Goal: Complete application form: Complete application form

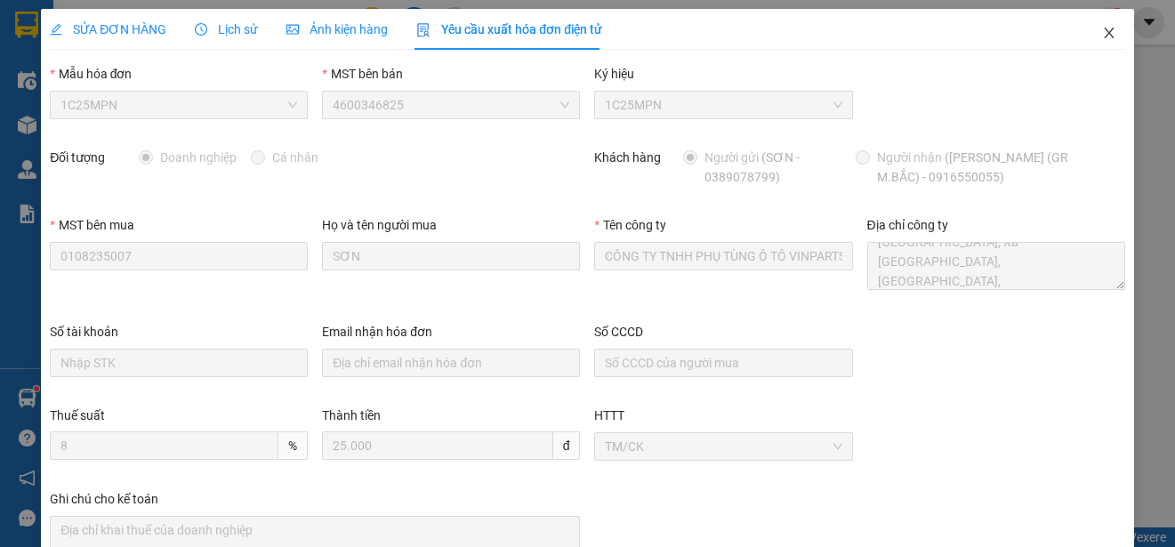
click at [1102, 36] on icon "close" at bounding box center [1109, 33] width 14 height 14
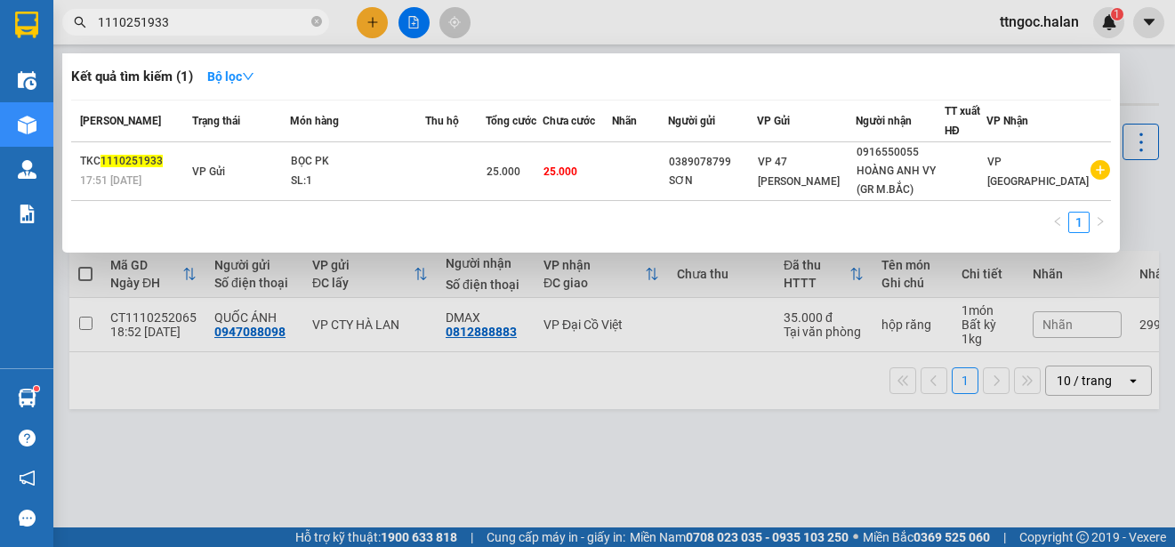
drag, startPoint x: 177, startPoint y: 21, endPoint x: 141, endPoint y: 26, distance: 35.9
click at [141, 26] on input "1110251933" at bounding box center [203, 22] width 210 height 20
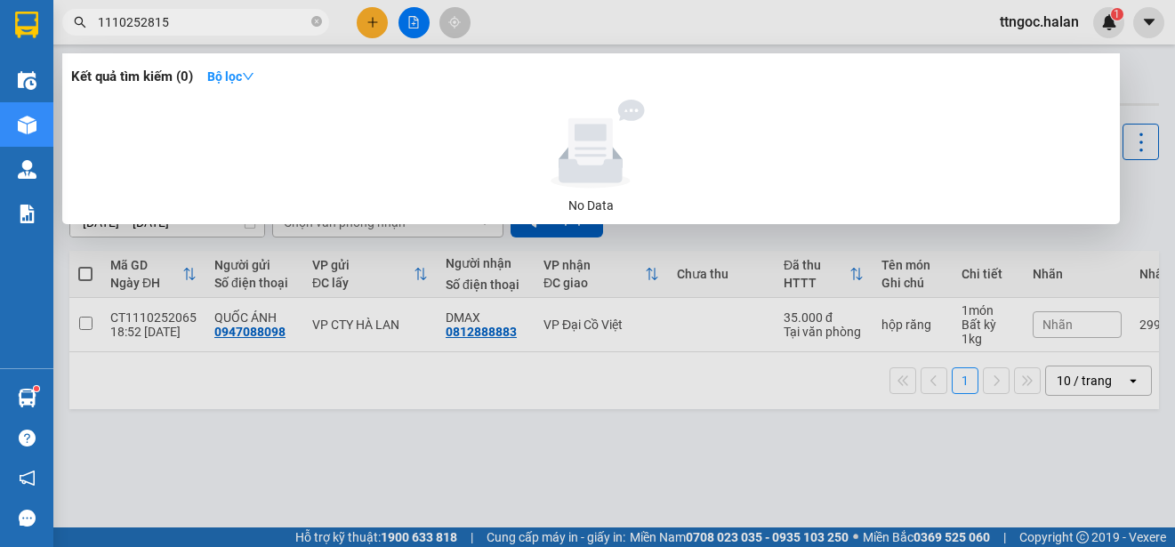
click at [111, 24] on input "1110252815" at bounding box center [203, 22] width 210 height 20
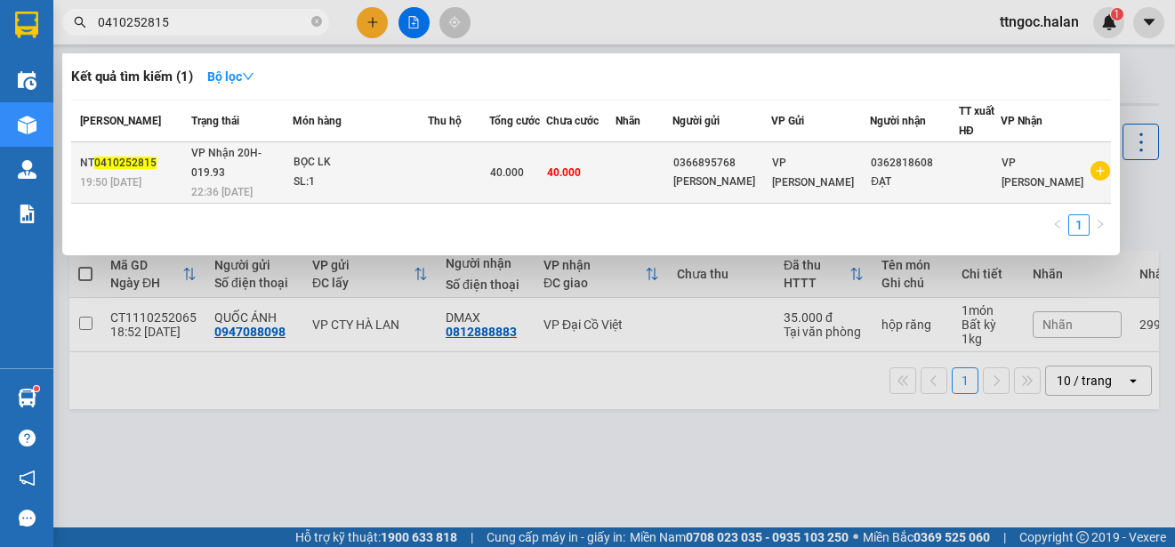
type input "0410252815"
click at [109, 158] on span "0410252815" at bounding box center [125, 163] width 62 height 12
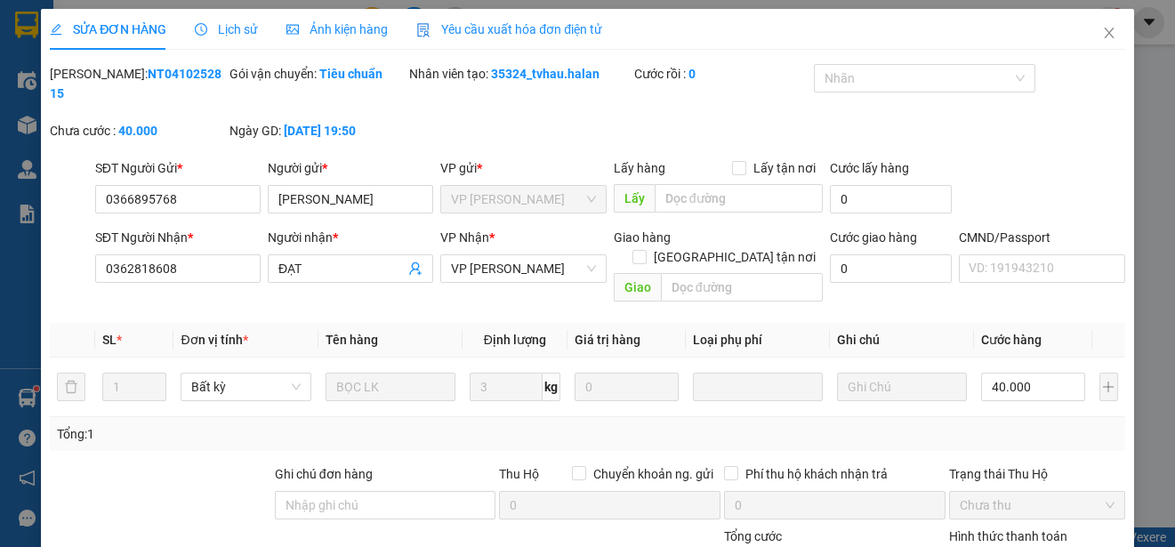
type input "0366895768"
type input "[PERSON_NAME]"
type input "0362818608"
type input "ĐẠT"
type input "0"
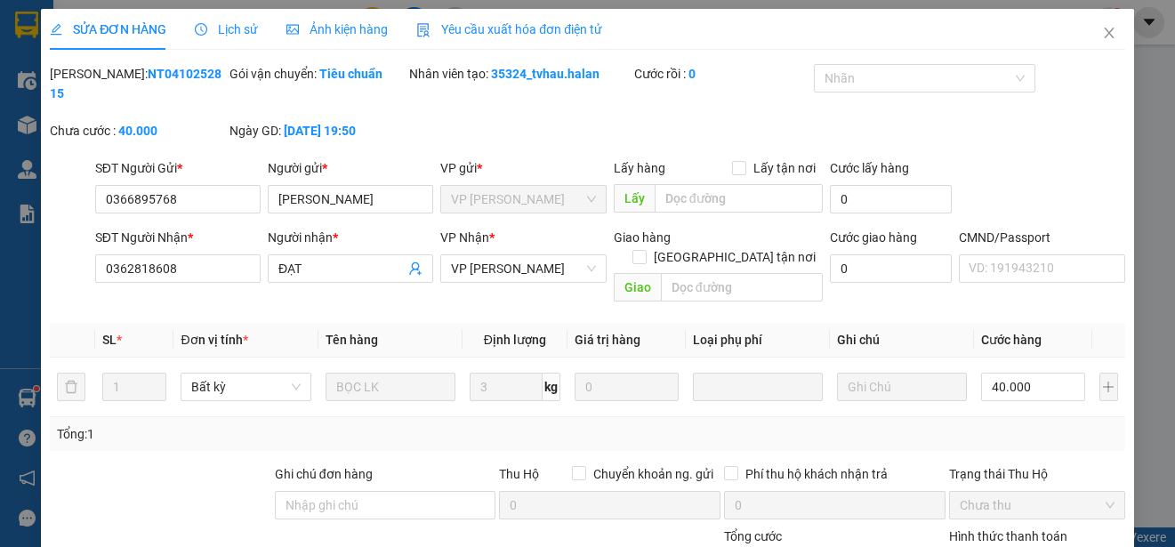
type input "40.000"
click at [543, 34] on span "Yêu cầu xuất hóa đơn điện tử" at bounding box center [509, 29] width 186 height 14
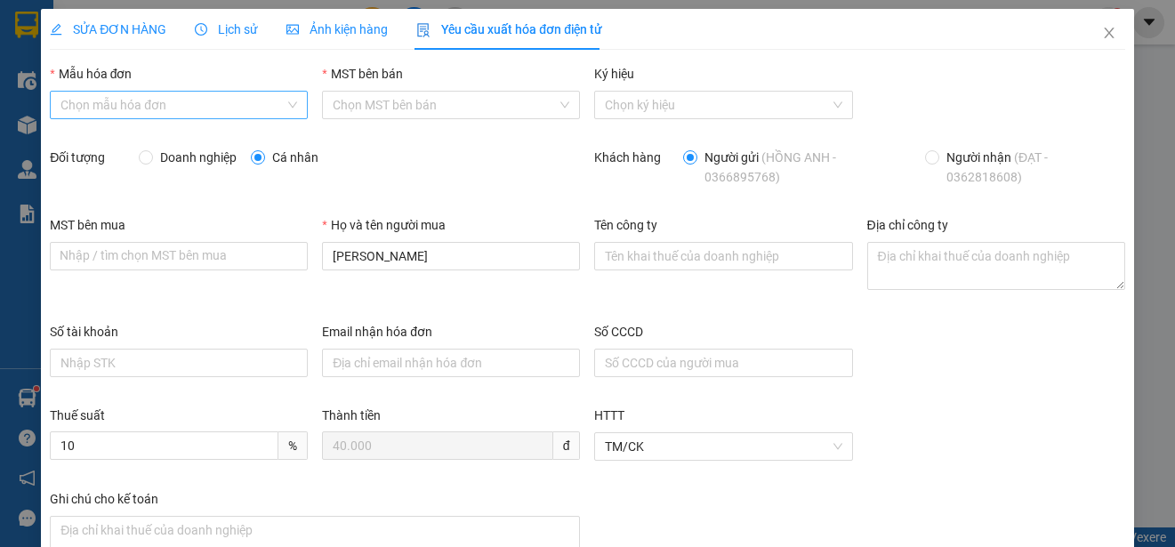
click at [223, 100] on input "Mẫu hóa đơn" at bounding box center [172, 105] width 224 height 27
click at [85, 138] on div "1C25MPN" at bounding box center [176, 141] width 233 height 20
type input "8"
click at [176, 162] on span "Doanh nghiệp" at bounding box center [198, 158] width 91 height 20
click at [151, 162] on input "Doanh nghiệp" at bounding box center [145, 156] width 12 height 12
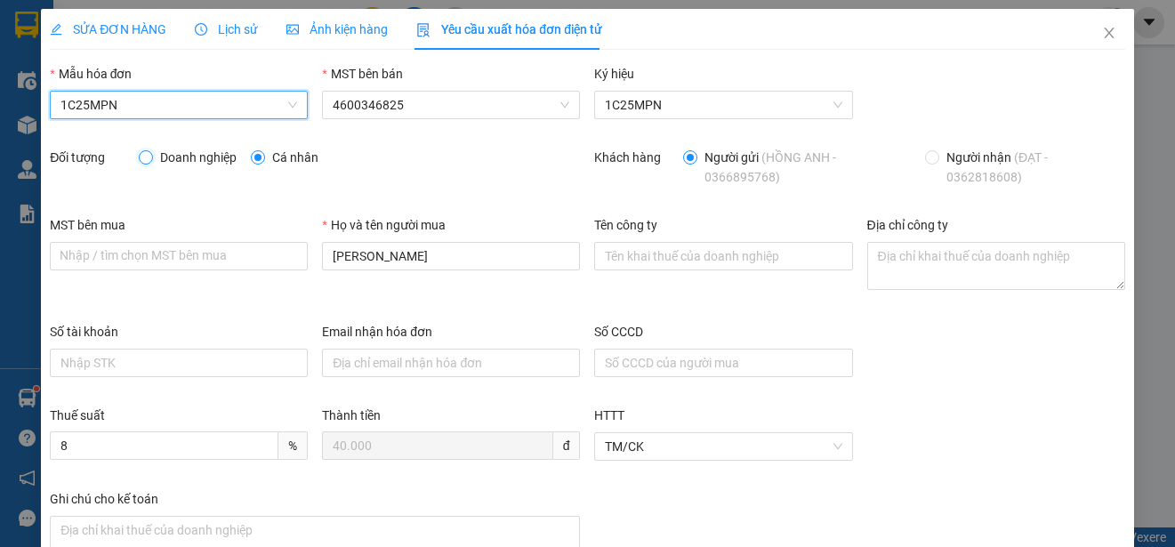
radio input "true"
radio input "false"
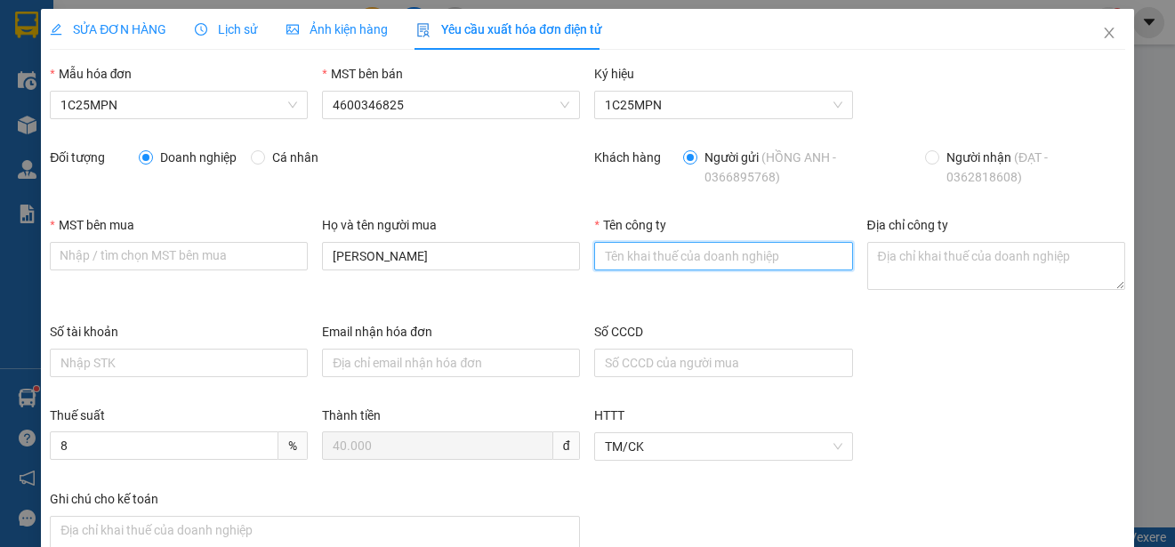
paste input "CHI NHÁNH THÁI NGUYÊN - CÔNG TY CỔ PHẦN BETA MEDIA"
type input "CHI NHÁNH THÁI NGUYÊN - CÔNG TY CỔ PHẦN BETA MEDIA"
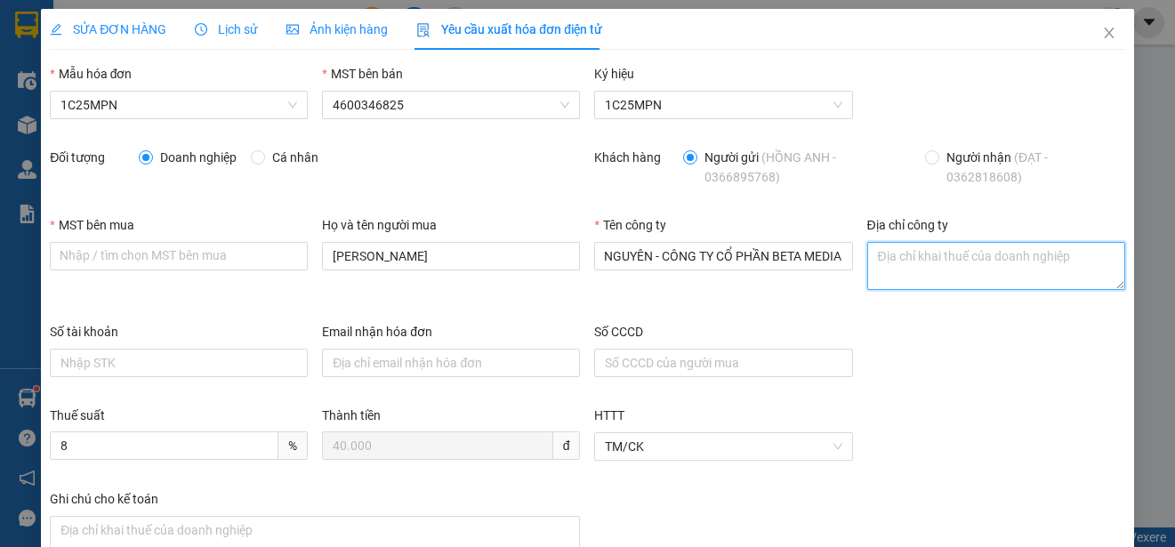
scroll to position [0, 0]
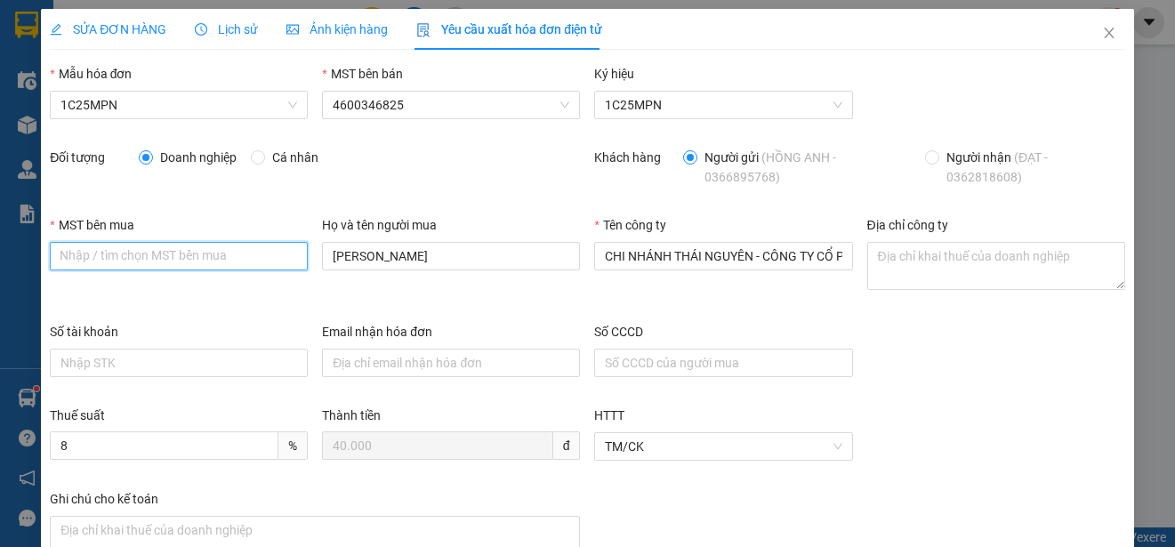
drag, startPoint x: 879, startPoint y: 271, endPoint x: 92, endPoint y: 257, distance: 787.4
click at [92, 257] on input "MST bên mua" at bounding box center [179, 256] width 258 height 28
paste input "0106633482-001"
type input "0106633482-001"
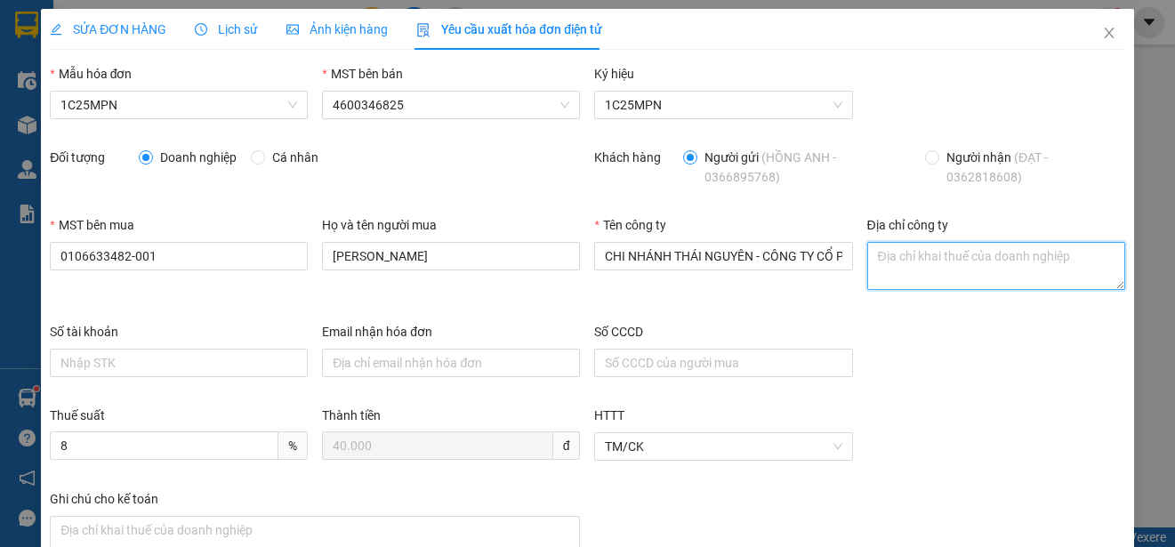
paste textarea "Lô 1000 m2, Tầng 1, Tòa nhà Hoàng Gia Plaza, [STREET_ADDRESS][PERSON_NAME] Nam."
type textarea "Lô 1000 m2, Tầng 1, Tòa nhà Hoàng Gia Plaza, [STREET_ADDRESS][PERSON_NAME] Nam."
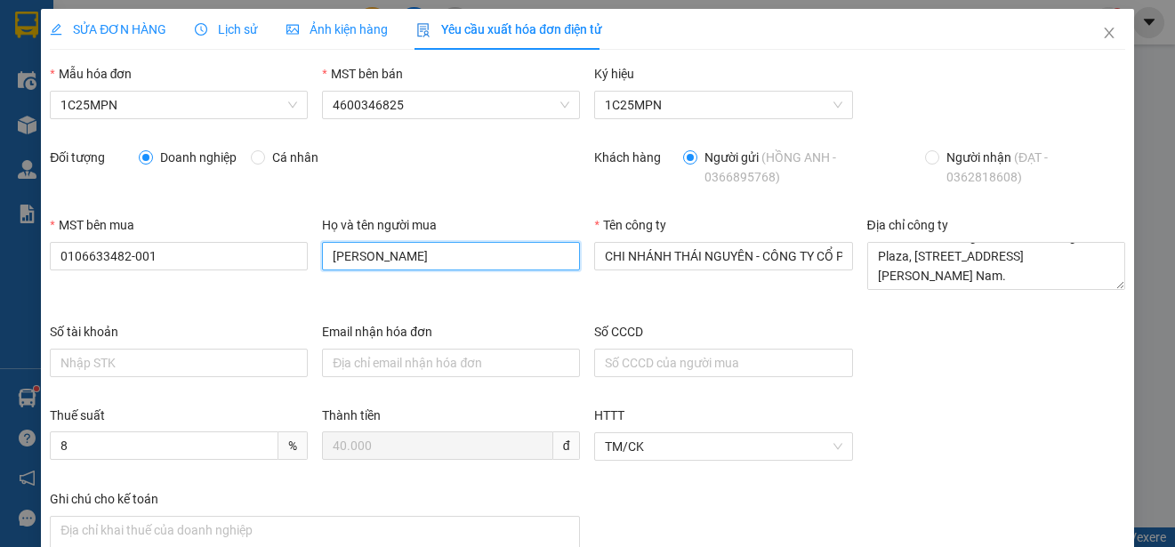
click at [405, 256] on input "[PERSON_NAME]" at bounding box center [451, 256] width 258 height 28
click at [406, 256] on input "[PERSON_NAME]" at bounding box center [451, 256] width 258 height 28
type input "d"
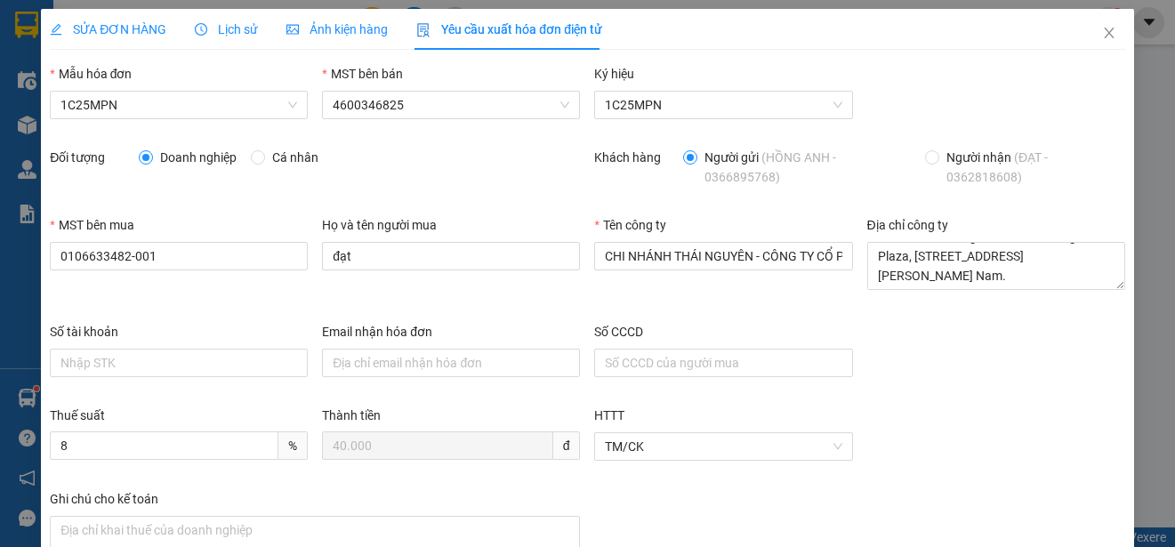
click at [94, 20] on div "SỬA ĐƠN HÀNG" at bounding box center [108, 30] width 117 height 20
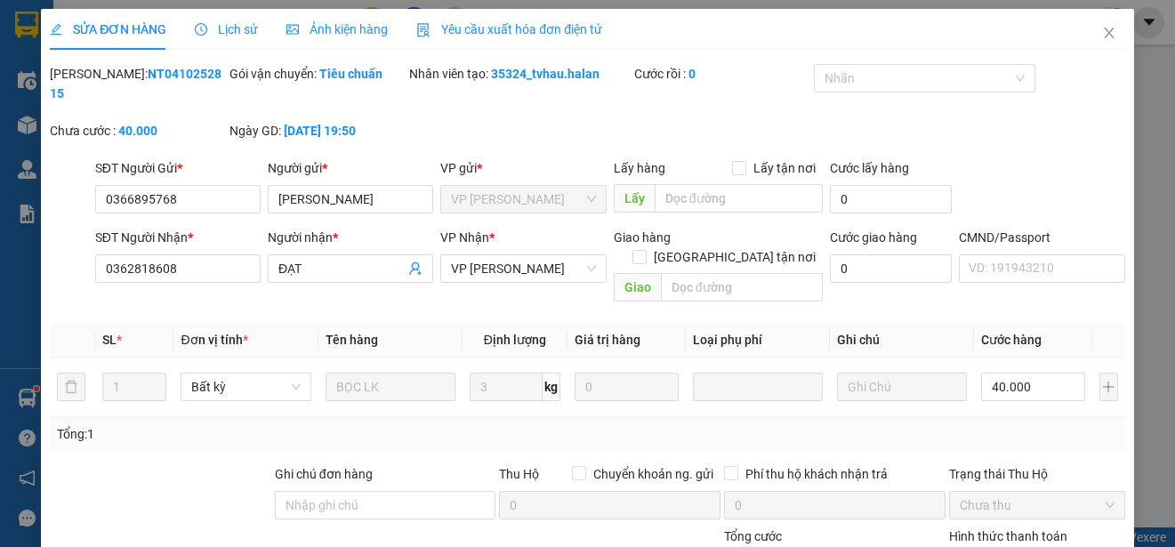
click at [502, 22] on span "Yêu cầu xuất hóa đơn điện tử" at bounding box center [509, 29] width 186 height 14
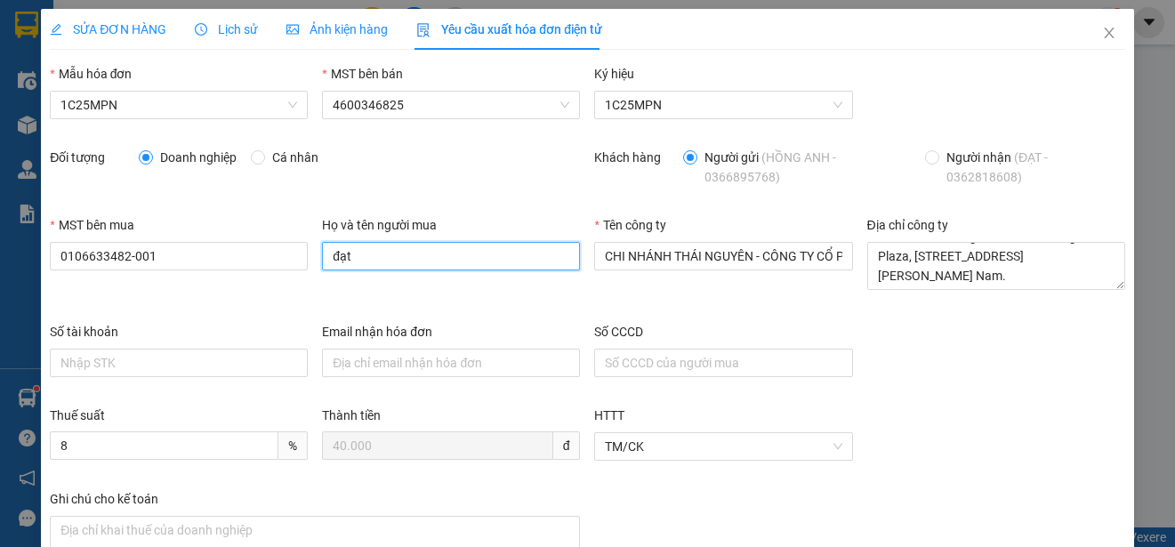
click at [354, 253] on input "đạt" at bounding box center [451, 256] width 258 height 28
click at [355, 253] on input "đạt" at bounding box center [451, 256] width 258 height 28
click at [356, 253] on input "đạt" at bounding box center [451, 256] width 258 height 28
type input "D"
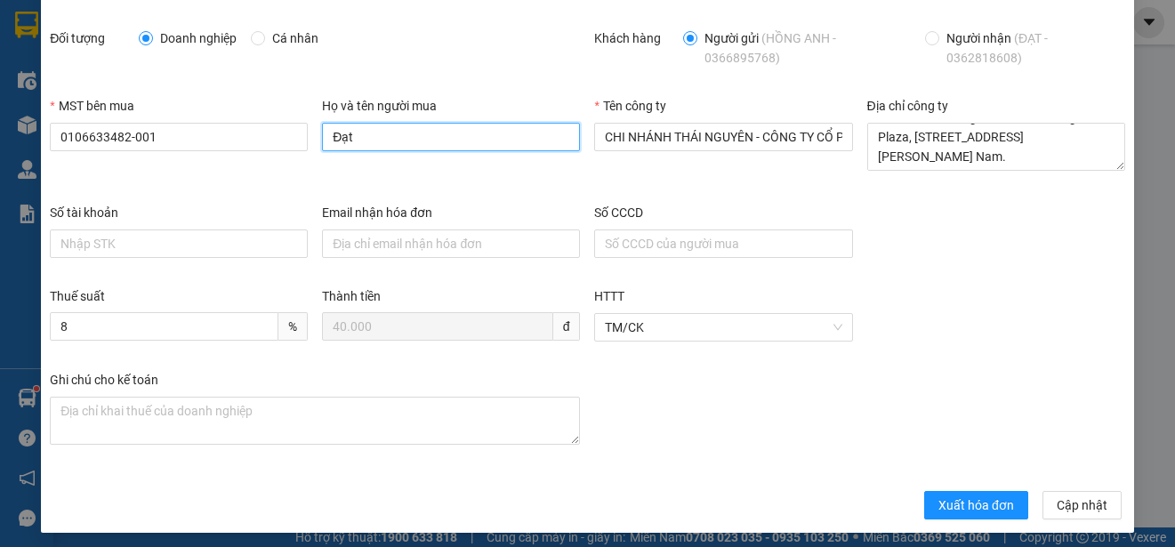
scroll to position [126, 0]
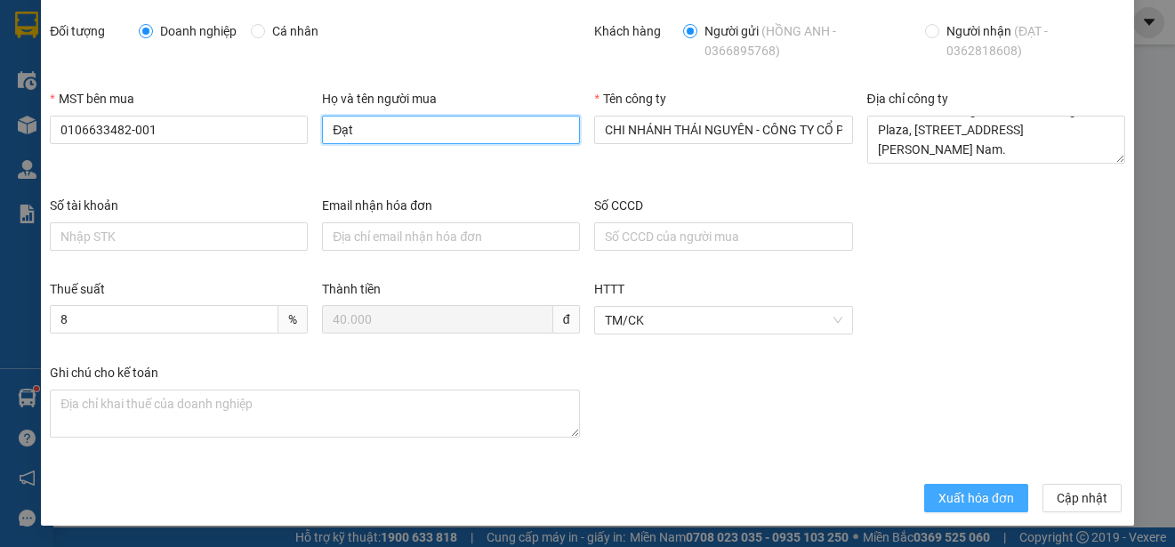
type input "Đạt"
click at [966, 503] on span "Xuất hóa đơn" at bounding box center [976, 498] width 76 height 20
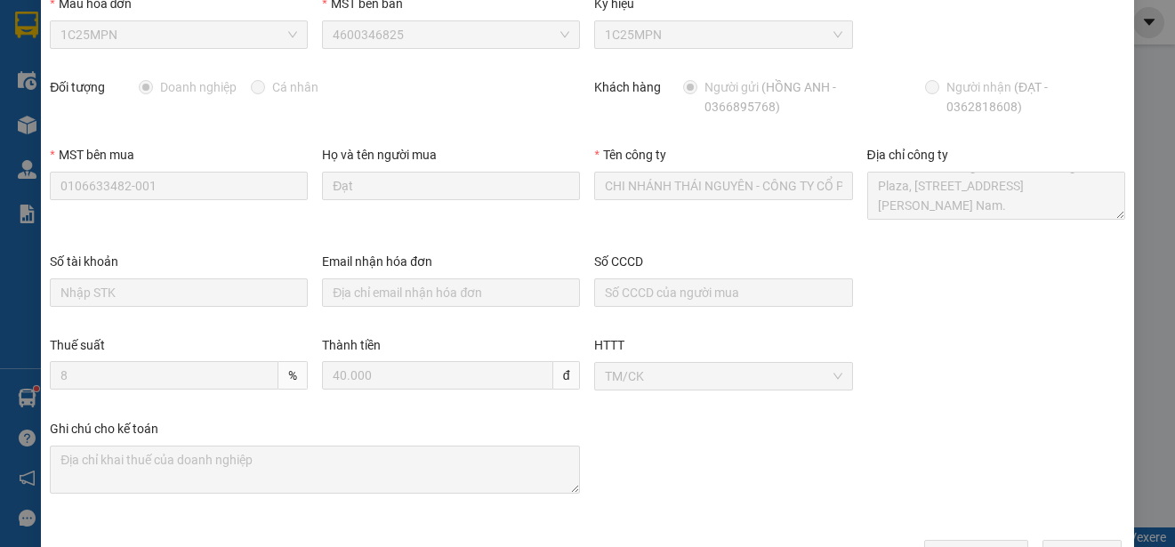
scroll to position [0, 0]
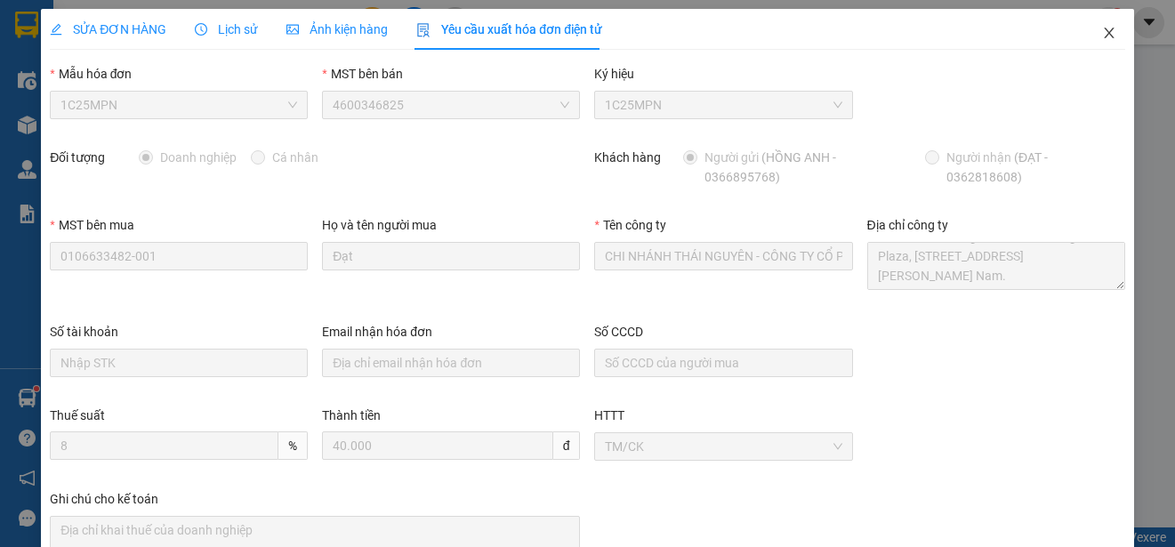
click at [1102, 32] on icon "close" at bounding box center [1109, 33] width 14 height 14
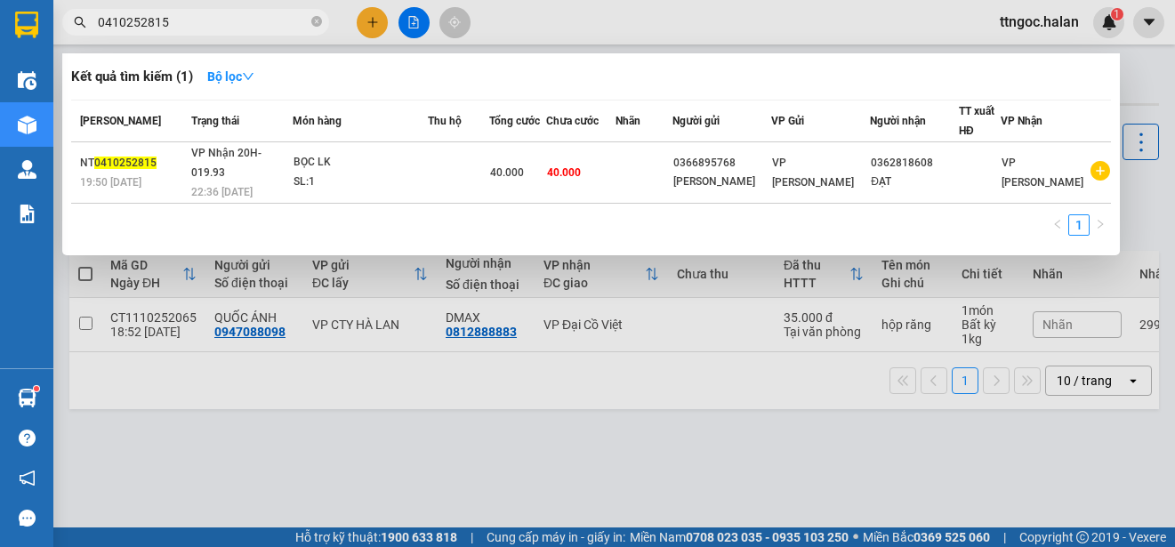
drag, startPoint x: 173, startPoint y: 23, endPoint x: 141, endPoint y: 21, distance: 31.2
click at [141, 21] on input "0410252815" at bounding box center [203, 22] width 210 height 20
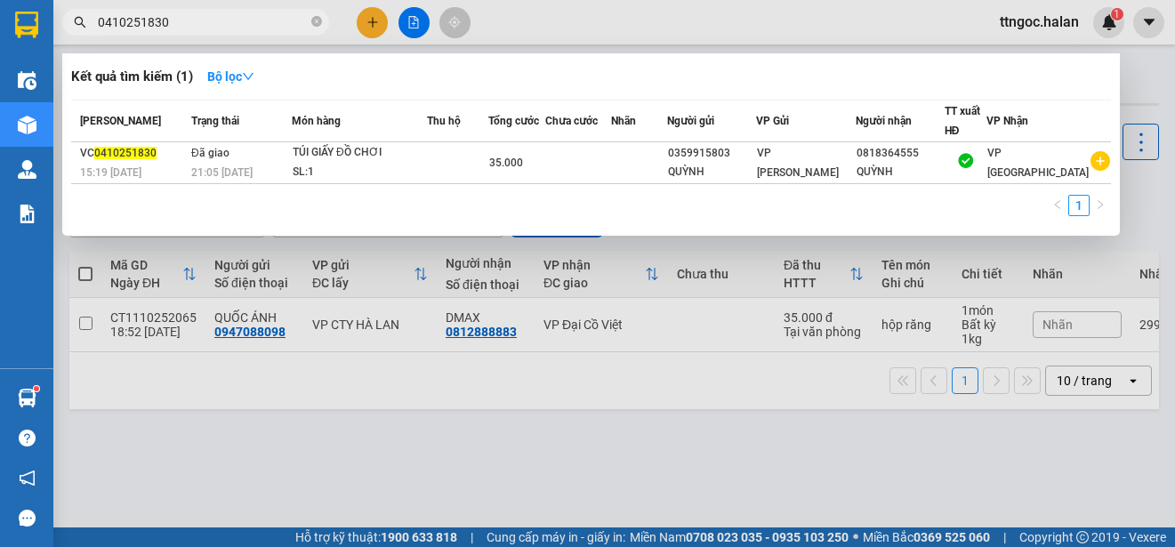
click at [112, 19] on input "0410251830" at bounding box center [203, 22] width 210 height 20
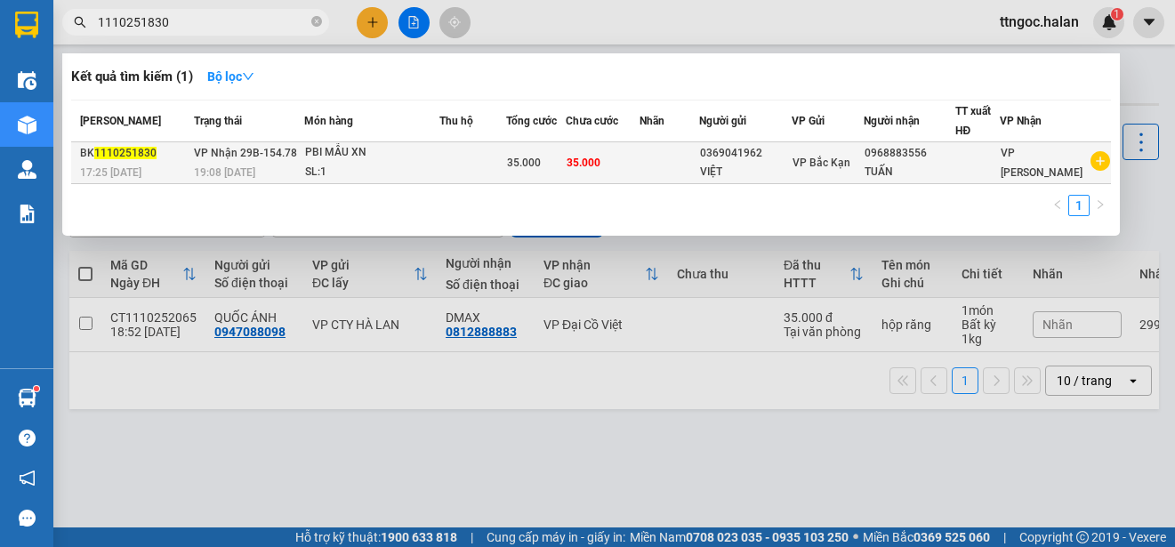
type input "1110251830"
click at [125, 157] on span "1110251830" at bounding box center [125, 153] width 62 height 12
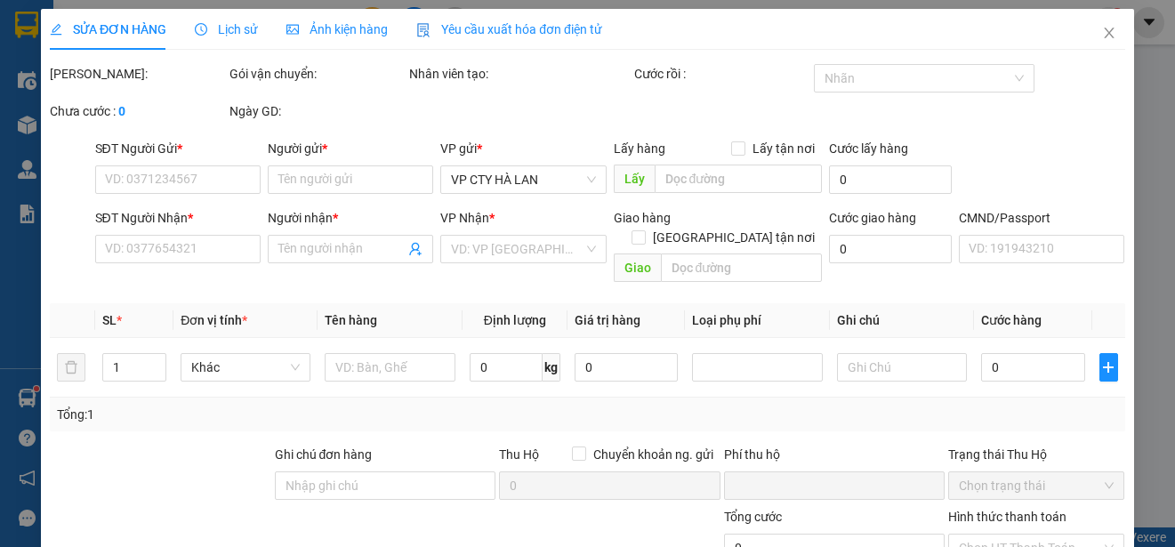
type input "0369041962"
type input "VIỆT"
type input "0968883556"
type input "TUẤN"
type input "0"
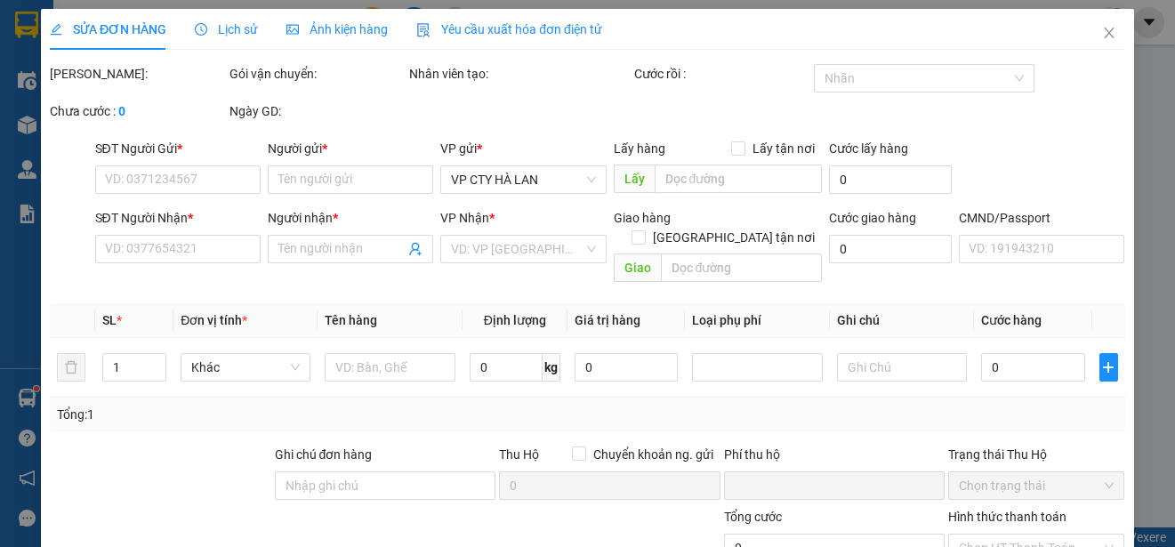
type input "35.000"
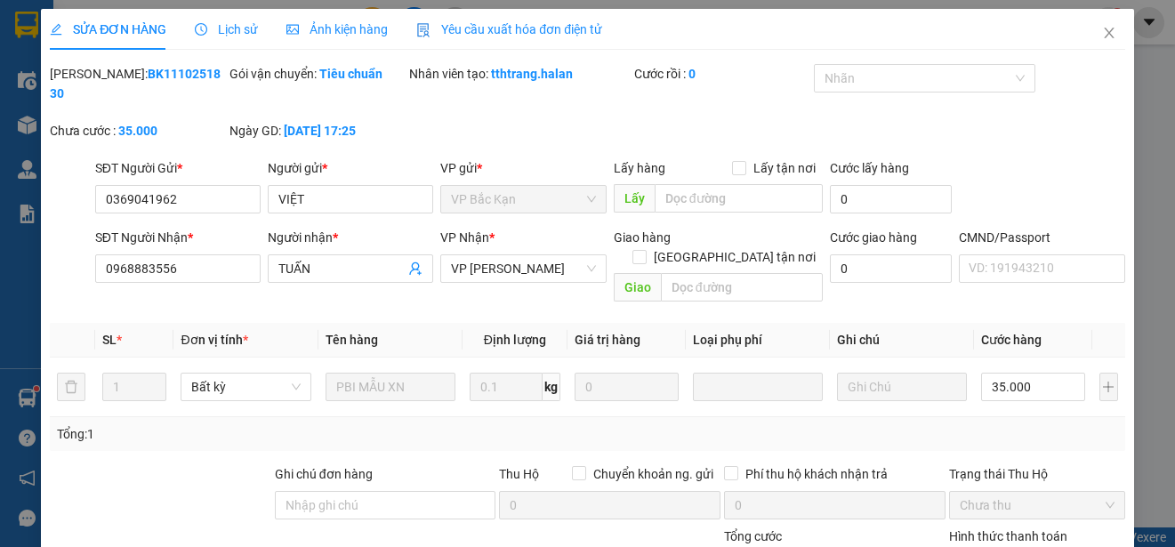
click at [471, 22] on span "Yêu cầu xuất hóa đơn điện tử" at bounding box center [509, 29] width 186 height 14
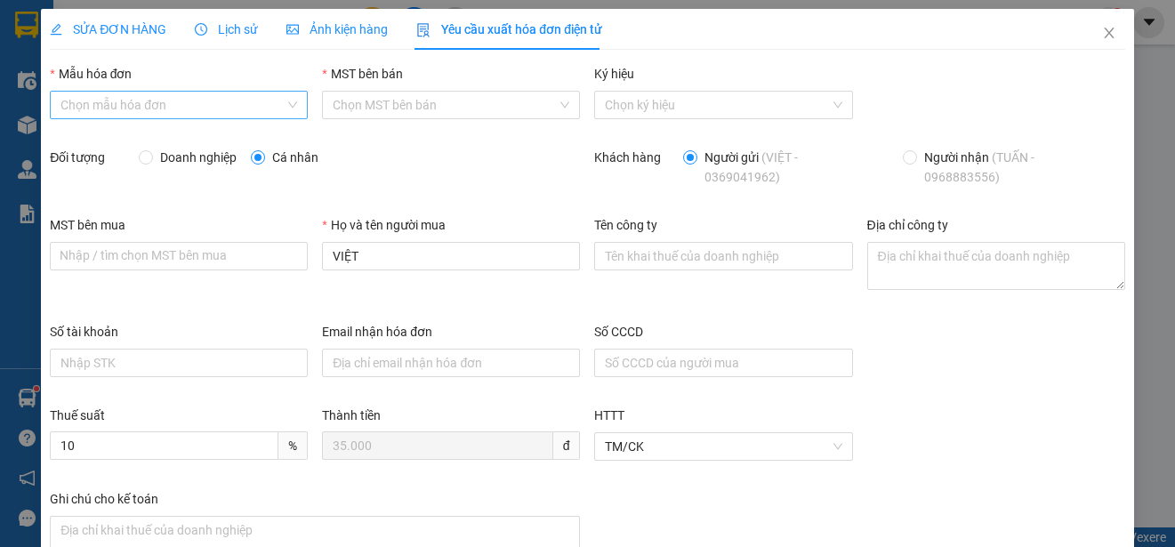
click at [221, 103] on input "Mẫu hóa đơn" at bounding box center [172, 105] width 224 height 27
click at [107, 136] on div "1C25MPN" at bounding box center [176, 141] width 233 height 20
type input "8"
click at [169, 157] on span "Doanh nghiệp" at bounding box center [198, 158] width 91 height 20
click at [151, 157] on input "Doanh nghiệp" at bounding box center [145, 156] width 12 height 12
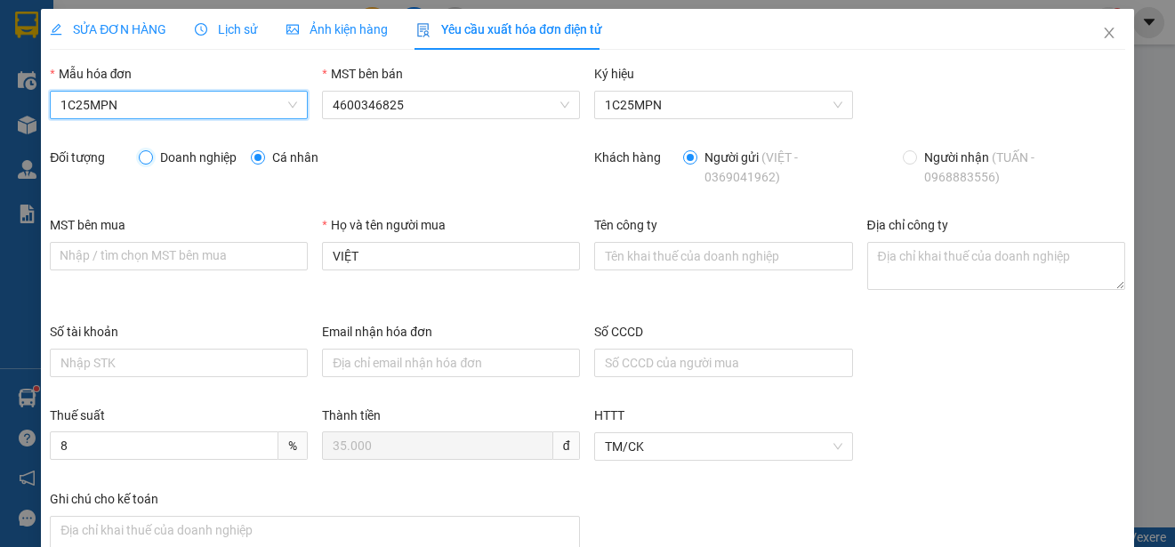
radio input "true"
radio input "false"
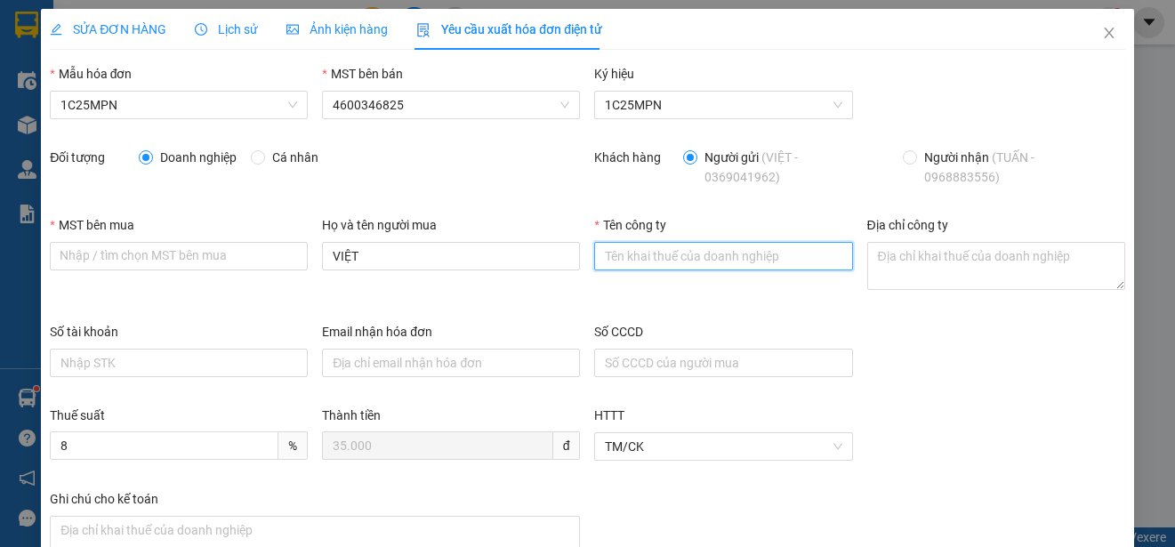
paste input "CÔNG TY TNHH THƯƠNG MẠI DỊCH VỤ Y TẾ BẠCH MAI"
type input "CÔNG TY TNHH THƯƠNG MẠI DỊCH VỤ Y TẾ BẠCH MAI"
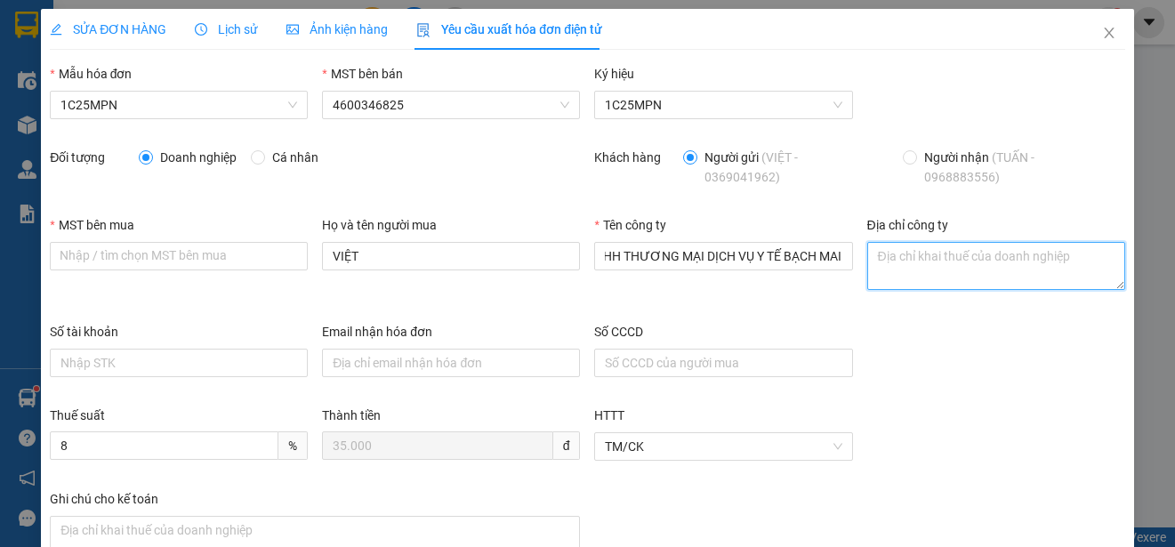
scroll to position [0, 0]
paste textarea "Số nhà [STREET_ADDRESS]."
type textarea "Số nhà [STREET_ADDRESS]."
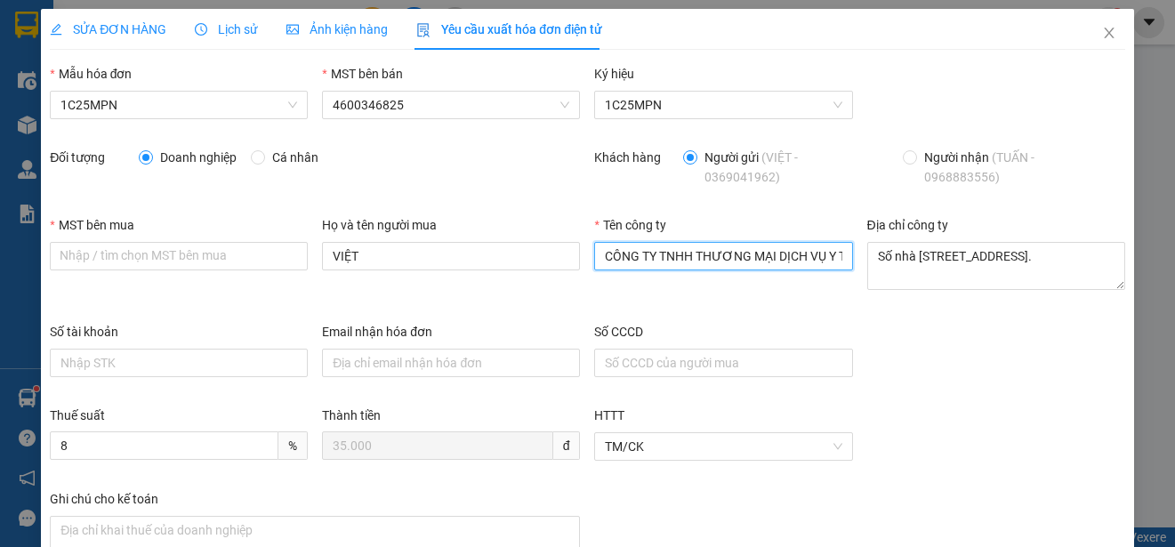
click at [620, 262] on input "CÔNG TY TNHH THƯƠNG MẠI DỊCH VỤ Y TẾ BẠCH MAI" at bounding box center [723, 256] width 258 height 28
click at [710, 254] on input "CÔNG TY TNHH THƯƠNG MẠI DỊCH VỤ Y TẾ BẠCH MAI" at bounding box center [723, 256] width 258 height 28
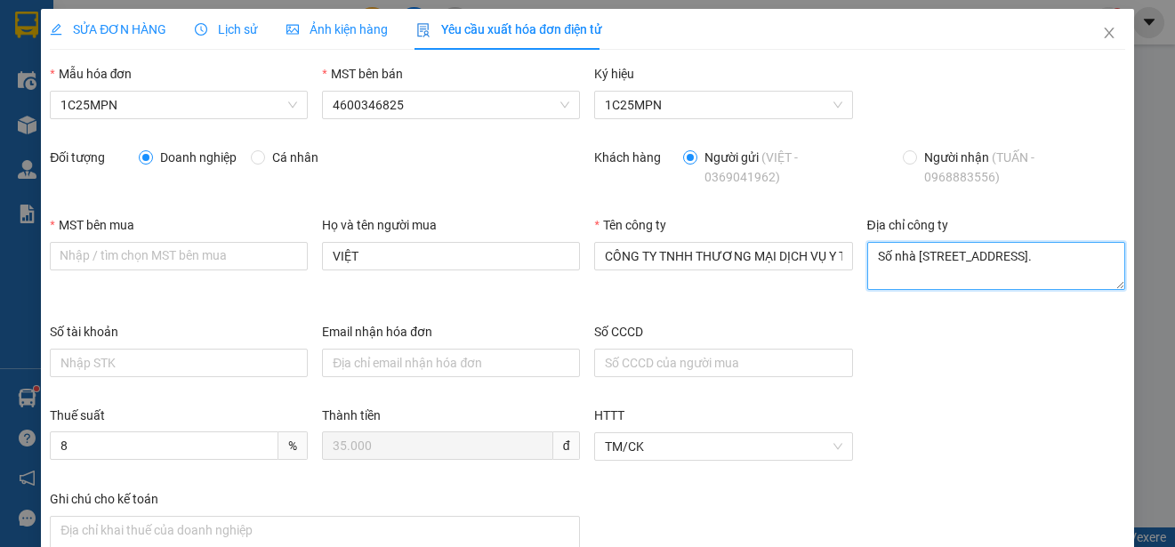
click at [880, 268] on textarea "Số nhà [STREET_ADDRESS]." at bounding box center [996, 266] width 258 height 48
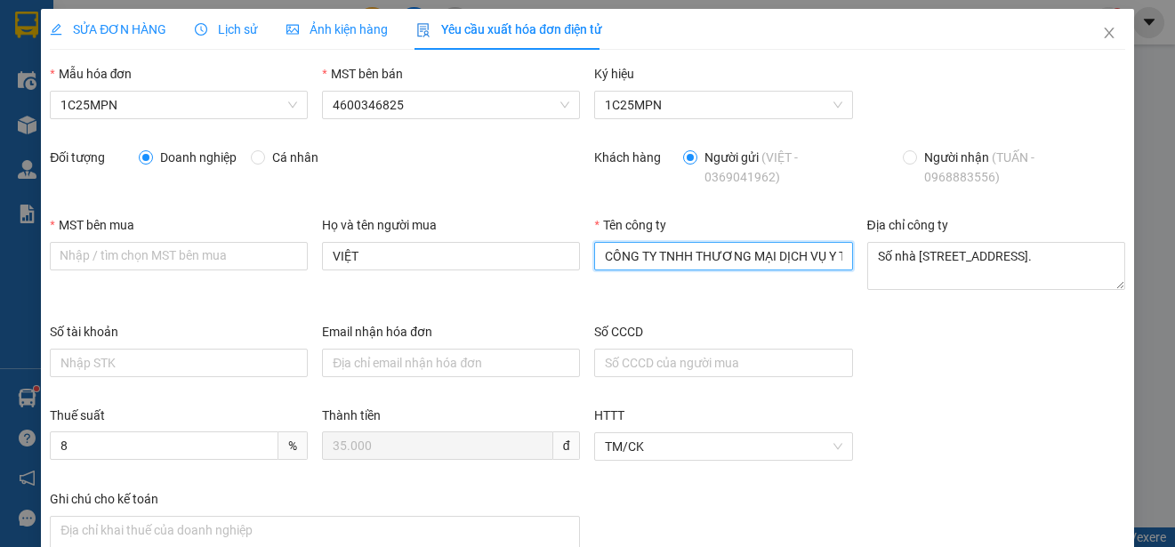
click at [705, 268] on input "CÔNG TY TNHH THƯƠNG MẠI DỊCH VỤ Y TẾ BẠCH MAI" at bounding box center [723, 256] width 258 height 28
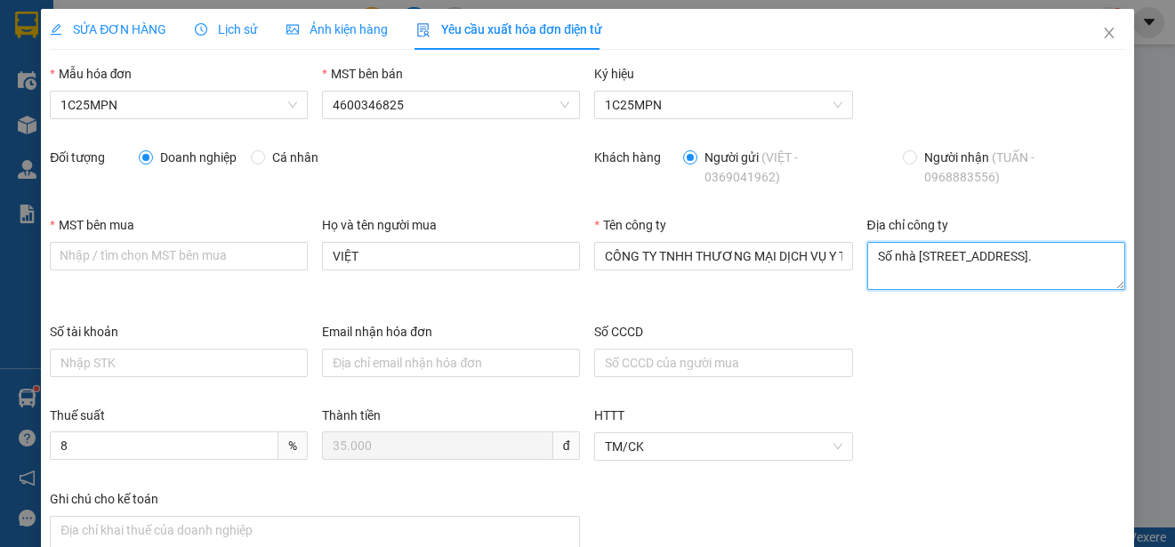
click at [897, 262] on textarea "Số nhà [STREET_ADDRESS]." at bounding box center [996, 266] width 258 height 48
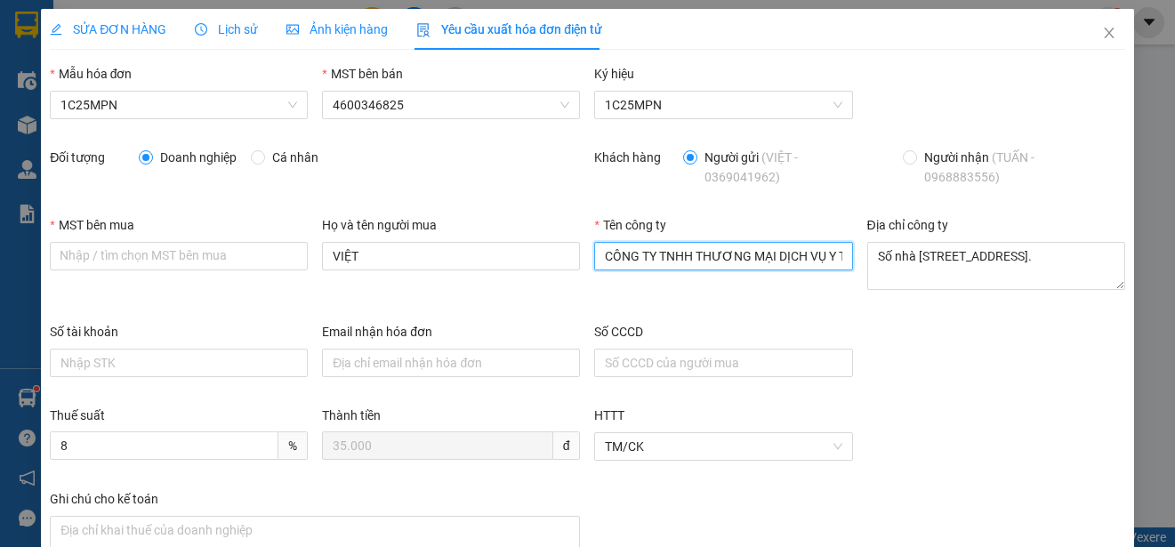
click at [697, 259] on input "CÔNG TY TNHH THƯƠNG MẠI DỊCH VỤ Y TẾ BẠCH MAI" at bounding box center [723, 256] width 258 height 28
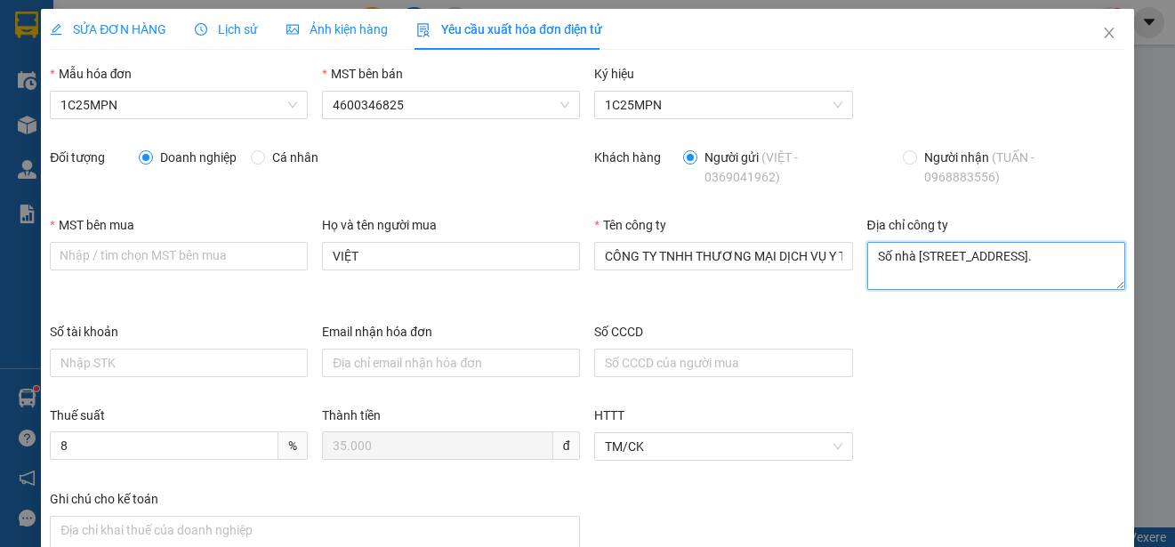
click at [913, 267] on textarea "Số nhà [STREET_ADDRESS]." at bounding box center [996, 266] width 258 height 48
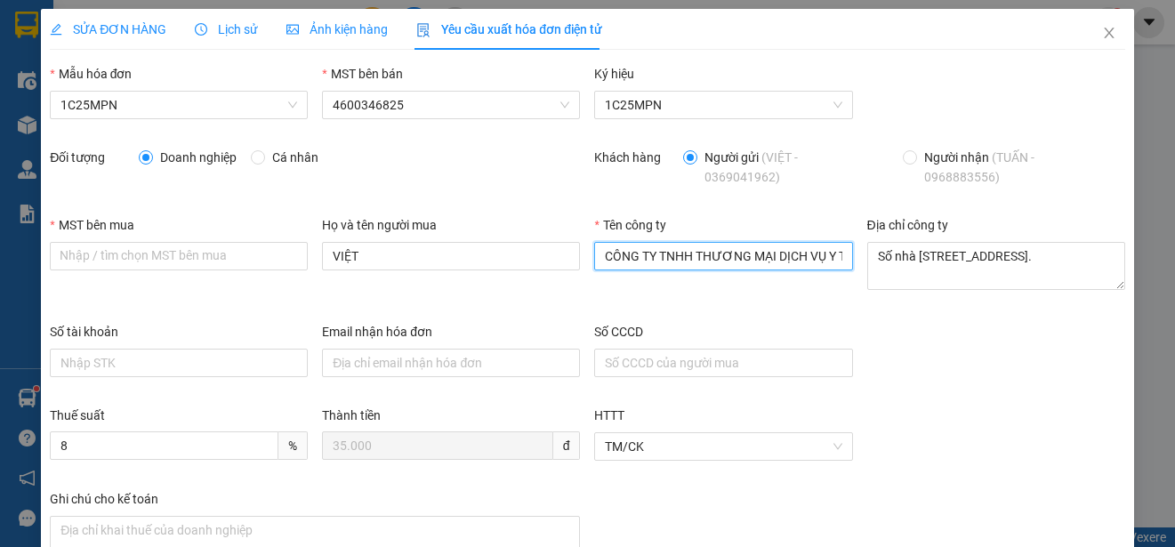
drag, startPoint x: 770, startPoint y: 247, endPoint x: 793, endPoint y: 253, distance: 23.7
click at [769, 247] on input "CÔNG TY TNHH THƯƠNG MẠI DỊCH VỤ Y TẾ BẠCH MAI" at bounding box center [723, 256] width 258 height 28
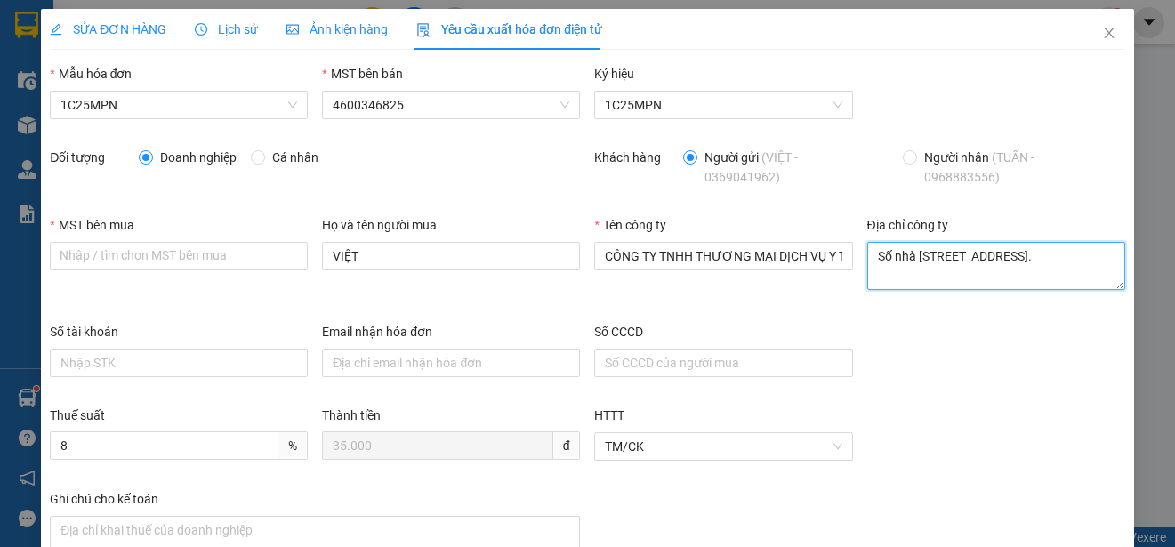
click at [916, 267] on textarea "Số nhà [STREET_ADDRESS]." at bounding box center [996, 266] width 258 height 48
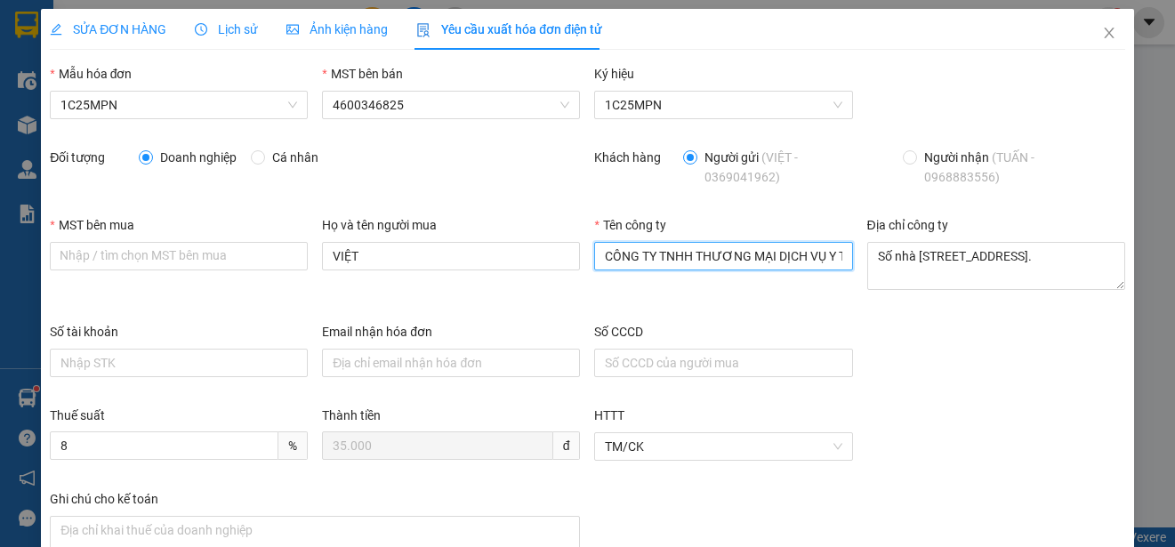
click at [773, 256] on input "CÔNG TY TNHH THƯƠNG MẠI DỊCH VỤ Y TẾ BẠCH MAI" at bounding box center [723, 256] width 258 height 28
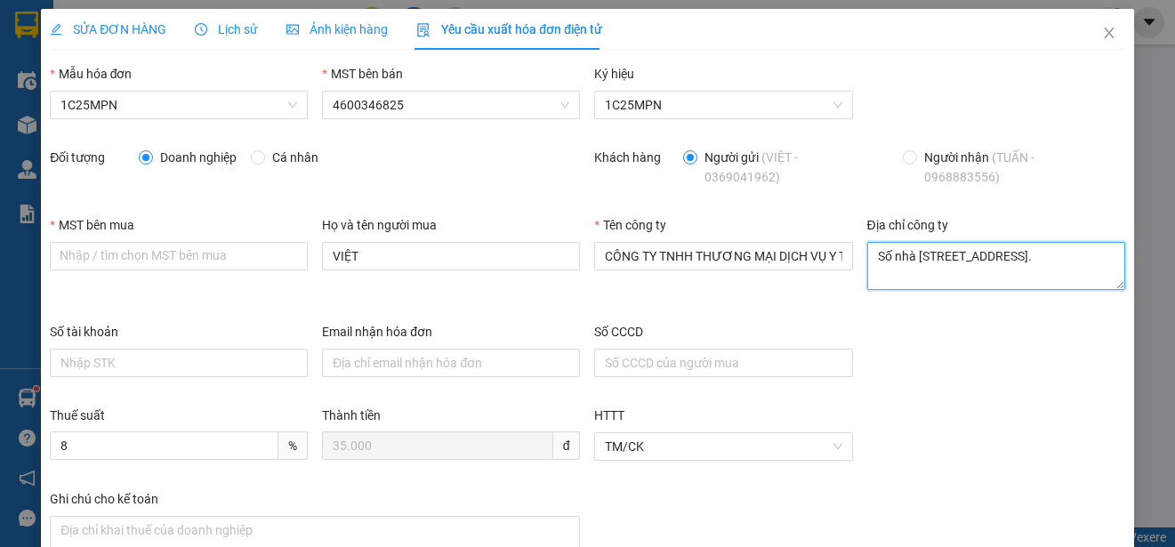
click at [898, 262] on textarea "Số nhà [STREET_ADDRESS]." at bounding box center [996, 266] width 258 height 48
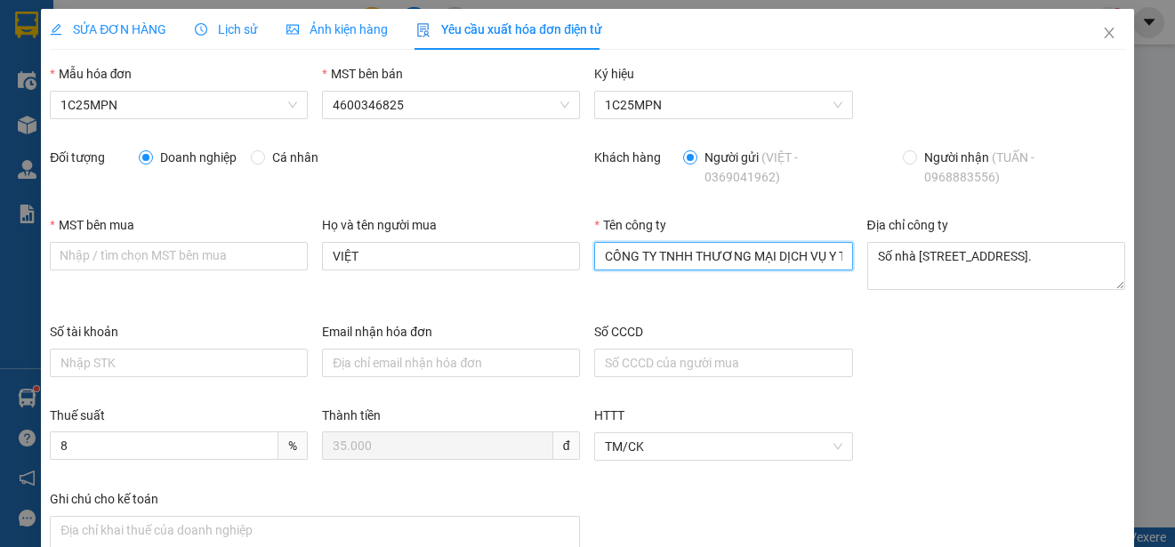
click at [777, 262] on input "CÔNG TY TNHH THƯƠNG MẠI DỊCH VỤ Y TẾ BẠCH MAI" at bounding box center [723, 256] width 258 height 28
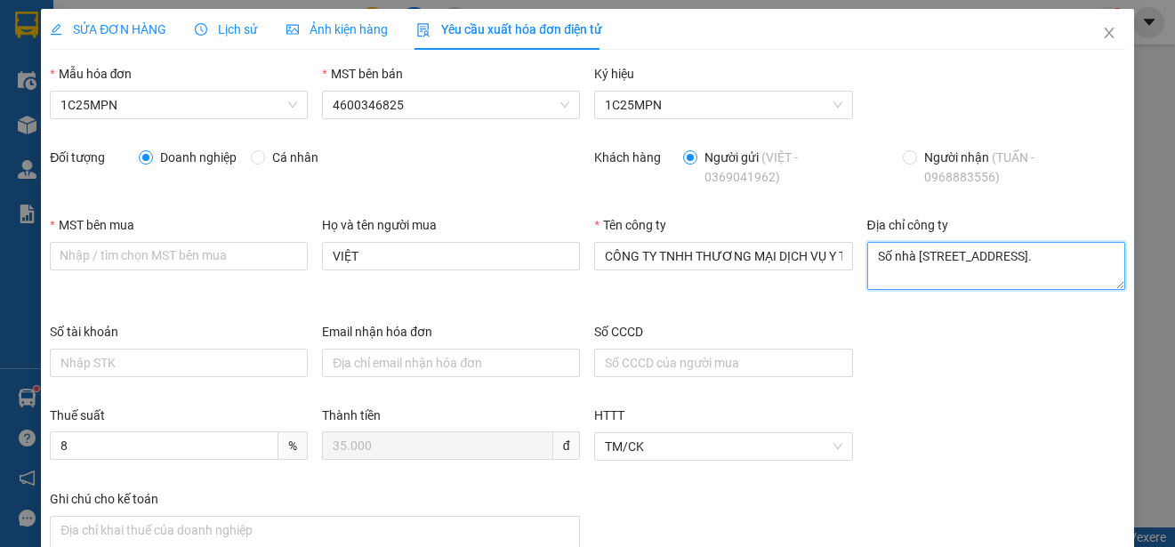
click at [940, 264] on textarea "Số nhà [STREET_ADDRESS]." at bounding box center [996, 266] width 258 height 48
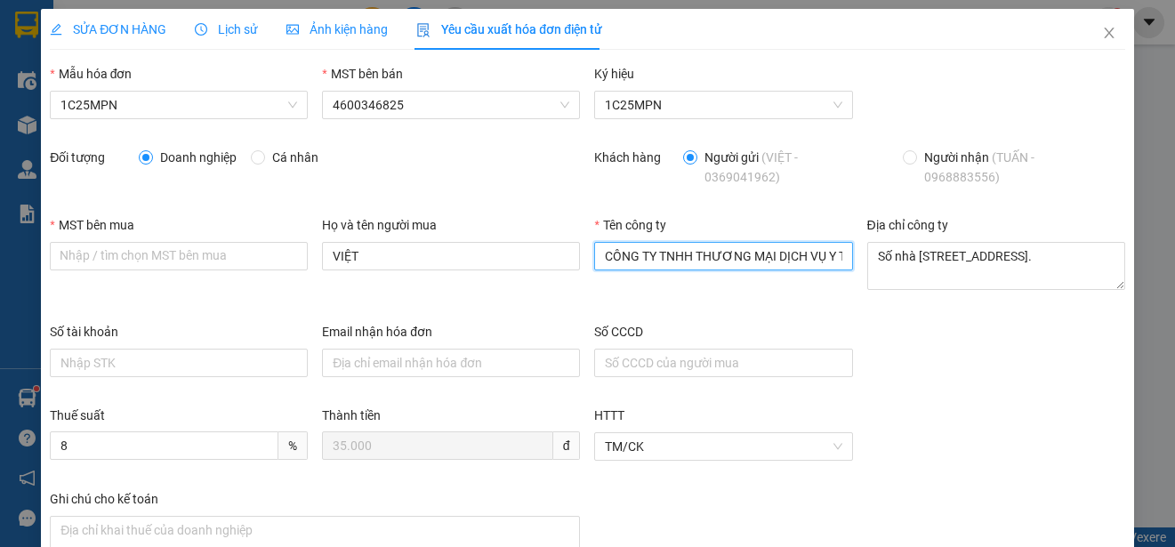
click at [782, 264] on input "CÔNG TY TNHH THƯƠNG MẠI DỊCH VỤ Y TẾ BẠCH MAI" at bounding box center [723, 256] width 258 height 28
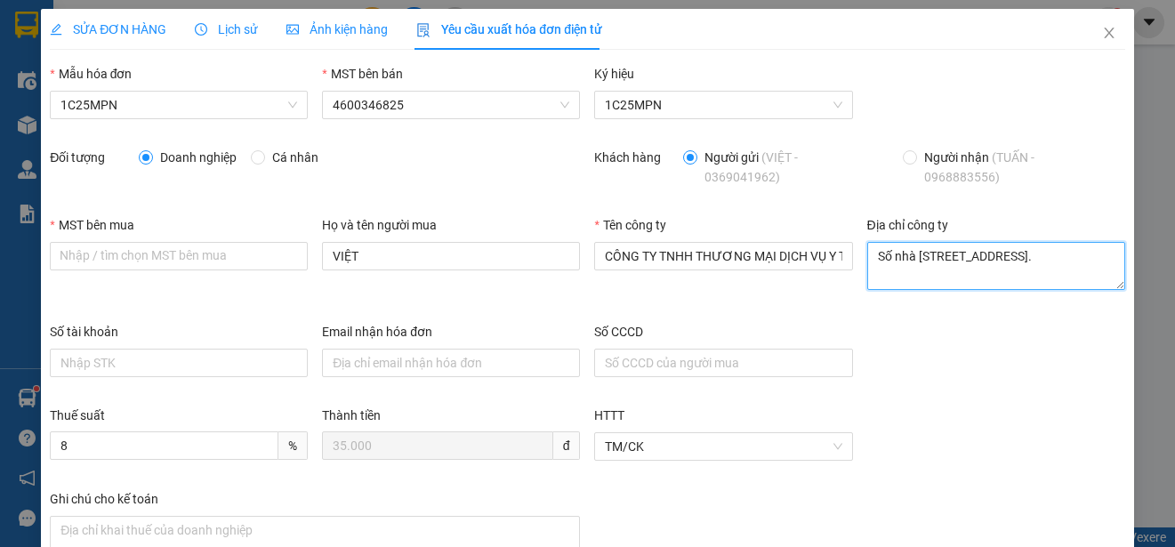
click at [896, 269] on textarea "Số nhà [STREET_ADDRESS]." at bounding box center [996, 266] width 258 height 48
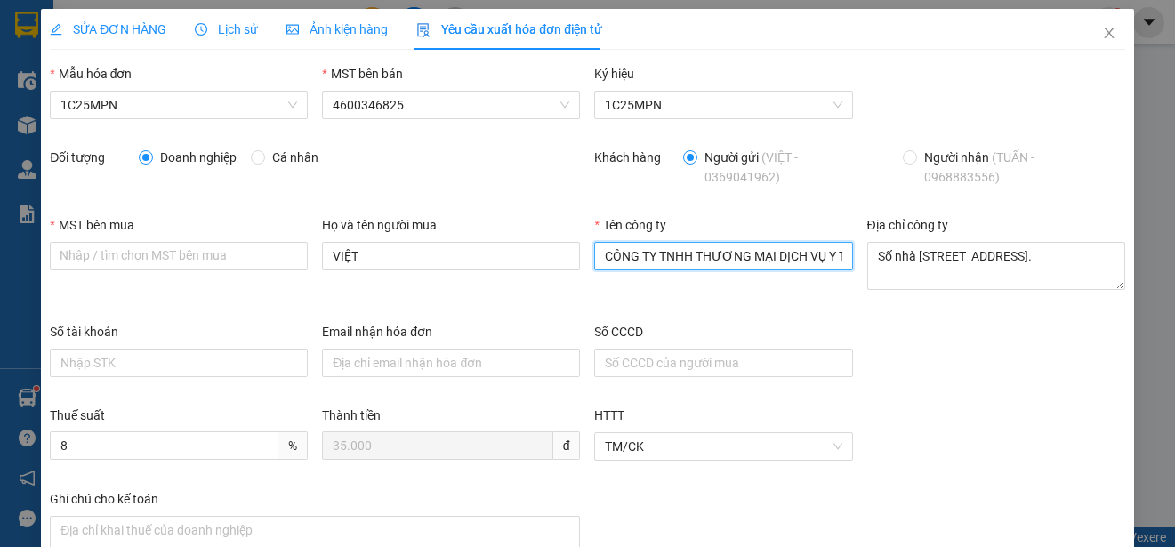
click at [814, 258] on input "CÔNG TY TNHH THƯƠNG MẠI DỊCH VỤ Y TẾ BẠCH MAI" at bounding box center [723, 256] width 258 height 28
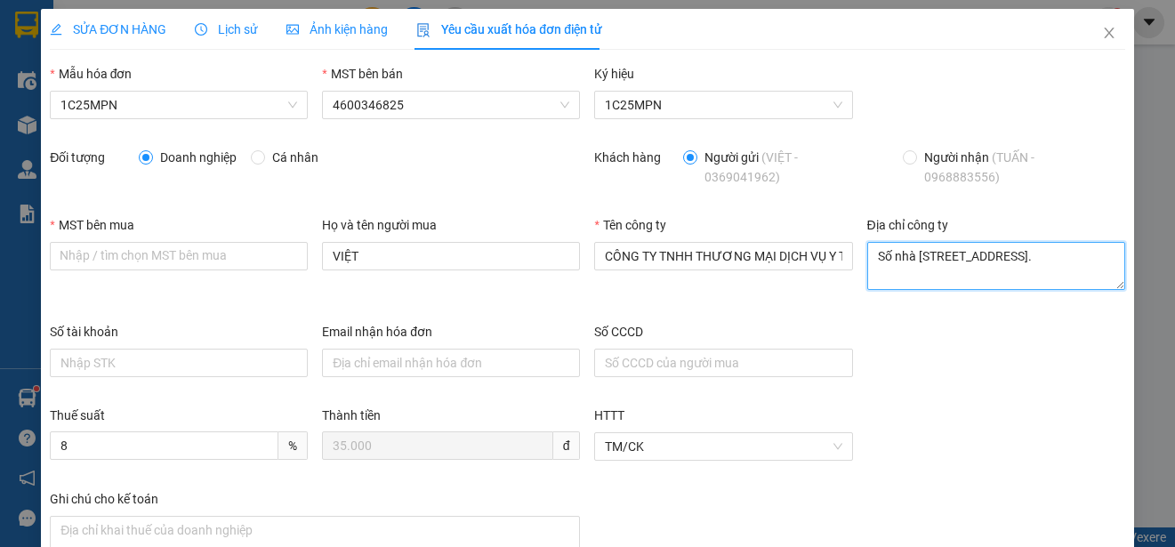
click at [914, 262] on textarea "Số nhà [STREET_ADDRESS]." at bounding box center [996, 266] width 258 height 48
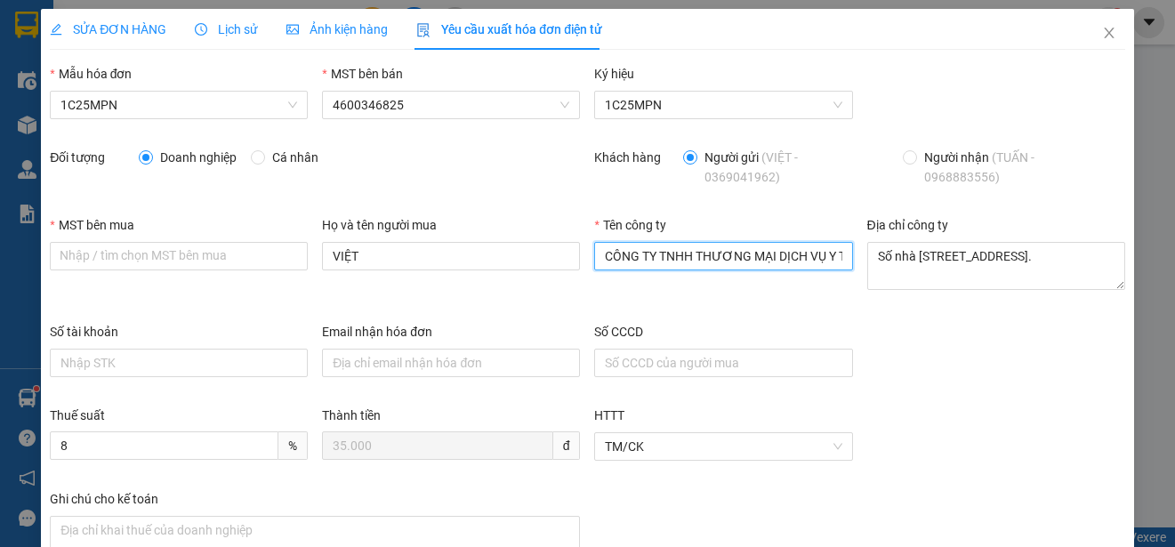
click at [795, 254] on input "CÔNG TY TNHH THƯƠNG MẠI DỊCH VỤ Y TẾ BẠCH MAI" at bounding box center [723, 256] width 258 height 28
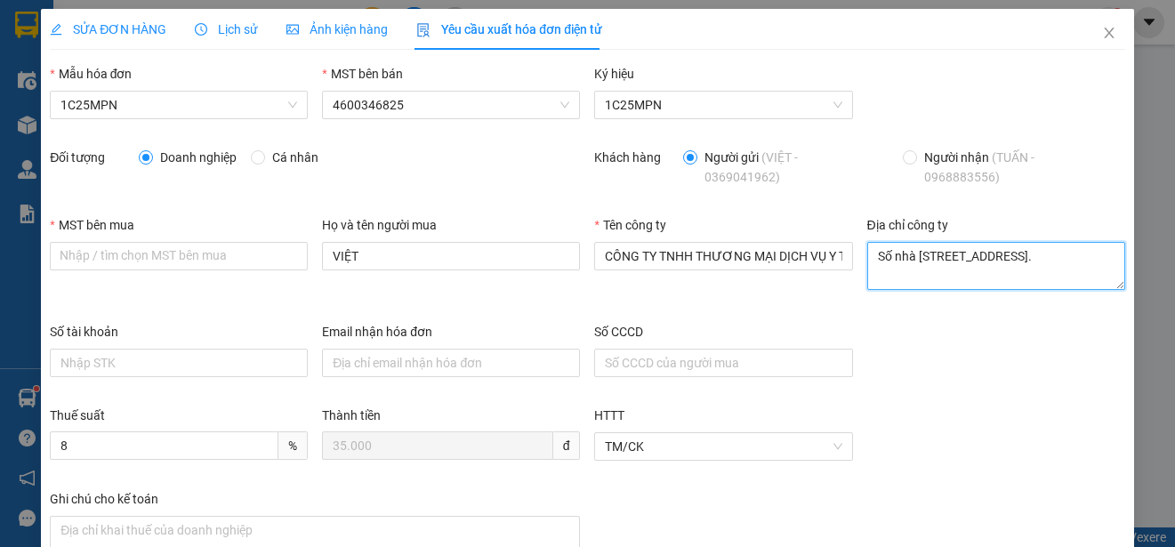
click at [888, 254] on textarea "Số nhà [STREET_ADDRESS]." at bounding box center [996, 266] width 258 height 48
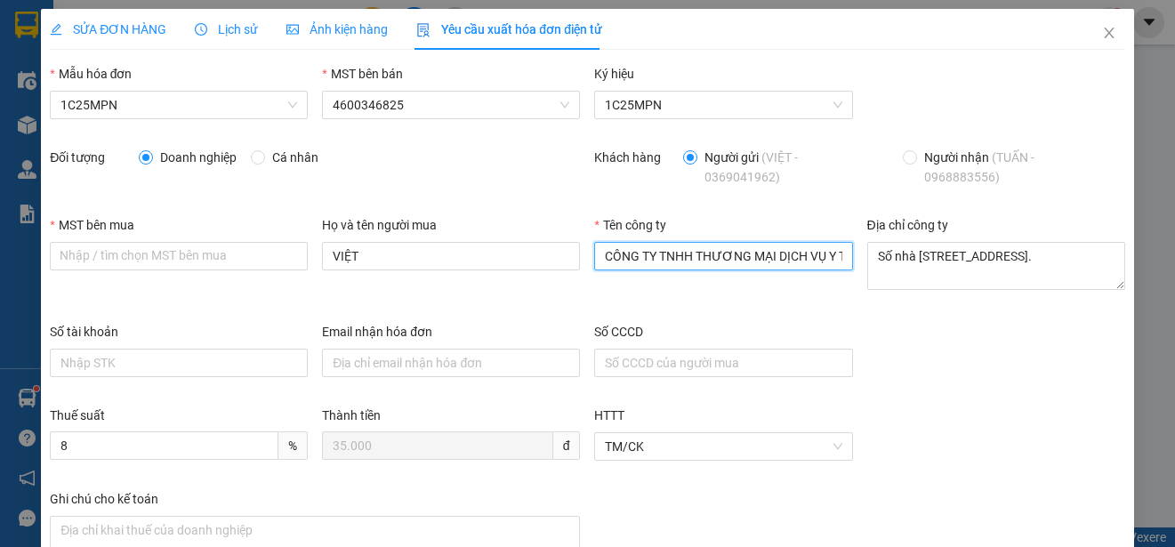
click at [754, 253] on input "CÔNG TY TNHH THƯƠNG MẠI DỊCH VỤ Y TẾ BẠCH MAI" at bounding box center [723, 256] width 258 height 28
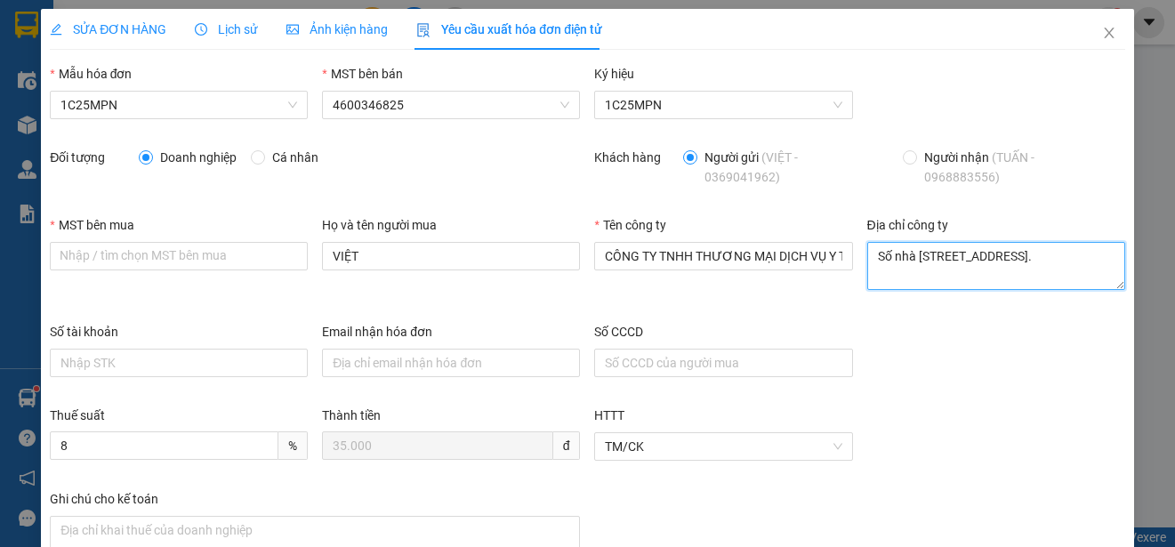
click at [929, 270] on textarea "Số nhà [STREET_ADDRESS]." at bounding box center [996, 266] width 258 height 48
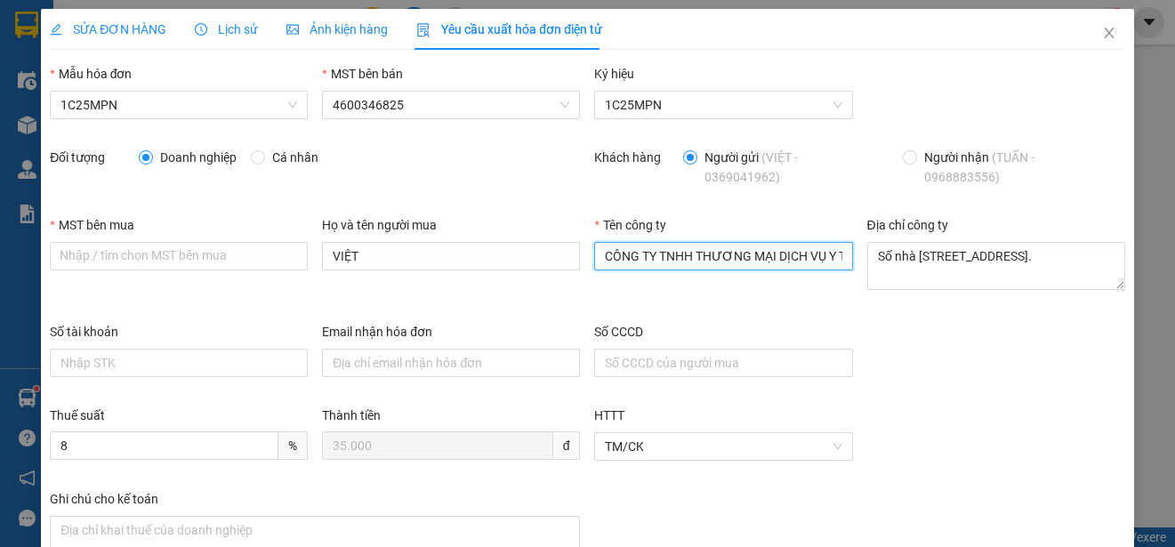
click at [735, 263] on input "CÔNG TY TNHH THƯƠNG MẠI DỊCH VỤ Y TẾ BẠCH MAI" at bounding box center [723, 256] width 258 height 28
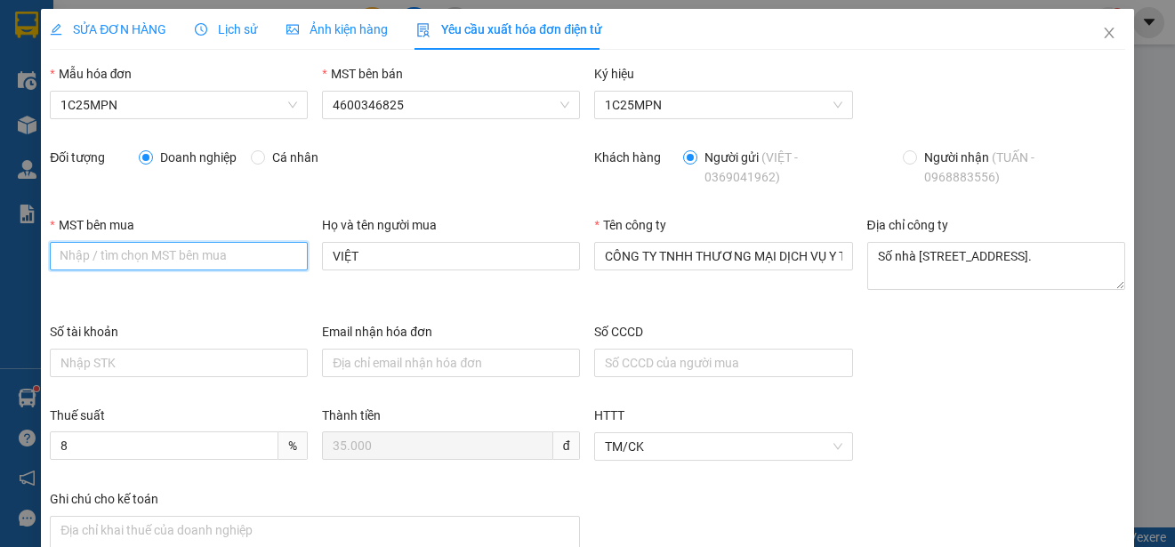
paste input "2300898187"
click at [61, 255] on input "2300898187" at bounding box center [179, 256] width 258 height 28
type input "2300898187"
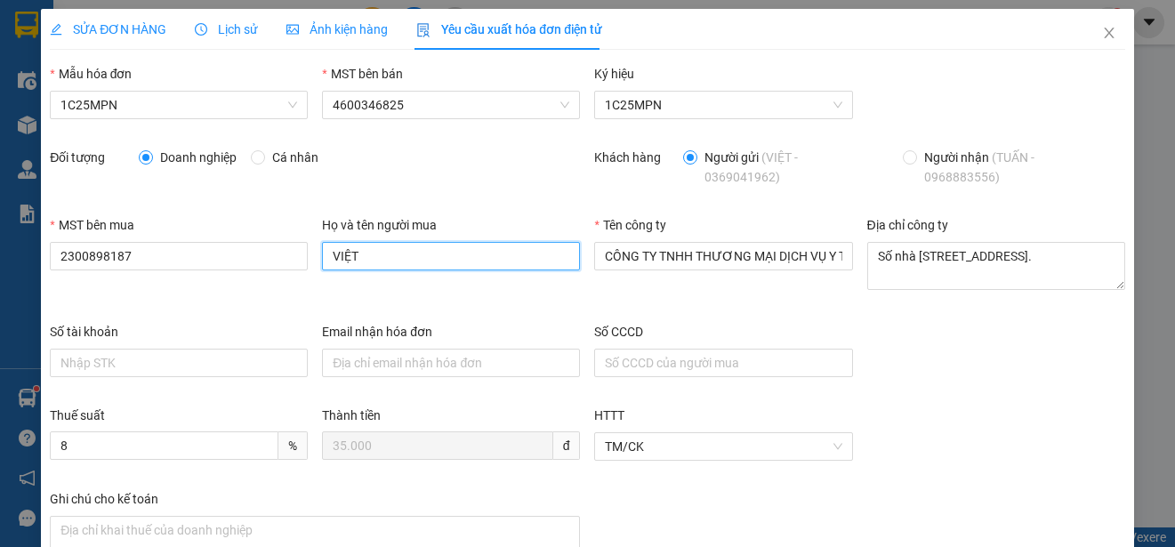
click at [364, 255] on input "VIỆT" at bounding box center [451, 256] width 258 height 28
click at [366, 255] on input "VIỆT" at bounding box center [451, 256] width 258 height 28
click at [366, 254] on input "VIỆT" at bounding box center [451, 256] width 258 height 28
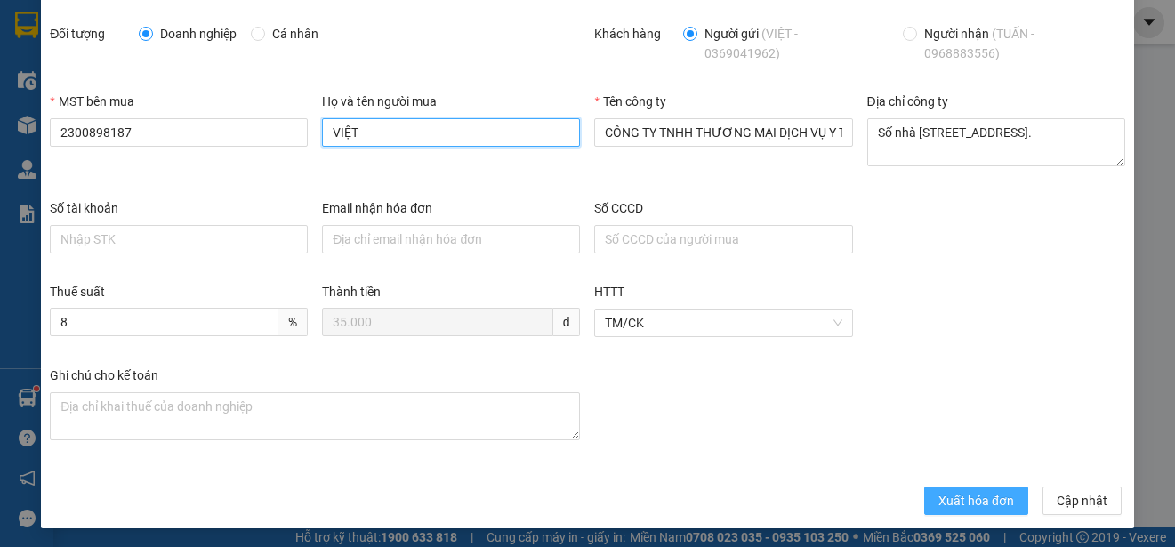
scroll to position [126, 0]
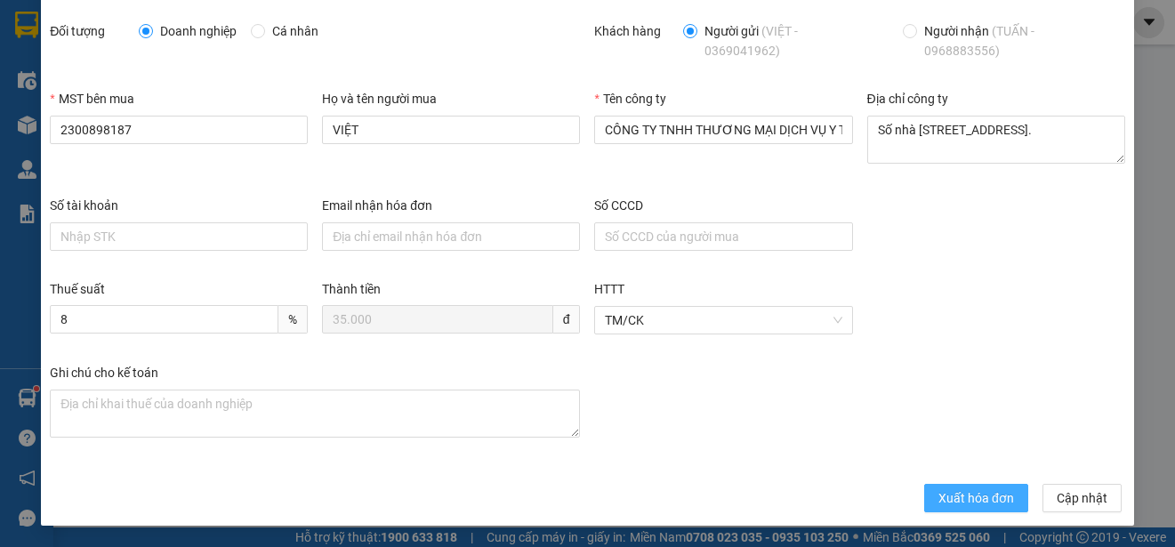
click at [959, 501] on span "Xuất hóa đơn" at bounding box center [976, 498] width 76 height 20
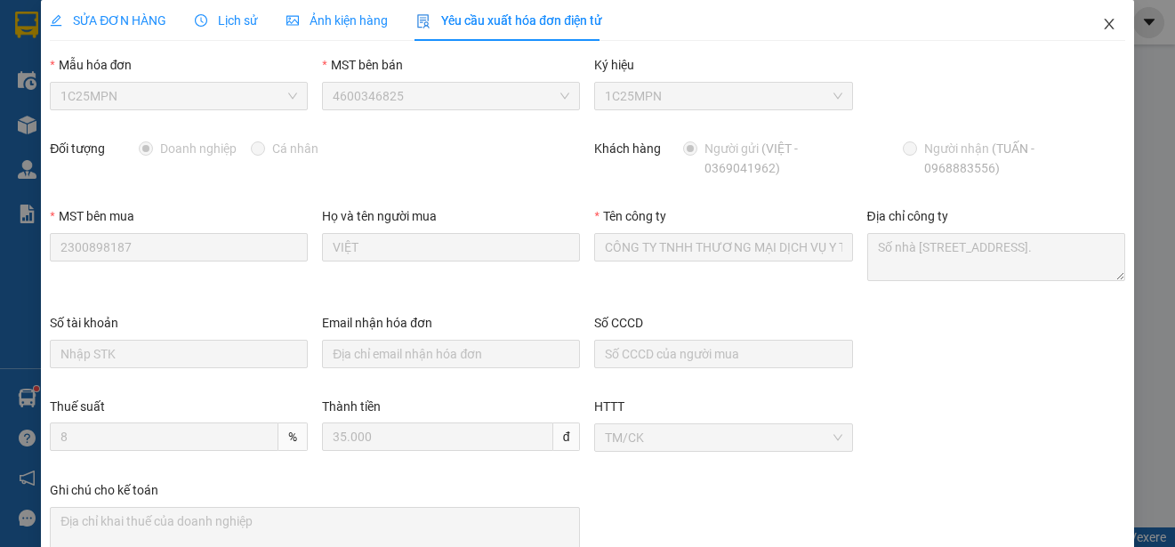
scroll to position [0, 0]
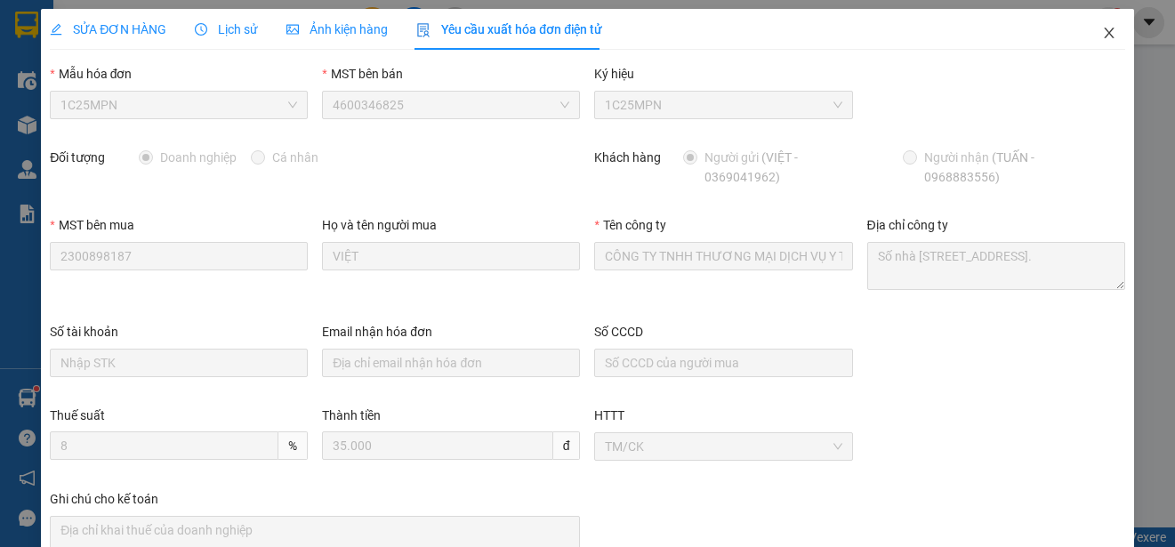
click at [1102, 31] on icon "close" at bounding box center [1109, 33] width 14 height 14
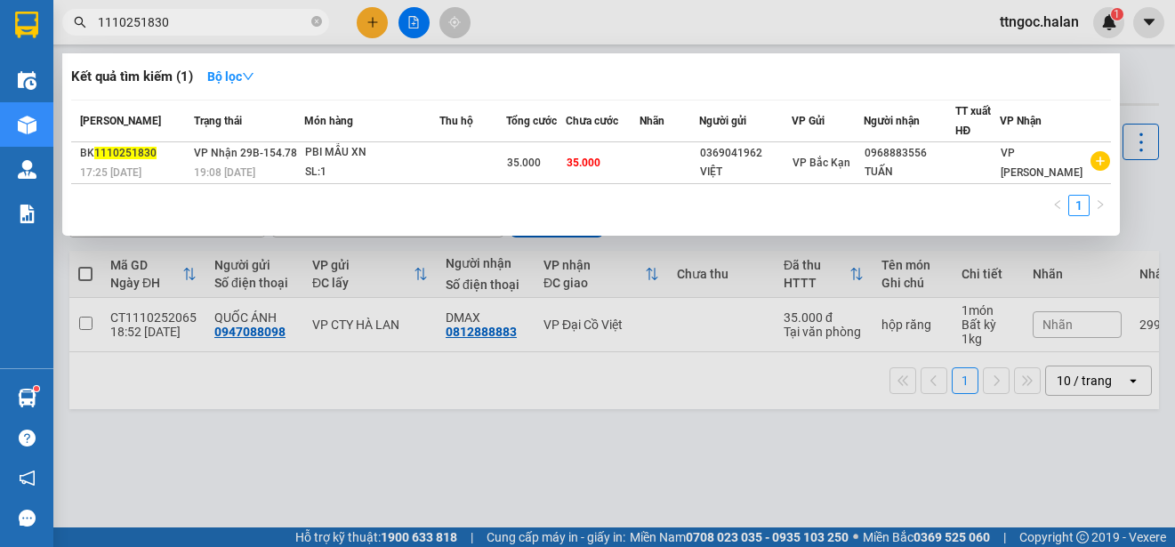
drag, startPoint x: 170, startPoint y: 16, endPoint x: 144, endPoint y: 18, distance: 25.9
click at [144, 18] on input "1110251830" at bounding box center [203, 22] width 210 height 20
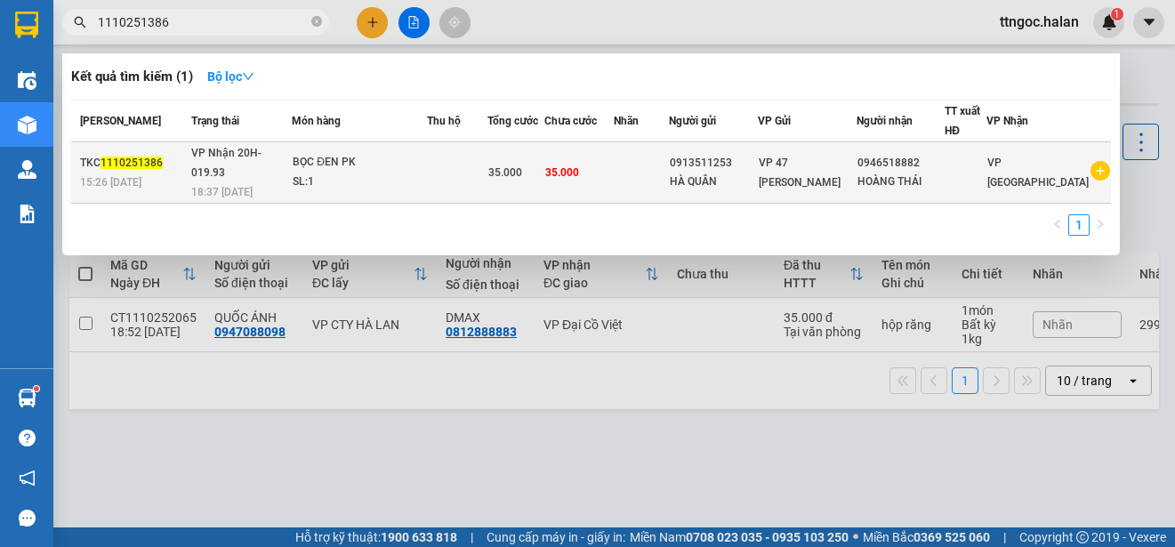
type input "1110251386"
click at [97, 154] on div "TKC 1110251386" at bounding box center [133, 163] width 106 height 19
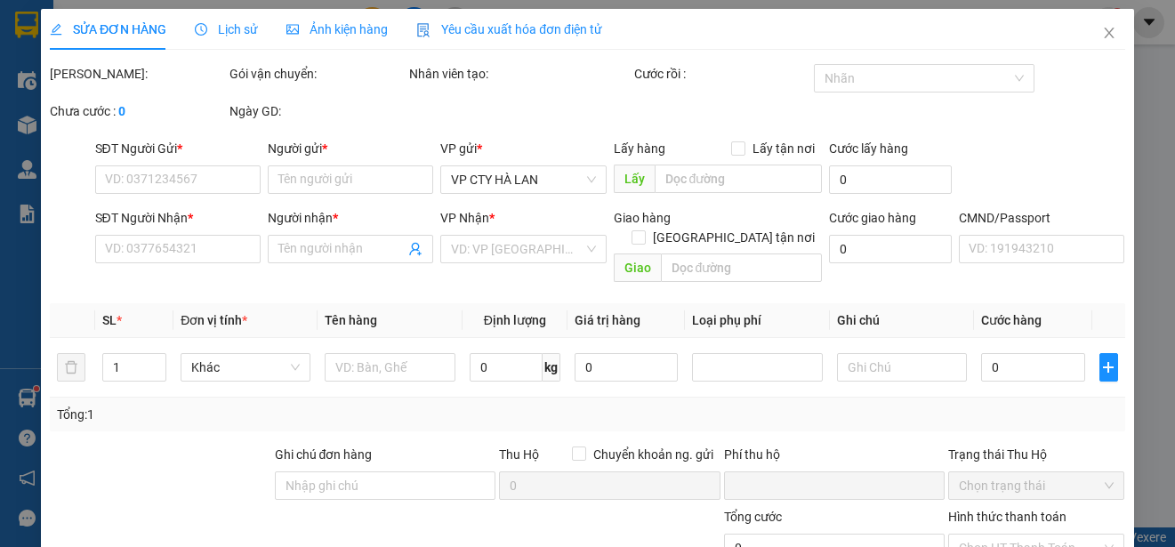
type input "0913511253"
type input "HÀ QUÂN"
type input "0946518882"
type input "HOÀNG THÁI"
type input "0"
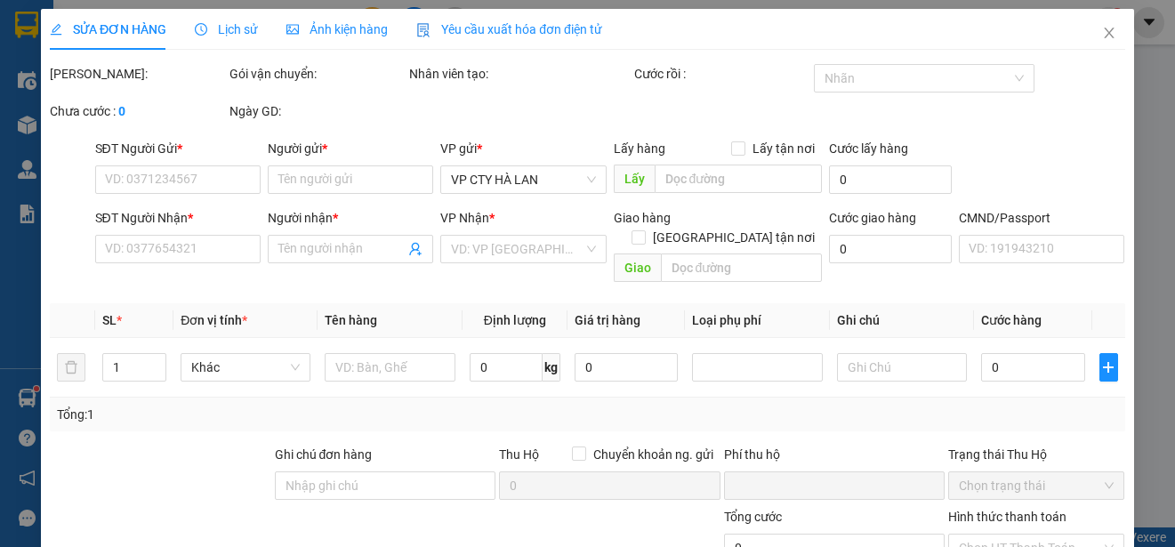
type input "35.000"
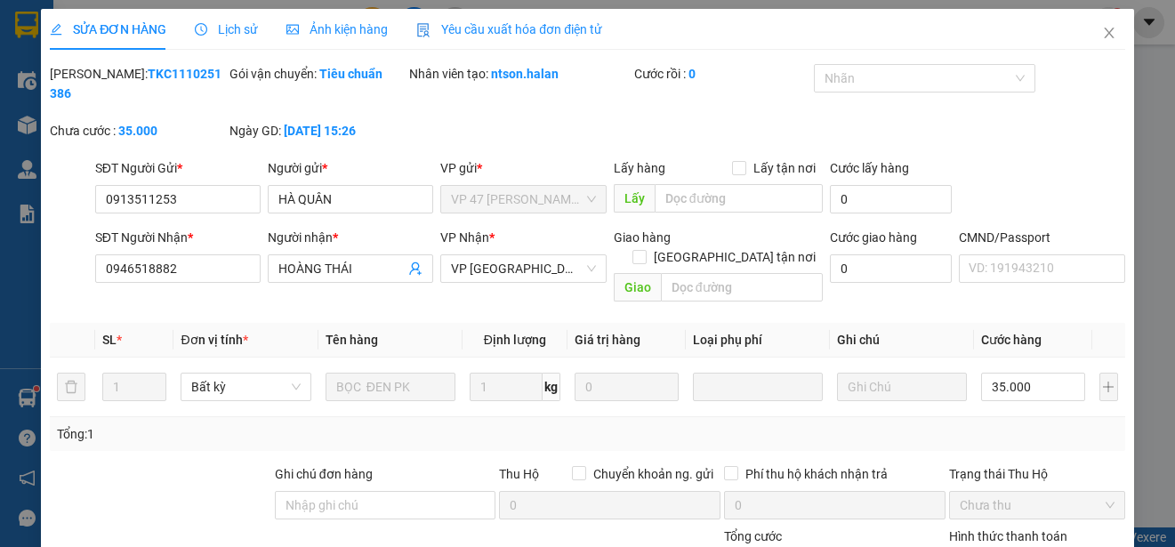
click at [487, 26] on span "Yêu cầu xuất hóa đơn điện tử" at bounding box center [509, 29] width 186 height 14
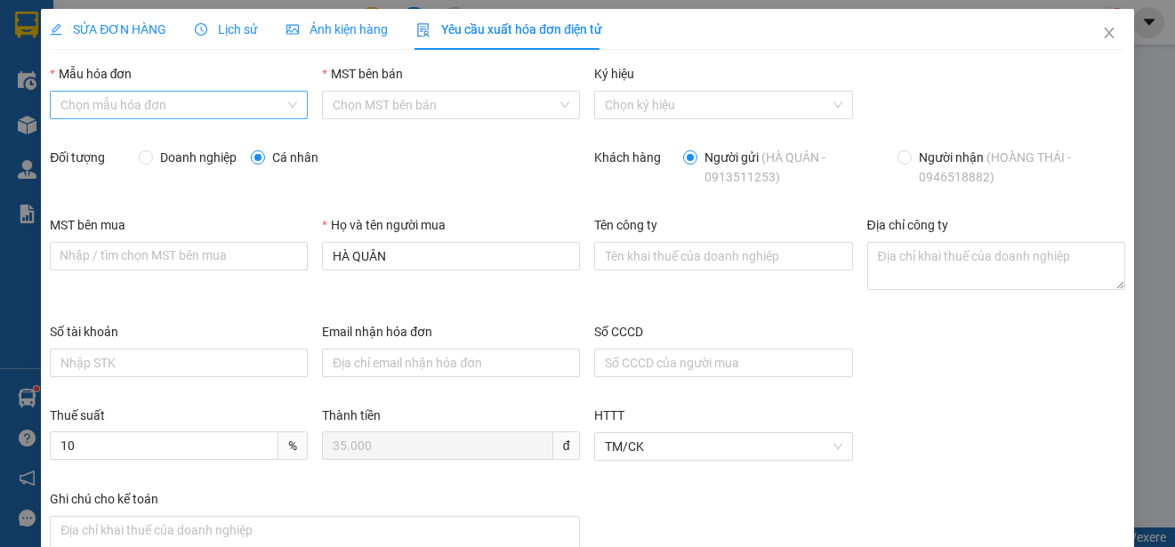
click at [213, 98] on input "Mẫu hóa đơn" at bounding box center [172, 105] width 224 height 27
click at [115, 142] on div "1C25MPN" at bounding box center [176, 141] width 233 height 20
type input "8"
click at [149, 153] on input "Doanh nghiệp" at bounding box center [145, 156] width 12 height 12
radio input "true"
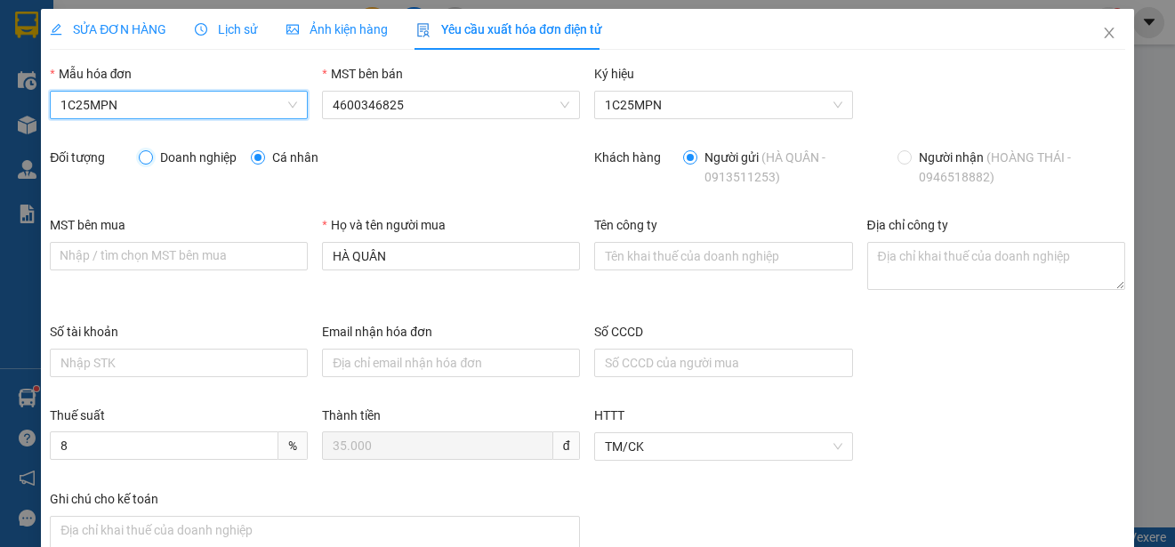
radio input "false"
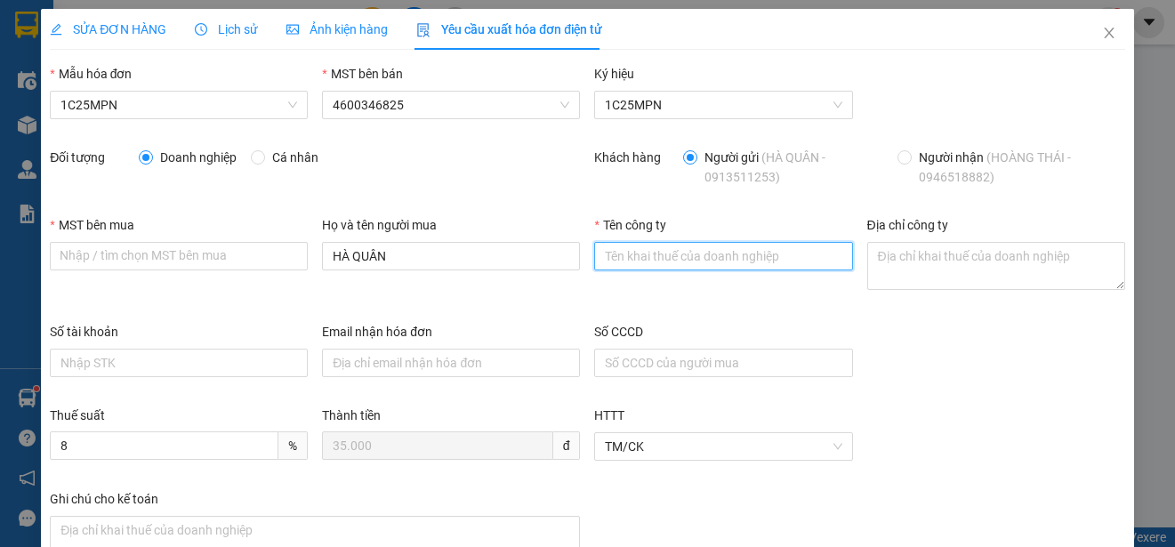
click at [640, 261] on input "Tên công ty" at bounding box center [723, 256] width 258 height 28
paste input "CÔNG TY CỔ PHẦN HOÀNG THÁI"
type input "CÔNG TY CỔ PHẦN HOÀNG THÁI"
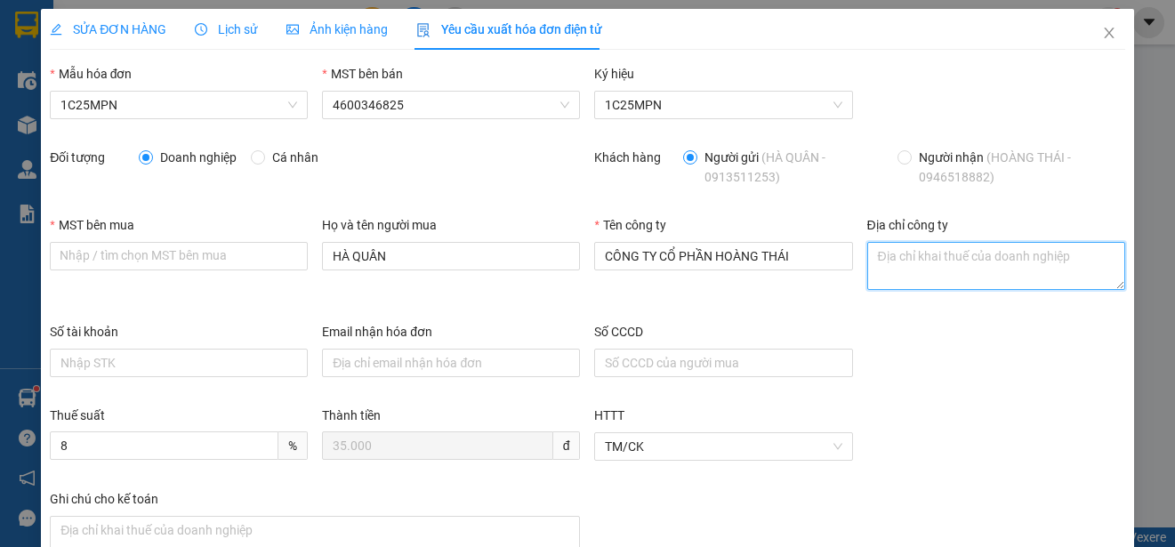
click at [901, 264] on textarea "Địa chỉ công ty" at bounding box center [996, 266] width 258 height 48
paste textarea "Cụm công nghiệp số 2, [GEOGRAPHIC_DATA], [GEOGRAPHIC_DATA], [GEOGRAPHIC_DATA]"
type textarea "Cụm công nghiệp số 2, [GEOGRAPHIC_DATA], [GEOGRAPHIC_DATA], [GEOGRAPHIC_DATA]"
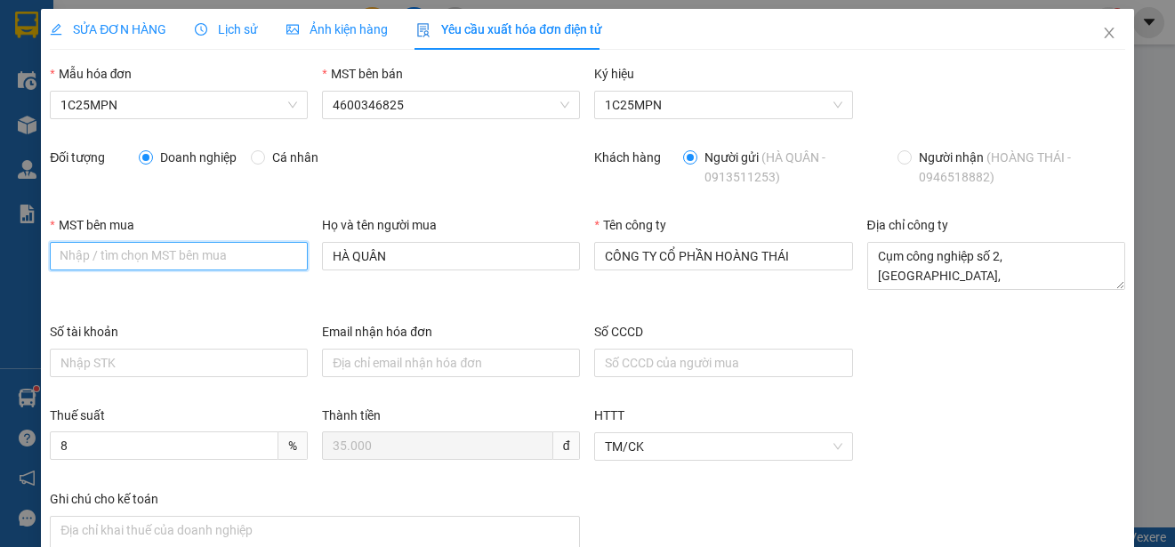
click at [86, 265] on input "MST bên mua" at bounding box center [179, 256] width 258 height 28
paste input "4600412757"
type input "4600412757"
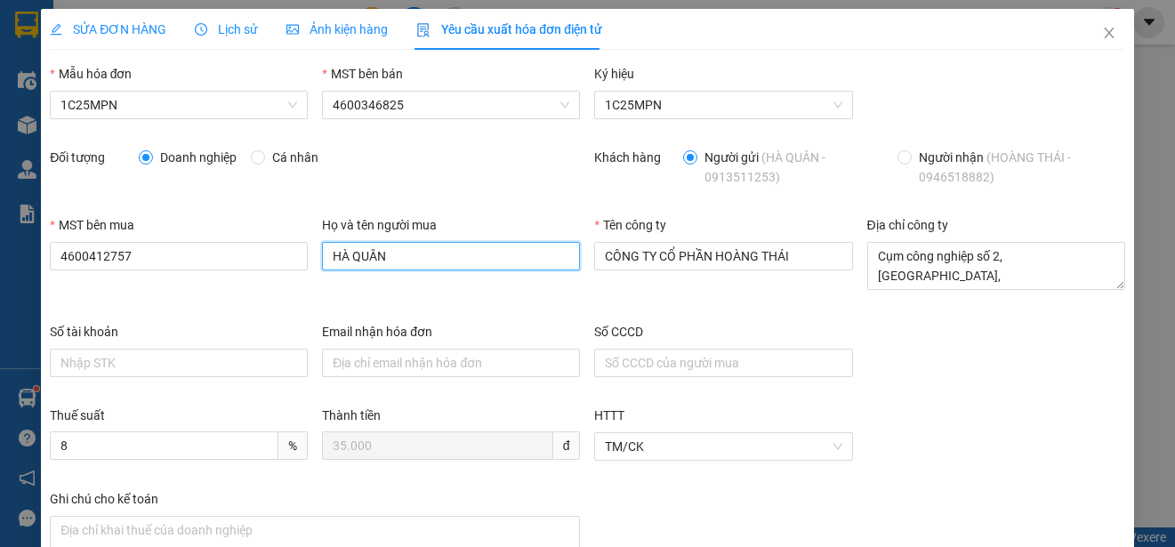
click at [369, 254] on input "HÀ QUÂN" at bounding box center [451, 256] width 258 height 28
paste input "[PERSON_NAME]"
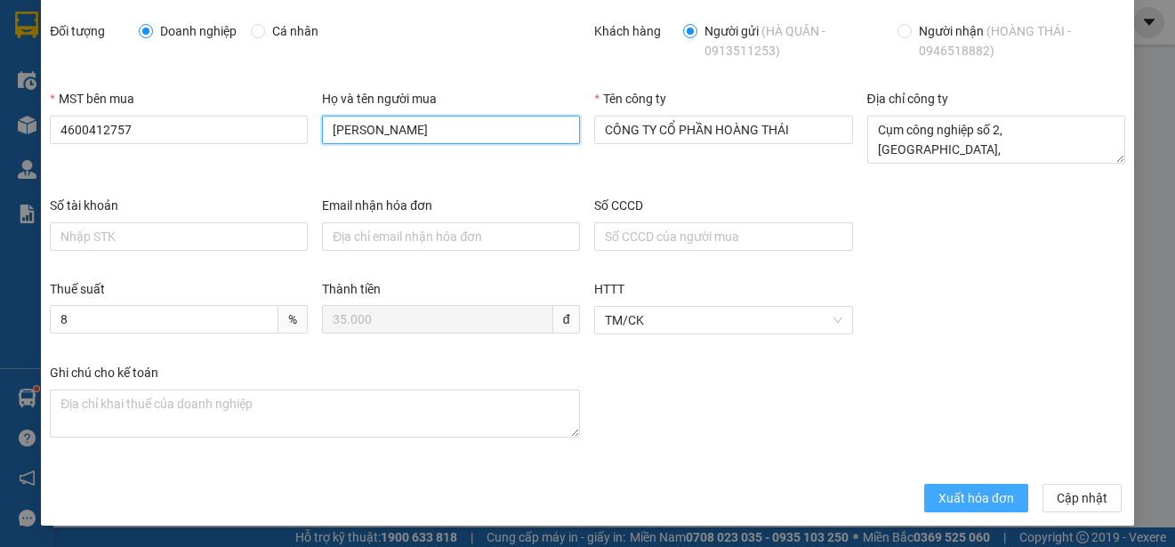
type input "[PERSON_NAME]"
click at [938, 501] on span "Xuất hóa đơn" at bounding box center [976, 498] width 76 height 20
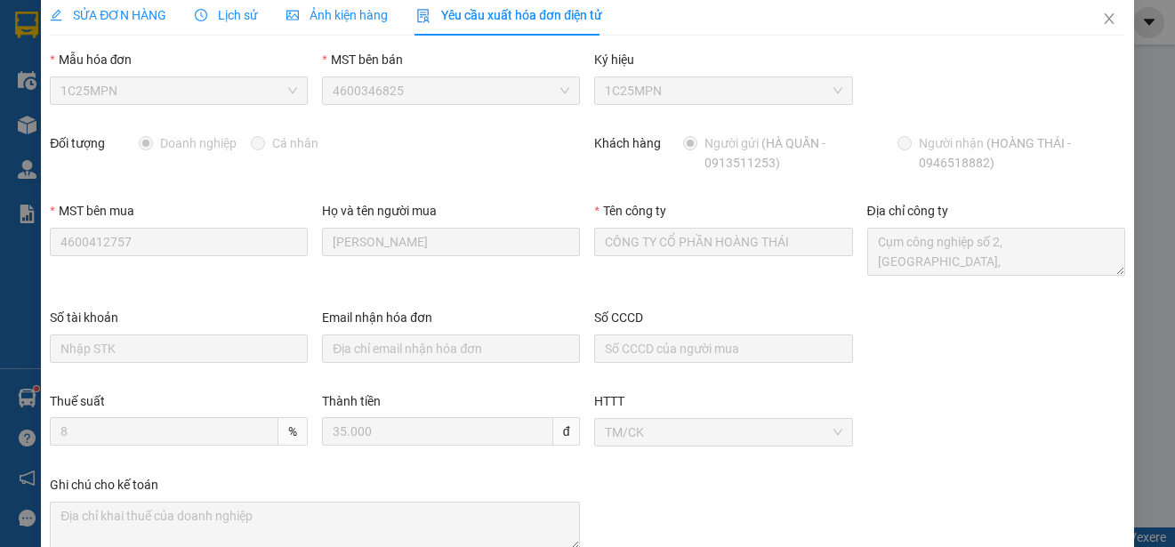
scroll to position [0, 0]
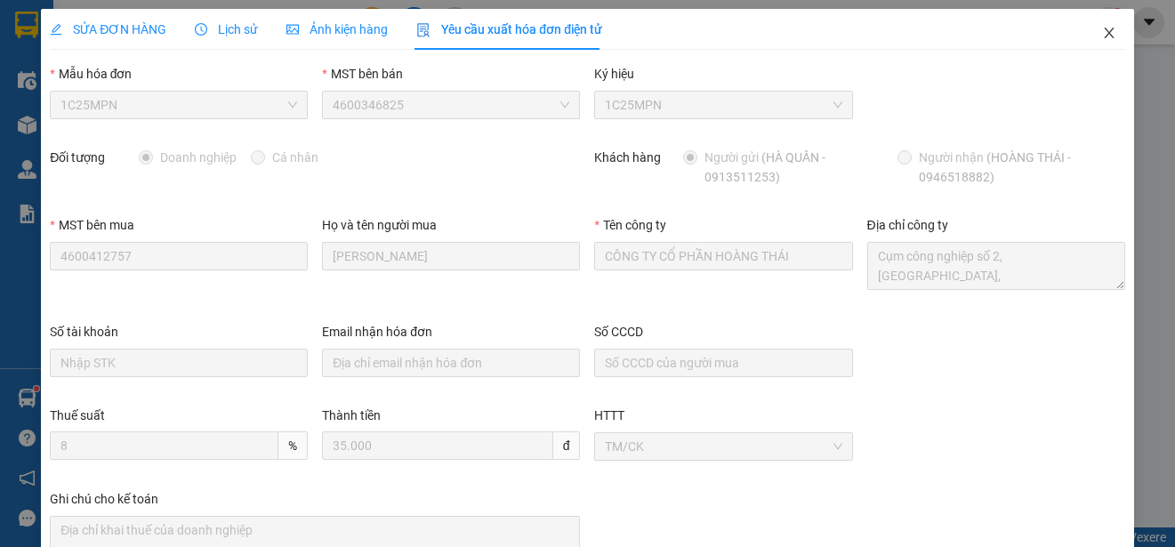
click at [1091, 26] on span "Close" at bounding box center [1109, 34] width 50 height 50
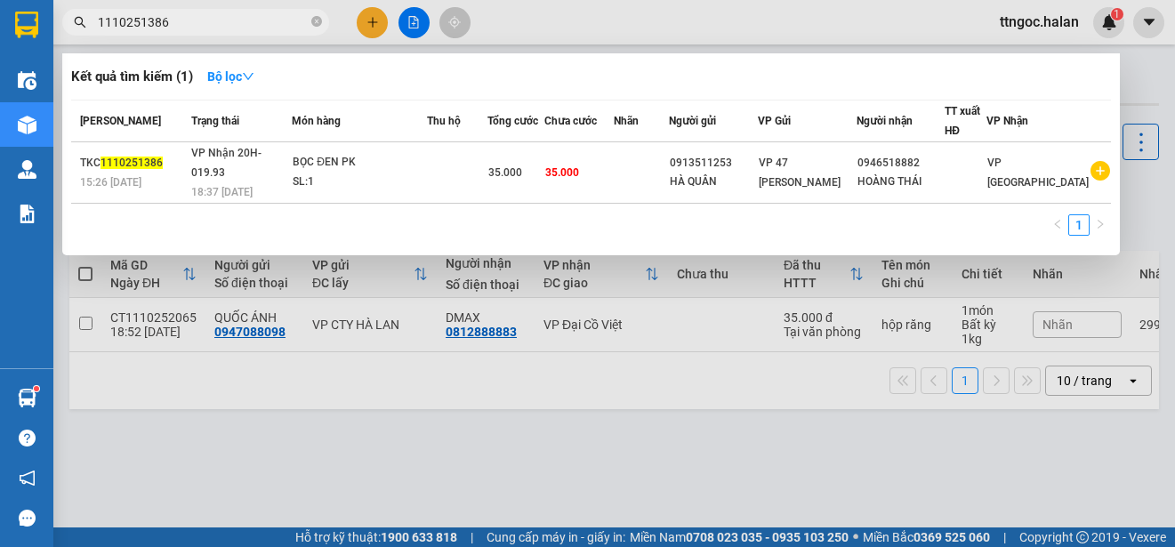
drag, startPoint x: 186, startPoint y: 18, endPoint x: 146, endPoint y: 21, distance: 40.2
click at [146, 21] on input "1110251386" at bounding box center [203, 22] width 210 height 20
type input "1110251473"
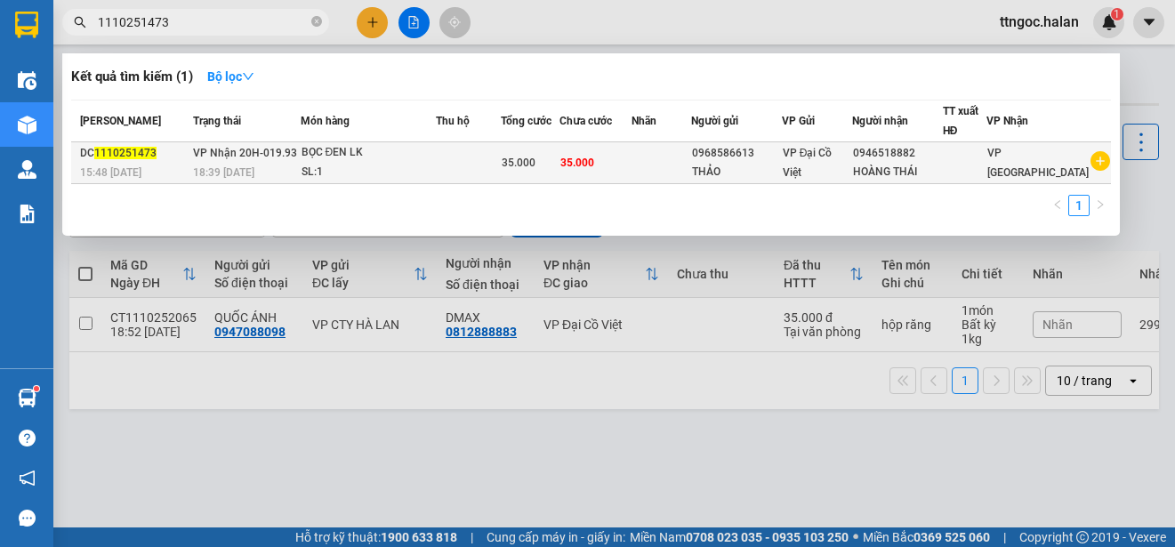
click at [108, 154] on span "1110251473" at bounding box center [125, 153] width 62 height 12
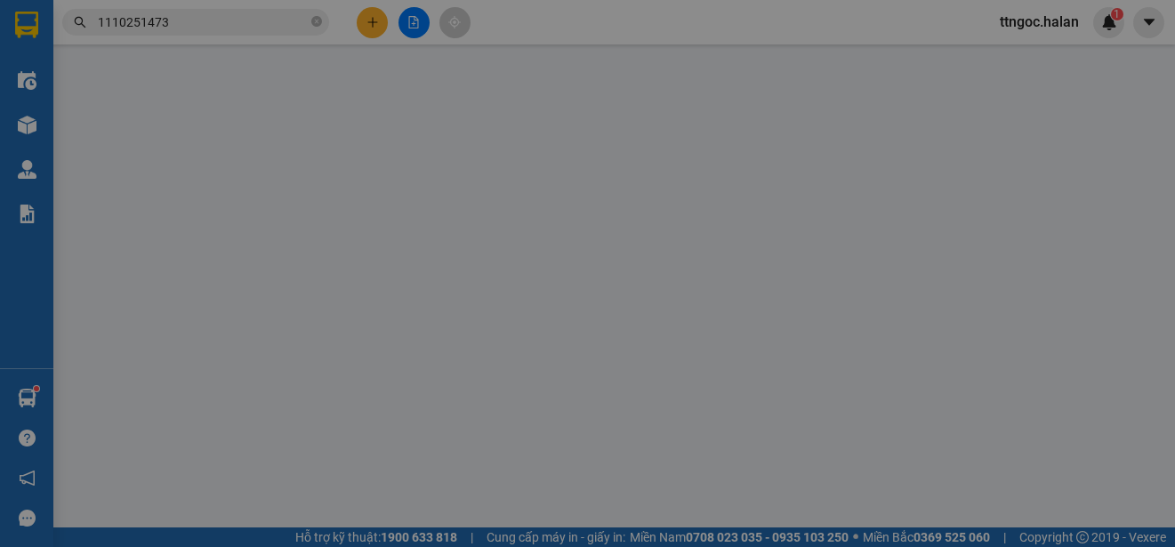
type input "0968586613"
type input "THẢO"
type input "0946518882"
type input "HOÀNG THÁI"
type input "0"
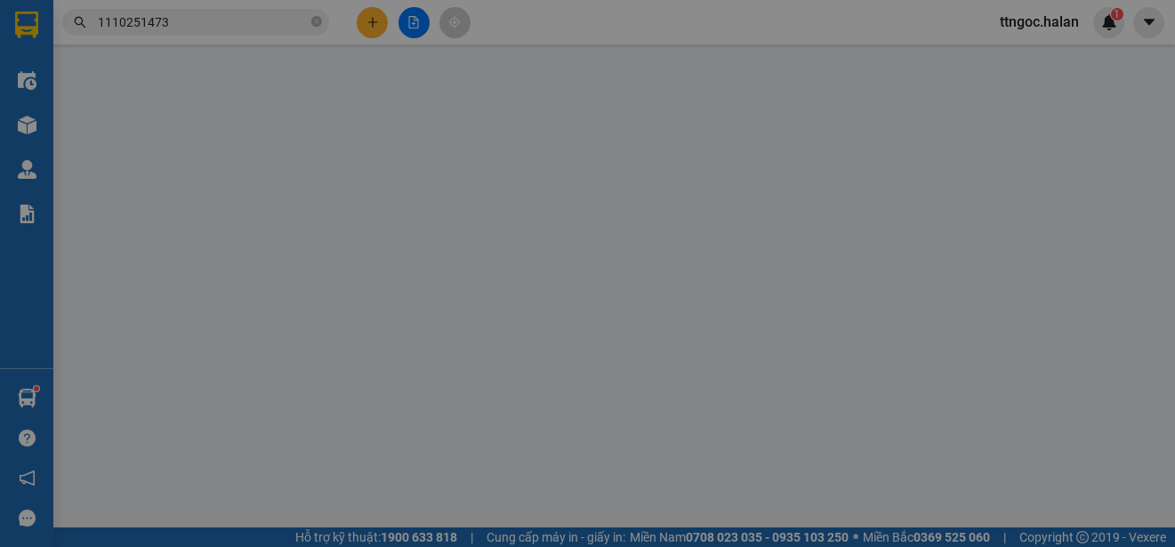
type input "35.000"
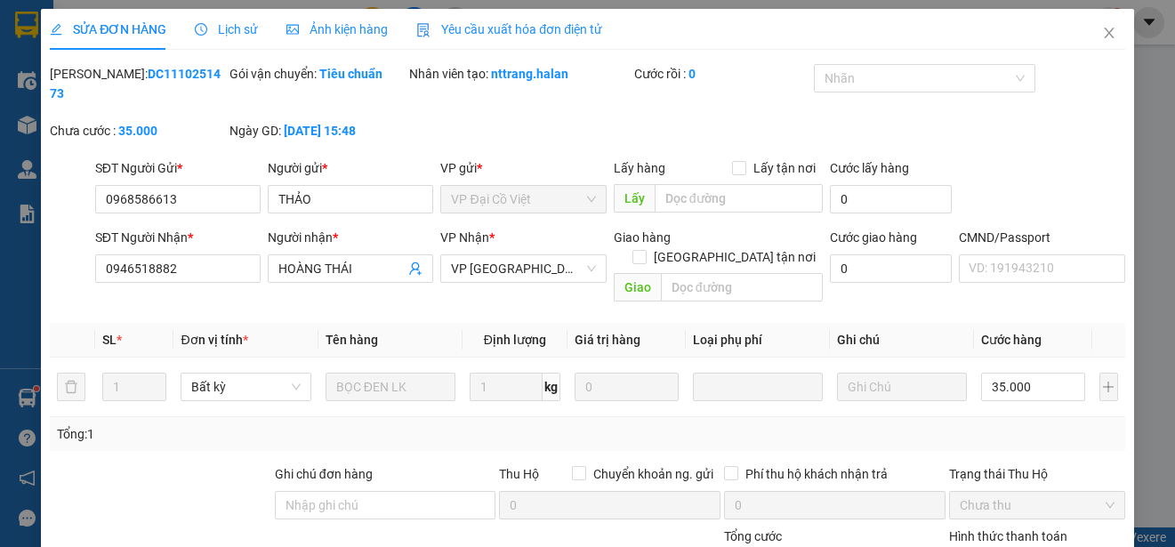
click at [505, 19] on div "Yêu cầu xuất hóa đơn điện tử" at bounding box center [509, 29] width 186 height 41
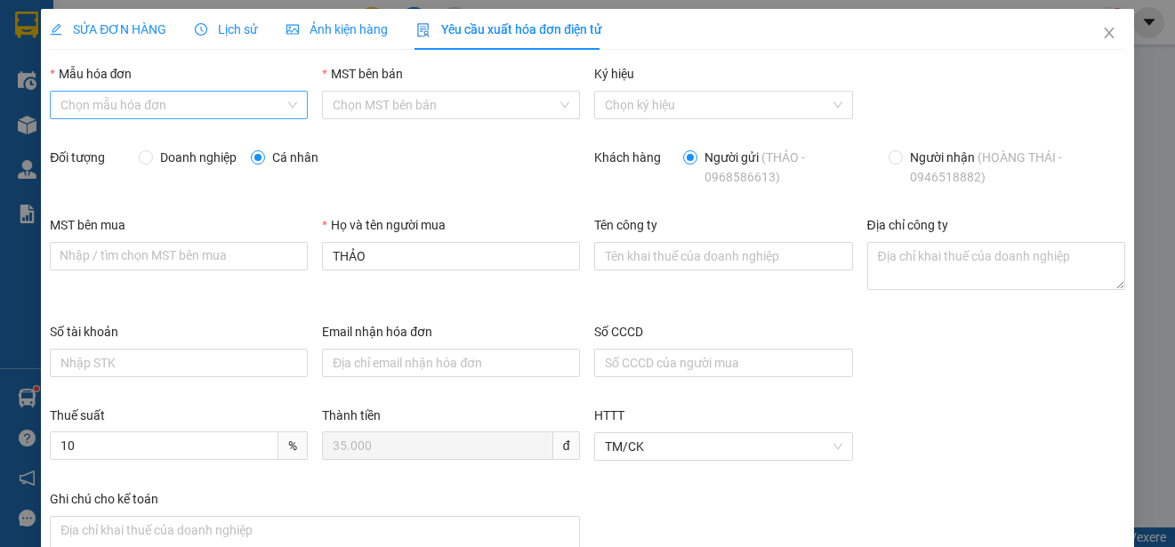
click at [254, 109] on input "Mẫu hóa đơn" at bounding box center [172, 105] width 224 height 27
click at [116, 138] on div "1C25MPN" at bounding box center [176, 141] width 233 height 20
type input "8"
click at [183, 156] on span "Doanh nghiệp" at bounding box center [198, 158] width 91 height 20
click at [151, 156] on input "Doanh nghiệp" at bounding box center [145, 156] width 12 height 12
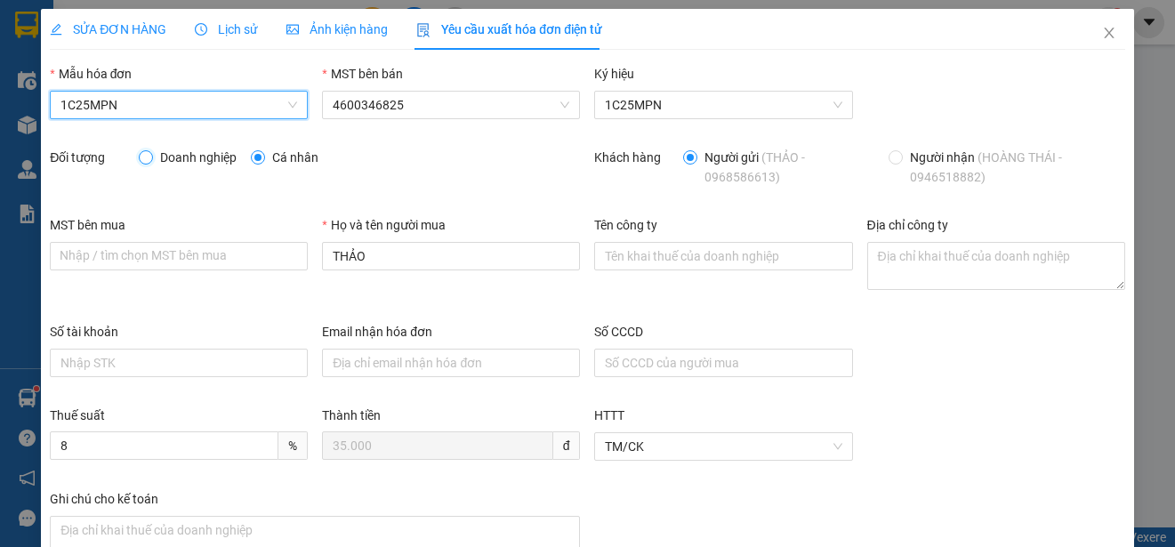
radio input "true"
radio input "false"
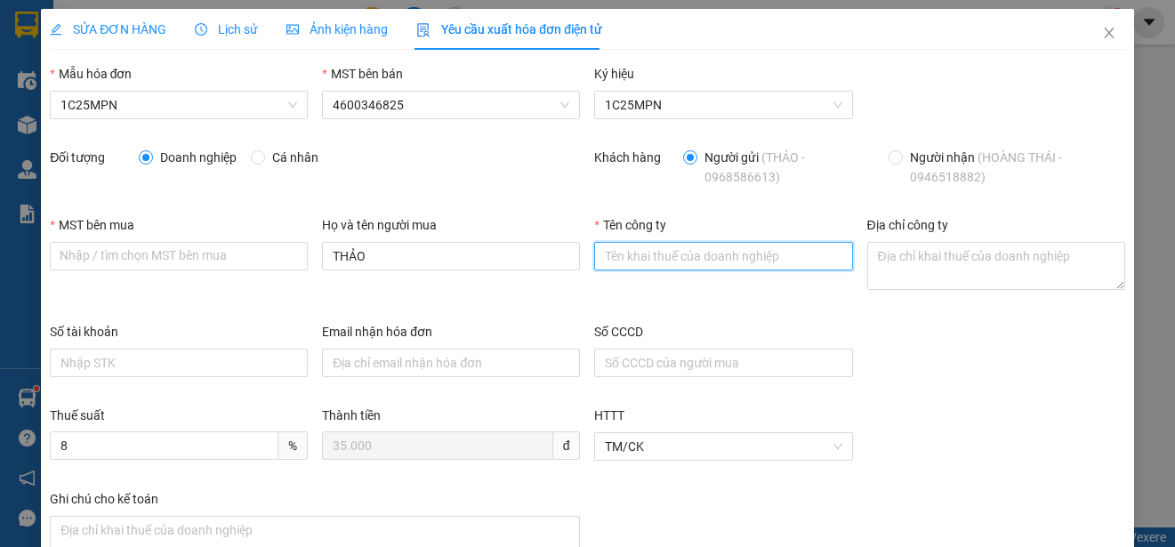
click at [639, 247] on input "Tên công ty" at bounding box center [723, 256] width 258 height 28
paste input "CÔNG TY CỔ PHẦN HOÀNG THÁI"
type input "CÔNG TY CỔ PHẦN HOÀNG THÁI"
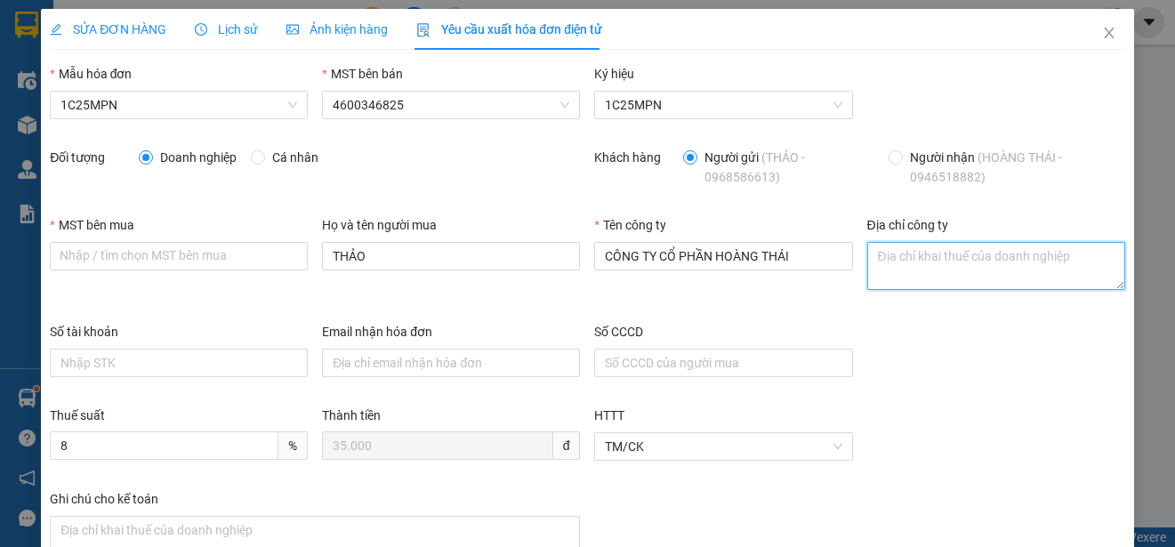
drag, startPoint x: 70, startPoint y: 258, endPoint x: 890, endPoint y: 255, distance: 820.2
click at [890, 255] on textarea "Địa chỉ công ty" at bounding box center [996, 266] width 258 height 48
paste textarea "Cụm công nghiệp số 2, [GEOGRAPHIC_DATA], [GEOGRAPHIC_DATA], [GEOGRAPHIC_DATA]"
click at [1068, 265] on textarea "Cụm công nghiệp số 2, [GEOGRAPHIC_DATA], [GEOGRAPHIC_DATA], [GEOGRAPHIC_DATA]" at bounding box center [996, 266] width 258 height 48
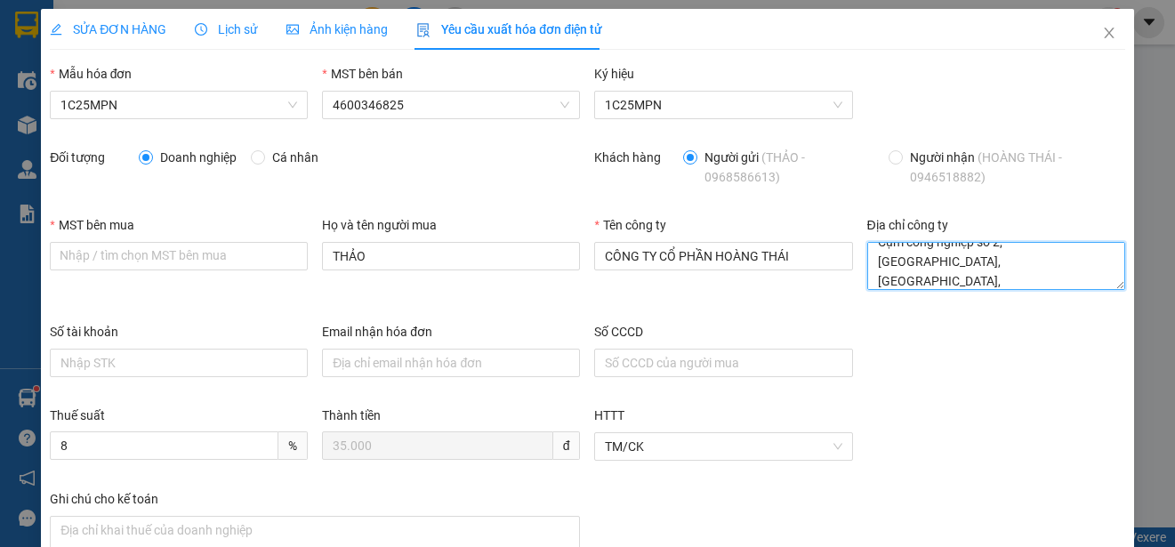
type textarea "Cụm công nghiệp số 2, [GEOGRAPHIC_DATA], [GEOGRAPHIC_DATA], [GEOGRAPHIC_DATA]."
click at [958, 348] on div "Số tài khoản Email nhận hóa đơn Số CCCD" at bounding box center [588, 364] width 1090 height 84
click at [1069, 274] on textarea "Cụm công nghiệp số 2, [GEOGRAPHIC_DATA], [GEOGRAPHIC_DATA], [GEOGRAPHIC_DATA]." at bounding box center [996, 266] width 258 height 48
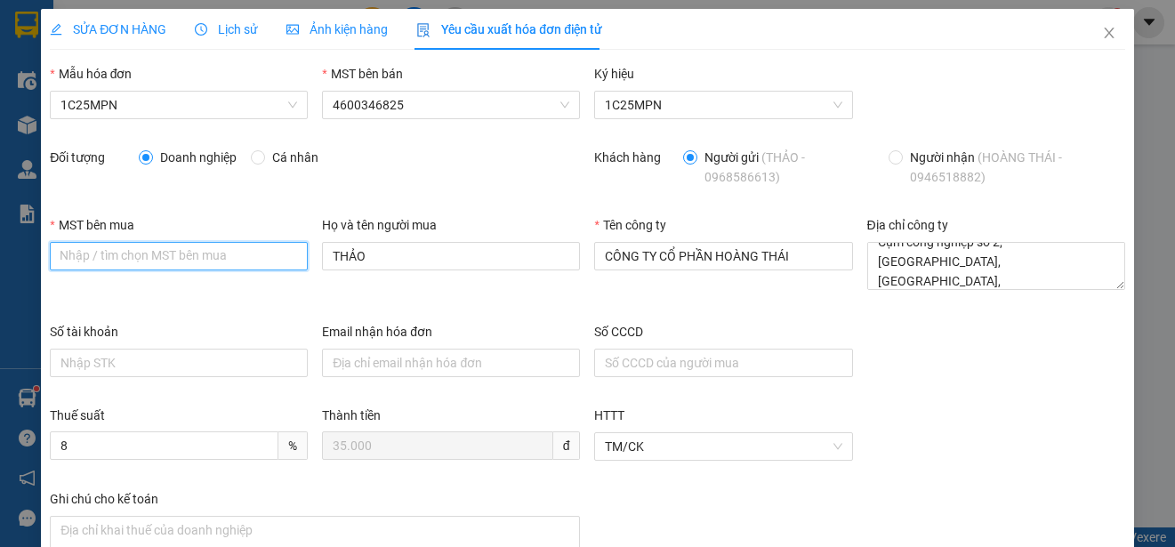
click at [105, 255] on input "MST bên mua" at bounding box center [179, 256] width 258 height 28
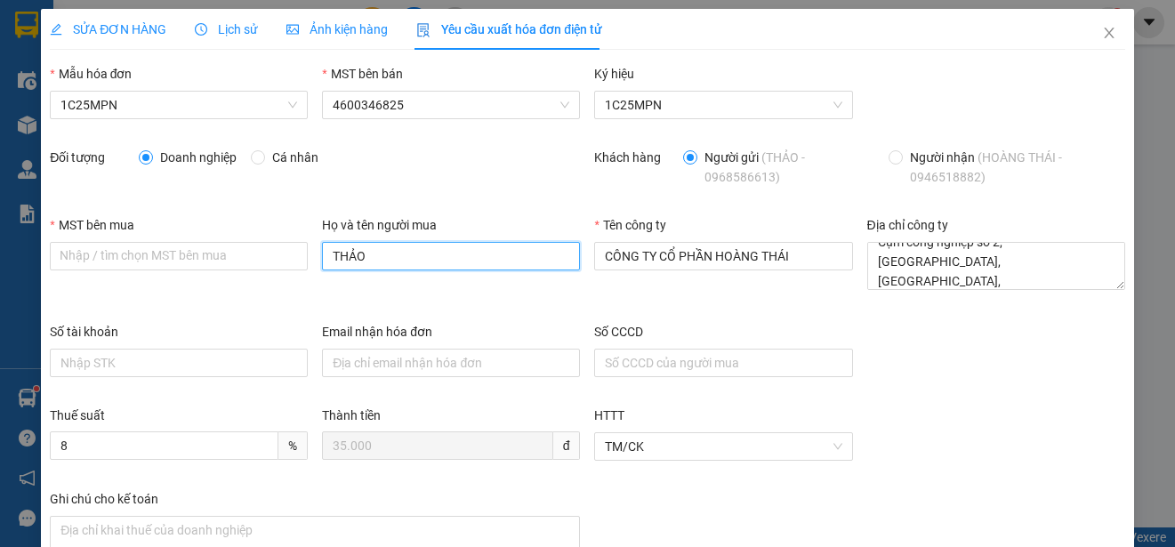
click at [360, 266] on input "THẢO" at bounding box center [451, 256] width 258 height 28
paste input "[PERSON_NAME]"
type input "[PERSON_NAME]"
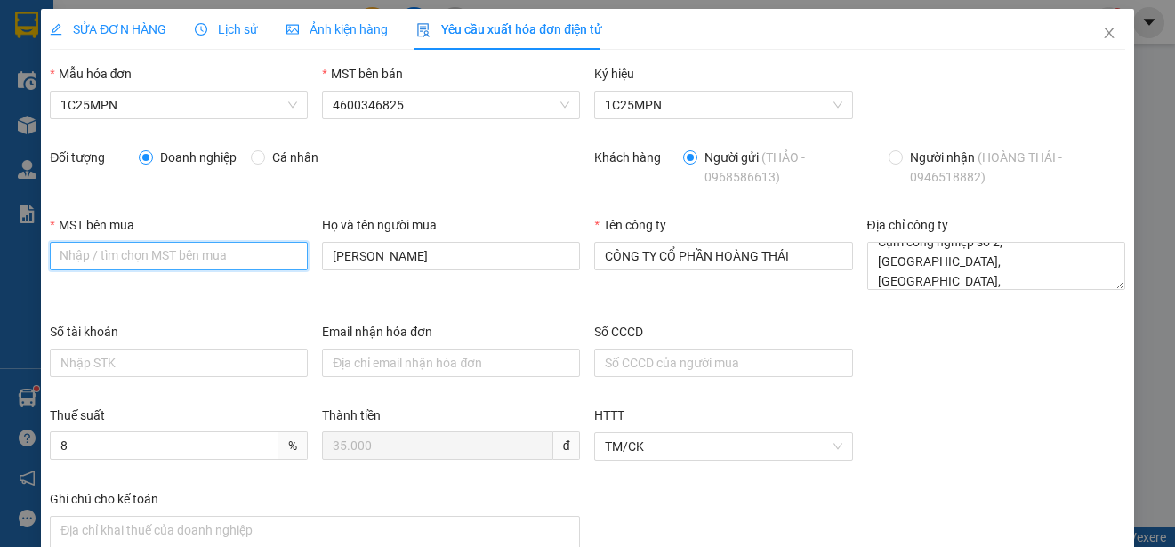
click at [68, 256] on input "MST bên mua" at bounding box center [179, 256] width 258 height 28
paste input "4600412757"
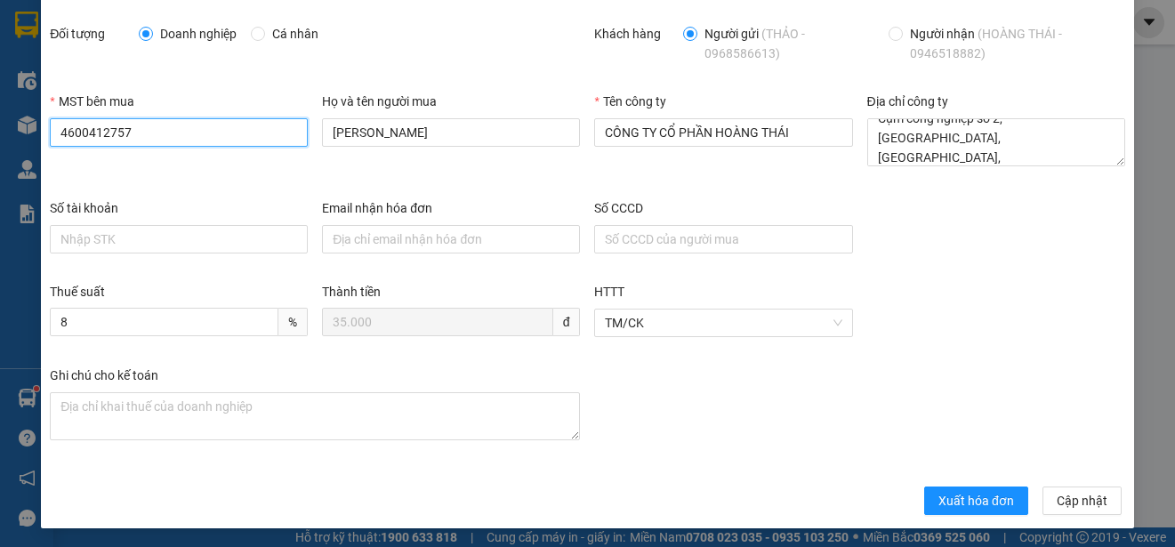
scroll to position [126, 0]
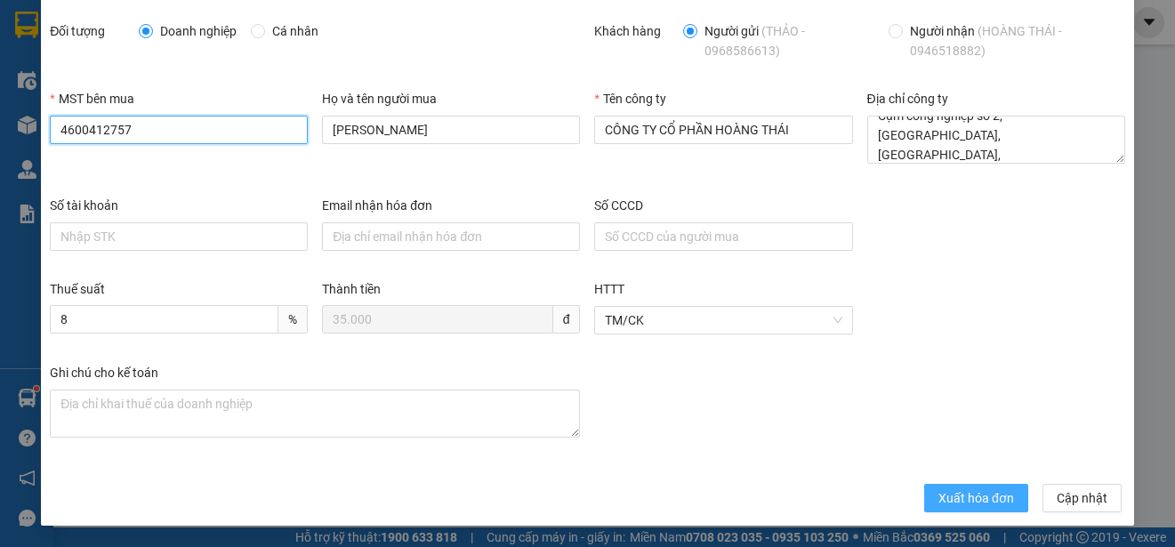
type input "4600412757"
click at [943, 505] on span "Xuất hóa đơn" at bounding box center [976, 498] width 76 height 20
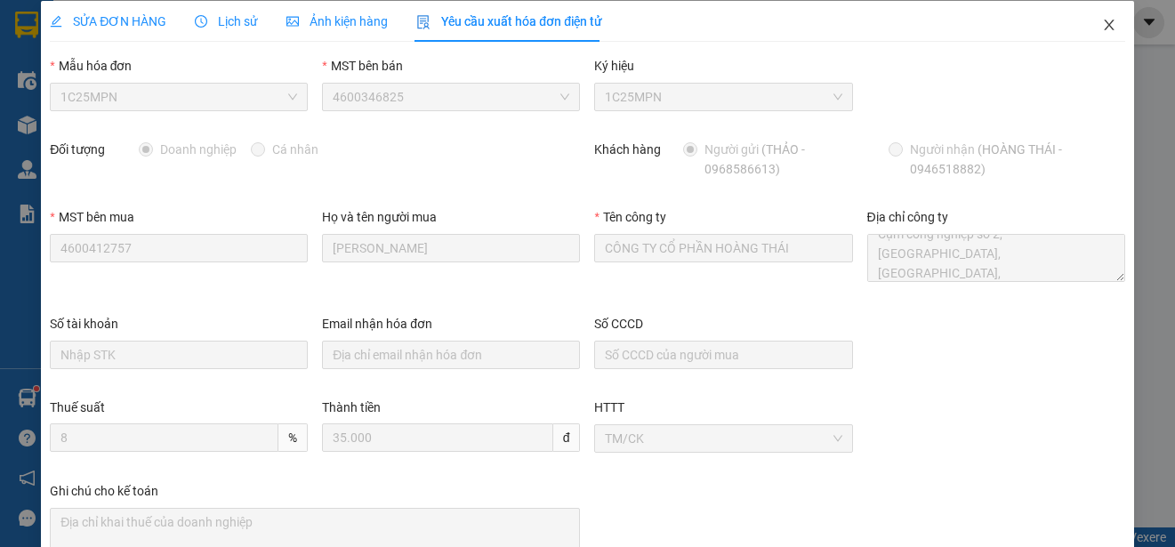
scroll to position [0, 0]
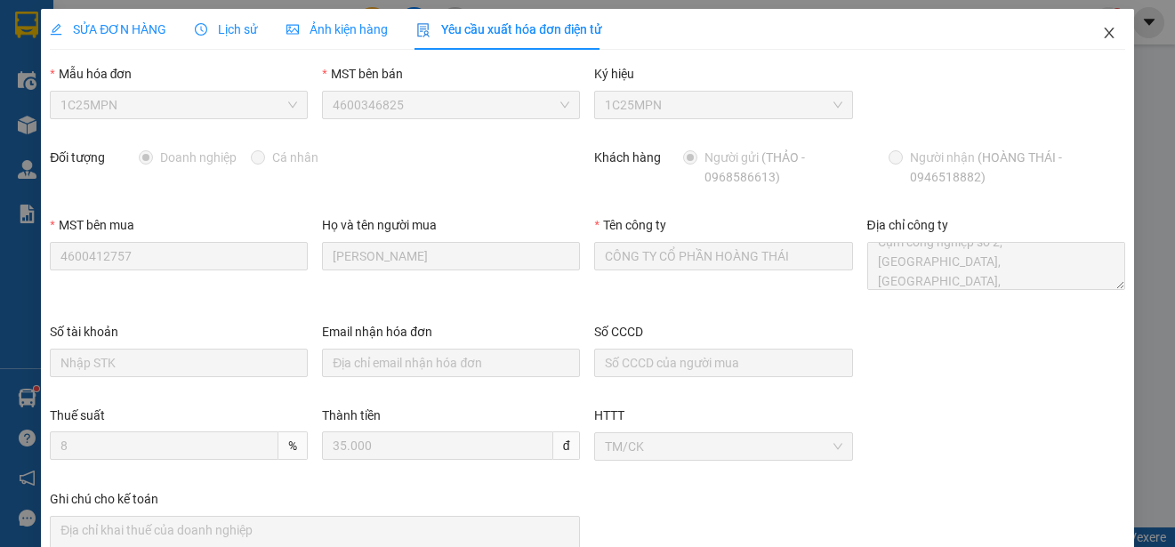
click at [1102, 34] on icon "close" at bounding box center [1109, 33] width 14 height 14
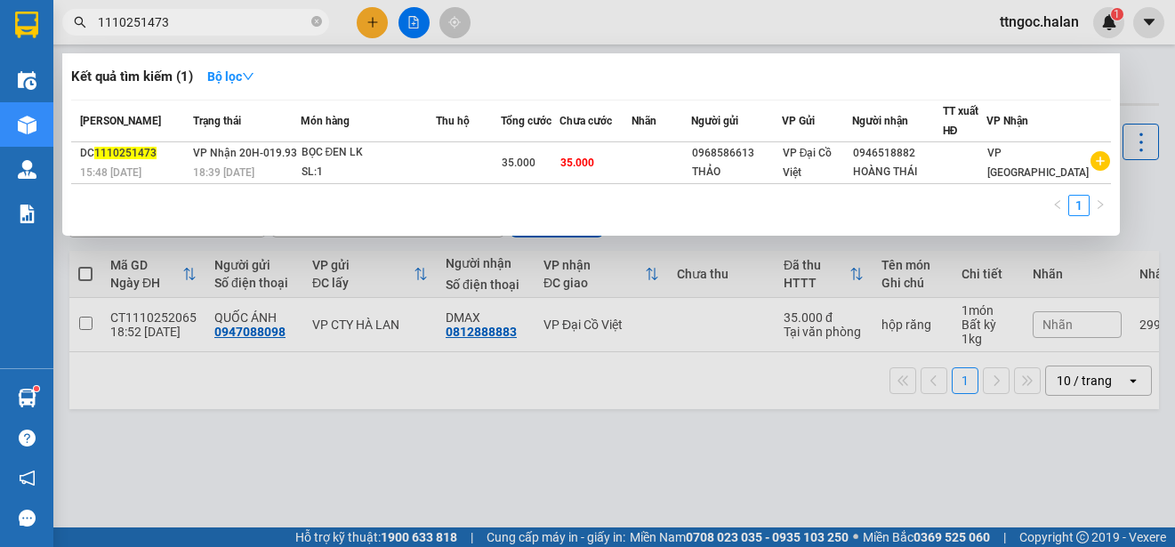
drag, startPoint x: 174, startPoint y: 20, endPoint x: 140, endPoint y: 22, distance: 34.7
click at [140, 22] on input "1110251473" at bounding box center [203, 22] width 210 height 20
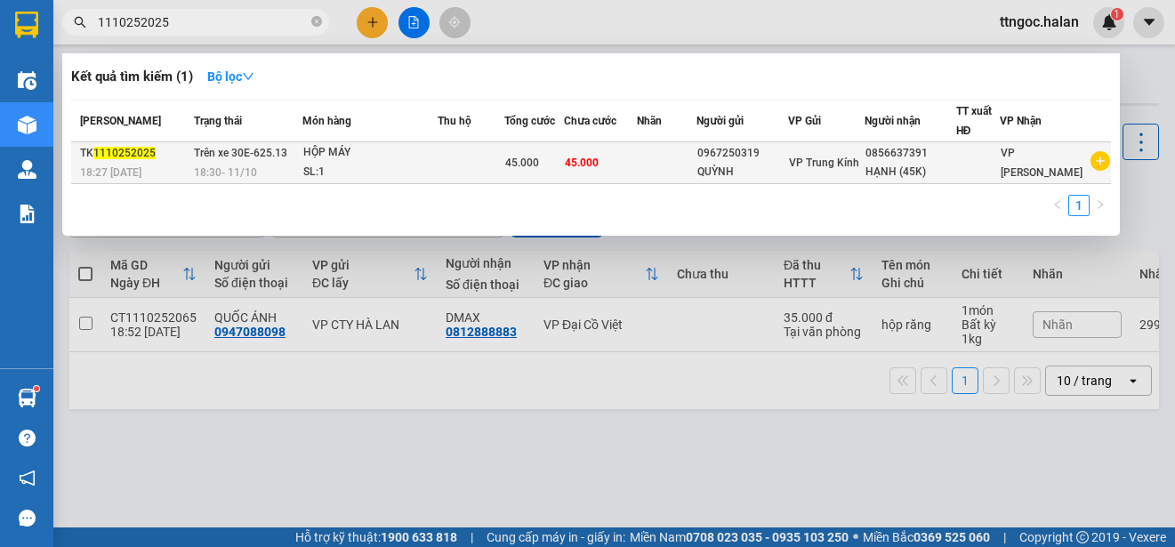
type input "1110252025"
click at [115, 156] on span "1110252025" at bounding box center [124, 153] width 62 height 12
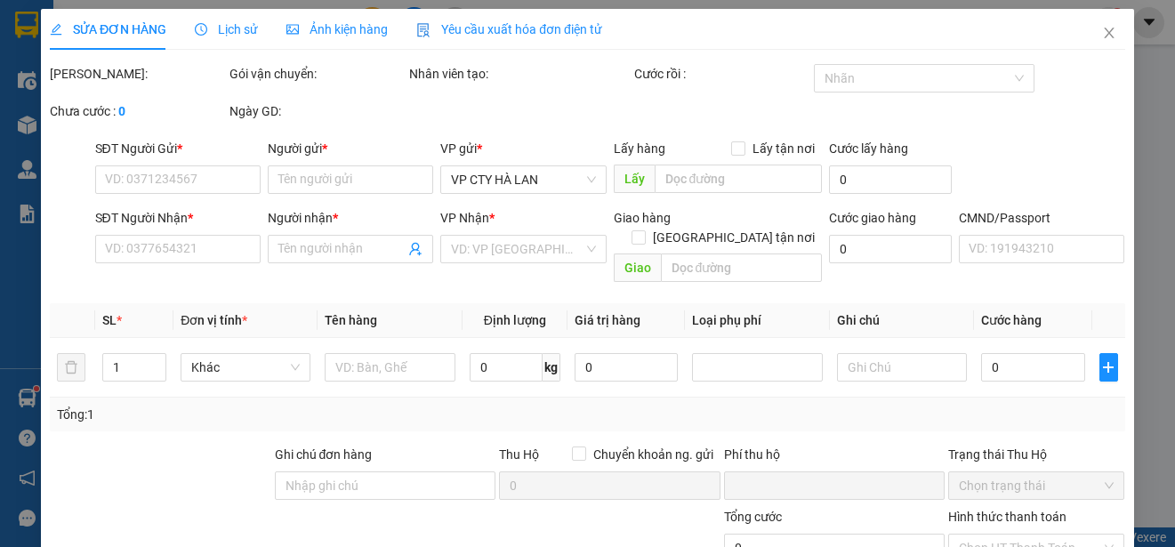
type input "0967250319"
type input "QUỲNH"
type input "0856637391"
type input "HẠNH (45K)"
type input "0"
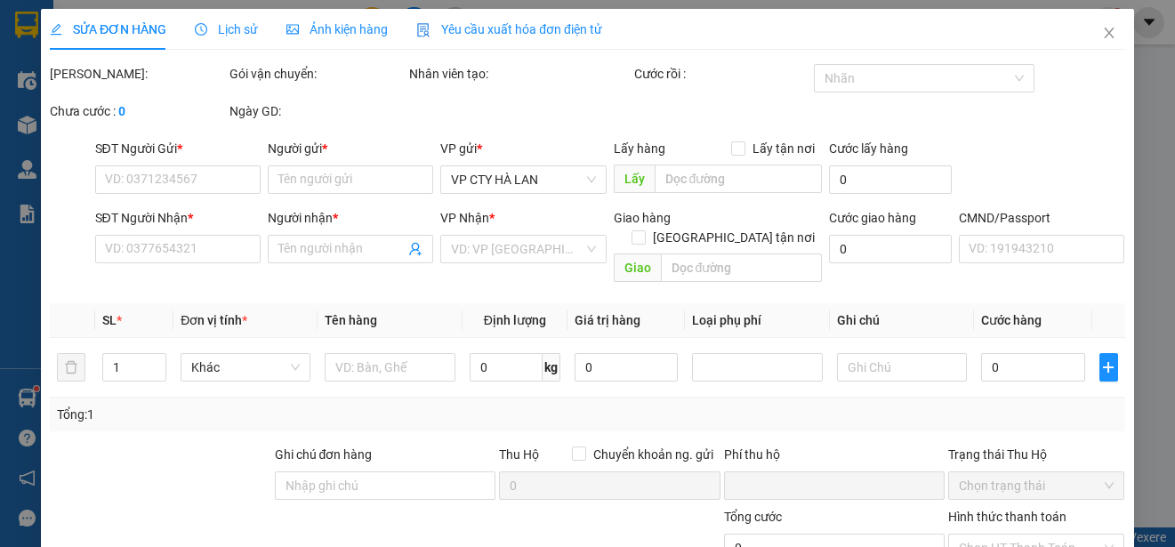
type input "45.000"
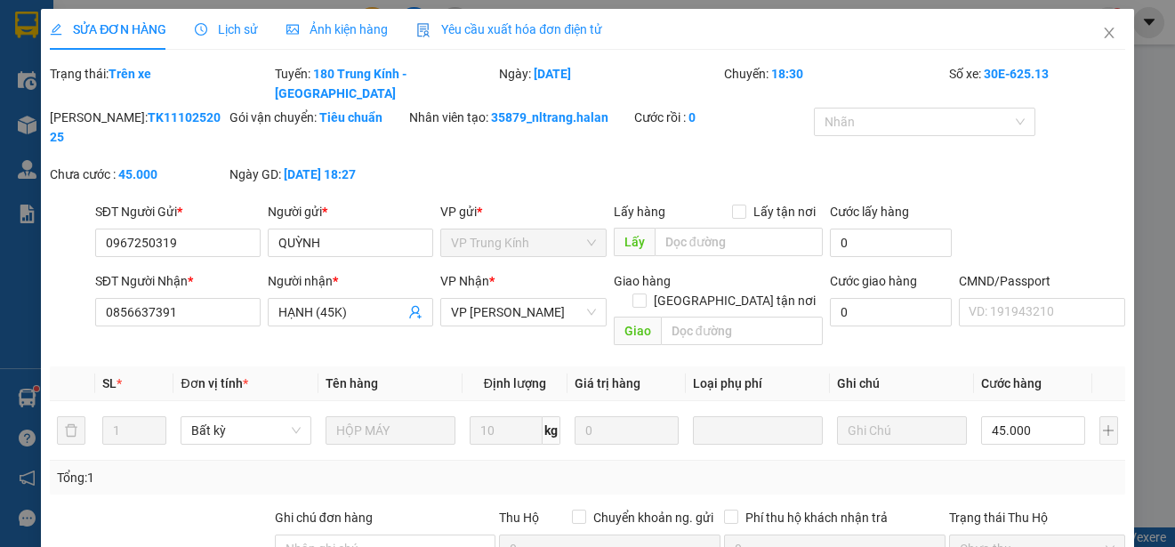
click at [502, 28] on span "Yêu cầu xuất hóa đơn điện tử" at bounding box center [509, 29] width 186 height 14
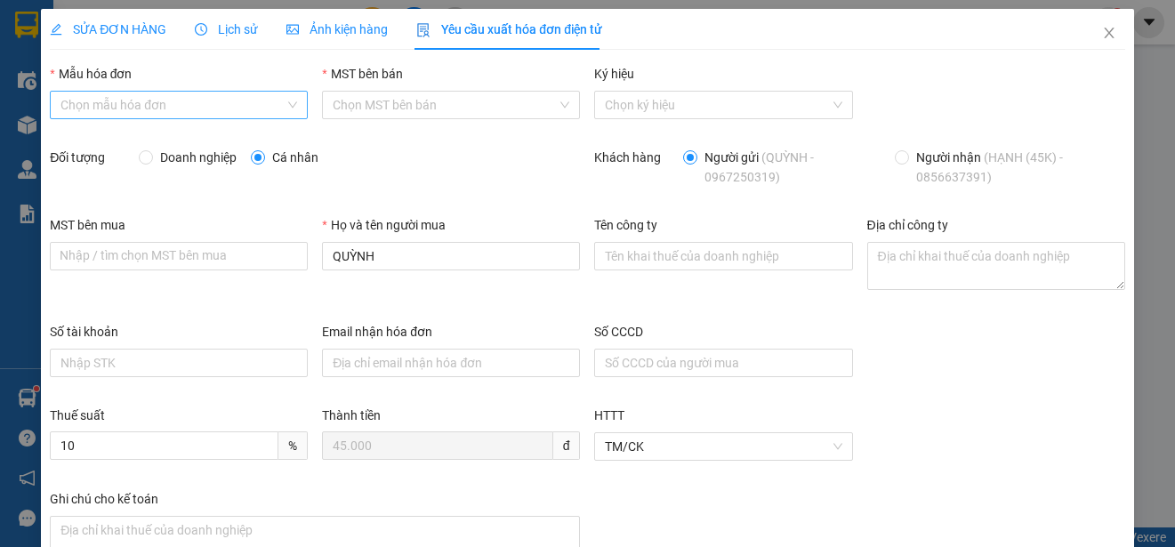
click at [217, 104] on input "Mẫu hóa đơn" at bounding box center [172, 105] width 224 height 27
click at [99, 137] on div "1C25MPN" at bounding box center [176, 141] width 233 height 20
type input "8"
click at [162, 157] on span "Doanh nghiệp" at bounding box center [198, 158] width 91 height 20
click at [151, 157] on input "Doanh nghiệp" at bounding box center [145, 156] width 12 height 12
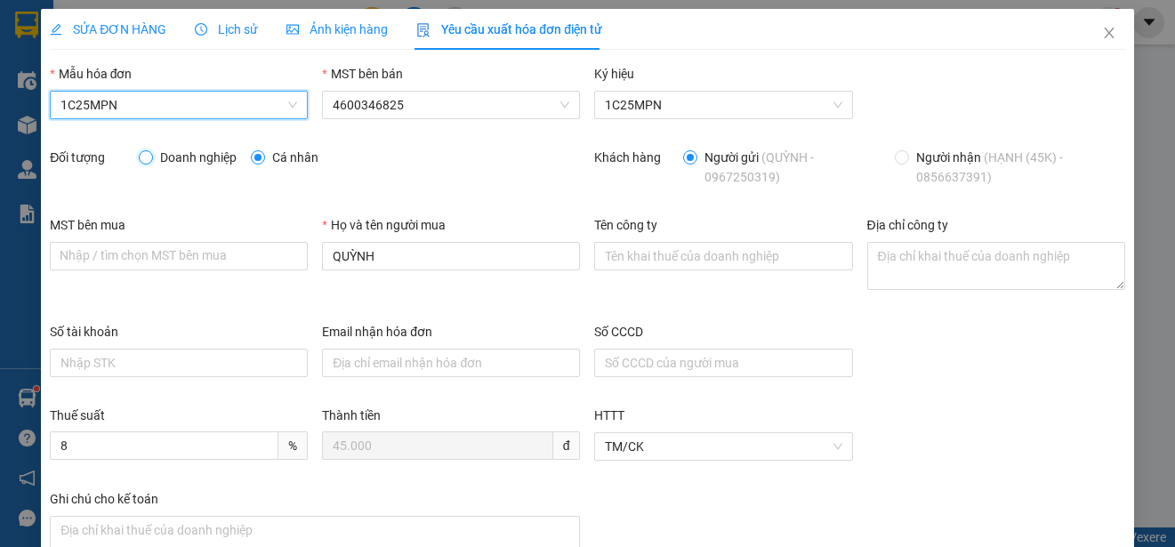
radio input "true"
radio input "false"
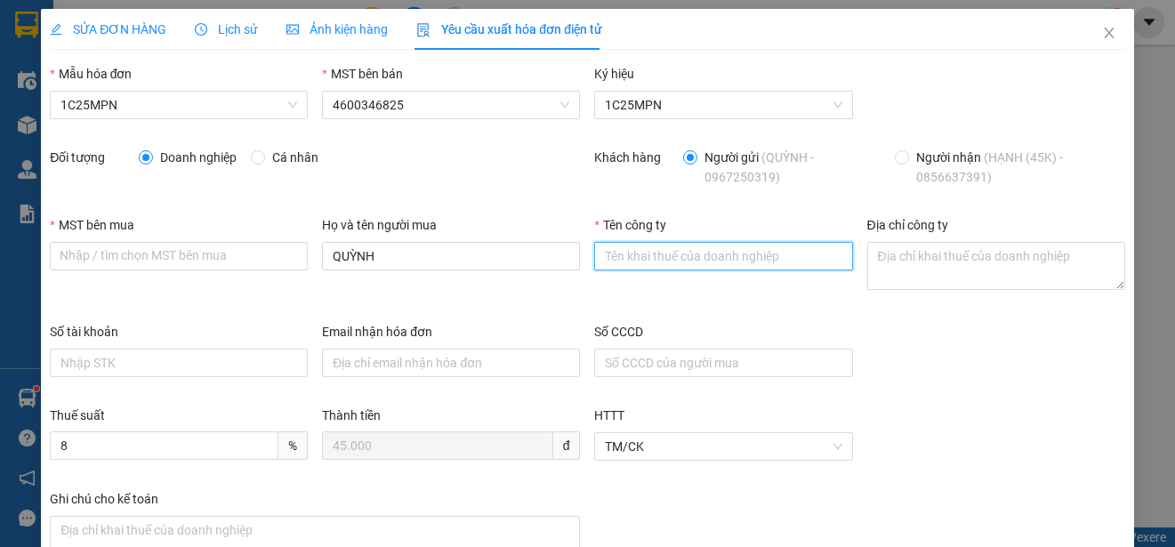
click at [649, 254] on input "Tên công ty" at bounding box center [723, 256] width 258 height 28
paste input "CÔNG TY TNHH VBTECH [GEOGRAPHIC_DATA]"
type input "CÔNG TY TNHH VBTECH [GEOGRAPHIC_DATA]"
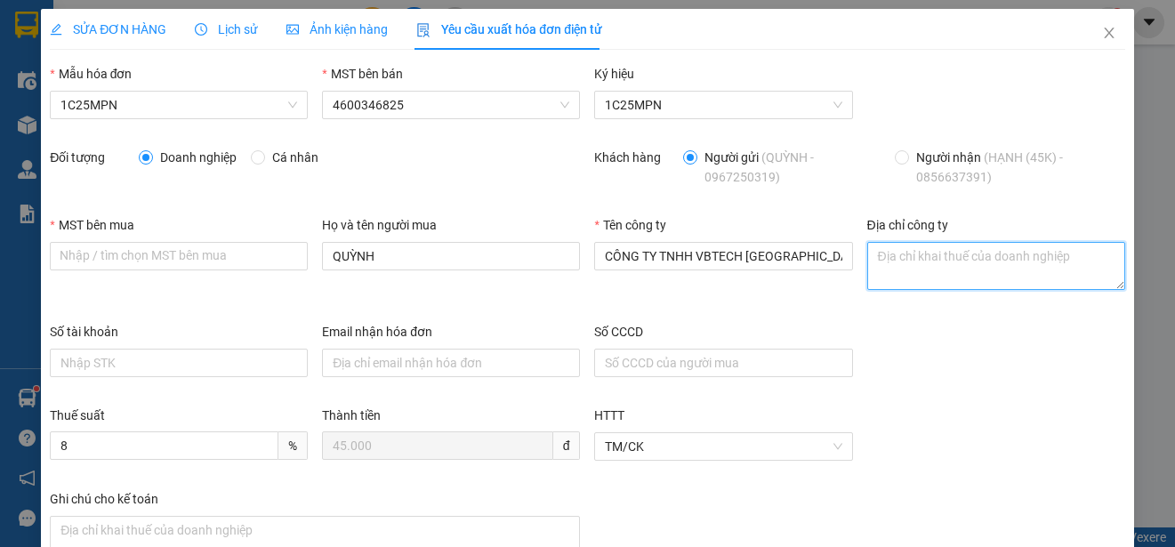
click at [896, 265] on textarea "Địa chỉ công ty" at bounding box center [996, 266] width 258 height 48
paste textarea "Số 16, Ngách 52, Ngõ 155, [GEOGRAPHIC_DATA], [GEOGRAPHIC_DATA][PERSON_NAME], Tỉ…"
type textarea "Số 16, Ngách 52, Ngõ 155, [GEOGRAPHIC_DATA], [GEOGRAPHIC_DATA][PERSON_NAME], Tỉ…"
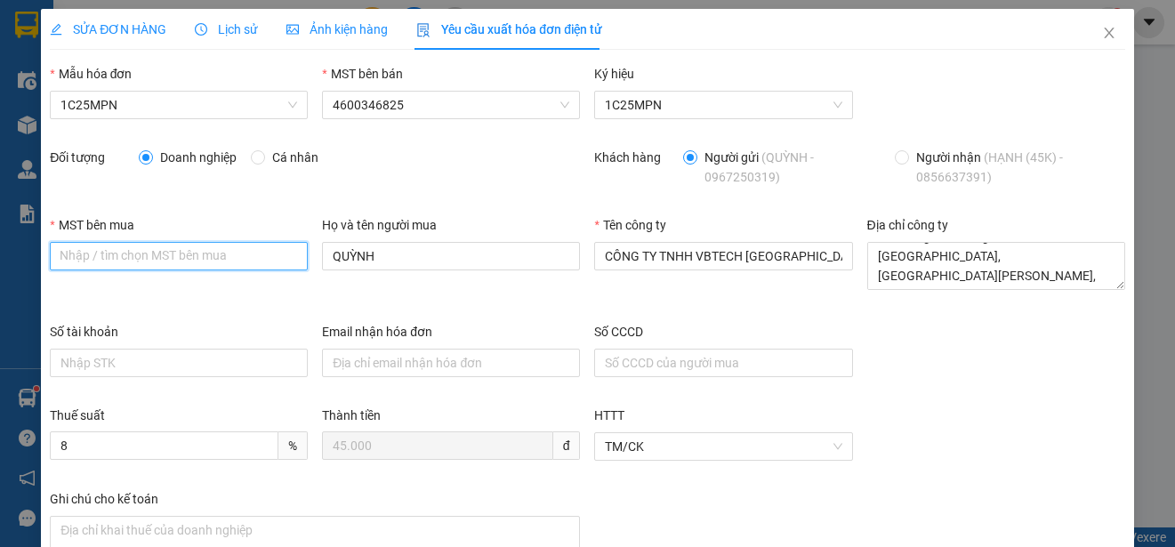
click at [63, 262] on input "MST bên mua" at bounding box center [179, 256] width 258 height 28
paste input "4601606434"
type input "4601606434"
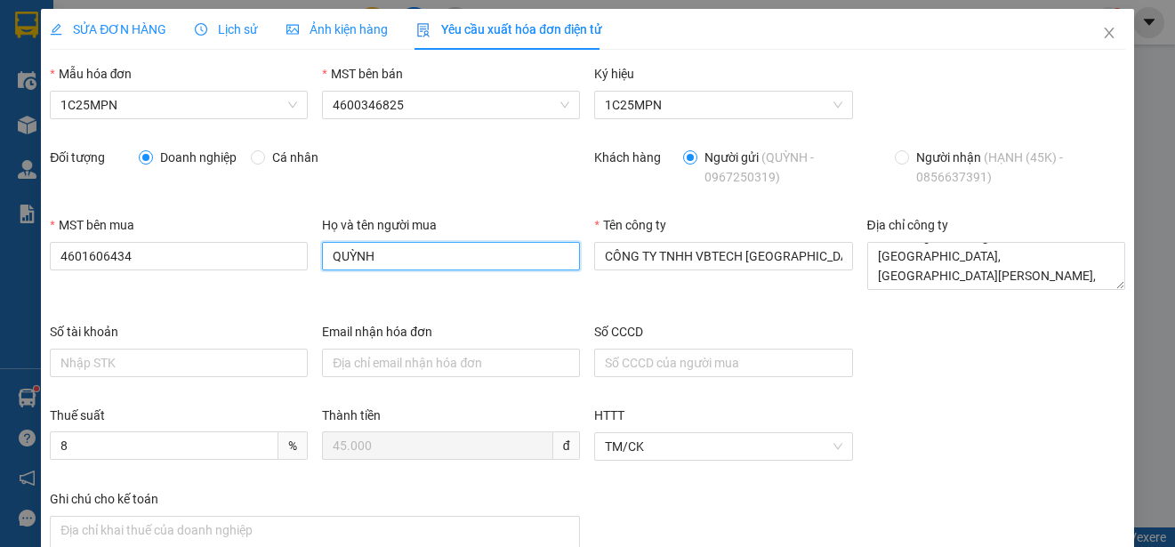
click at [359, 257] on input "QUỲNH" at bounding box center [451, 256] width 258 height 28
type input "h"
type input "HẠNH"
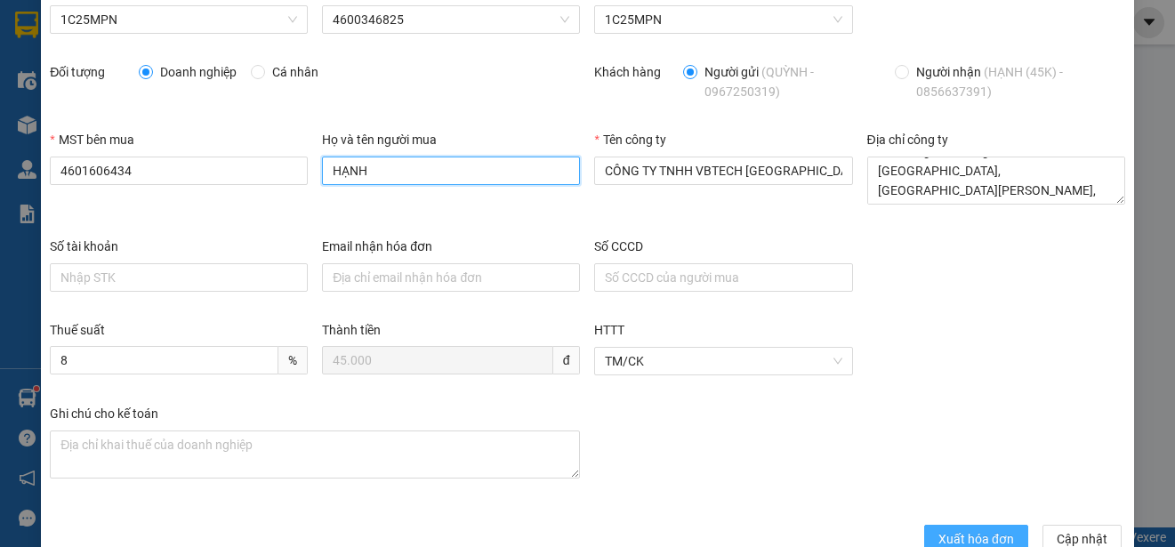
scroll to position [126, 0]
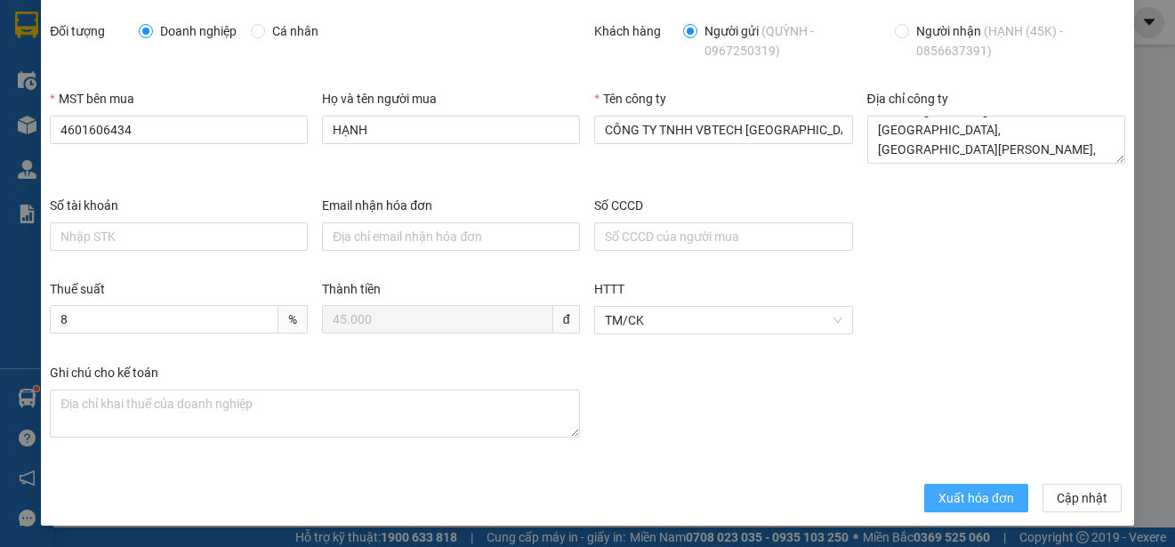
click at [952, 494] on span "Xuất hóa đơn" at bounding box center [976, 498] width 76 height 20
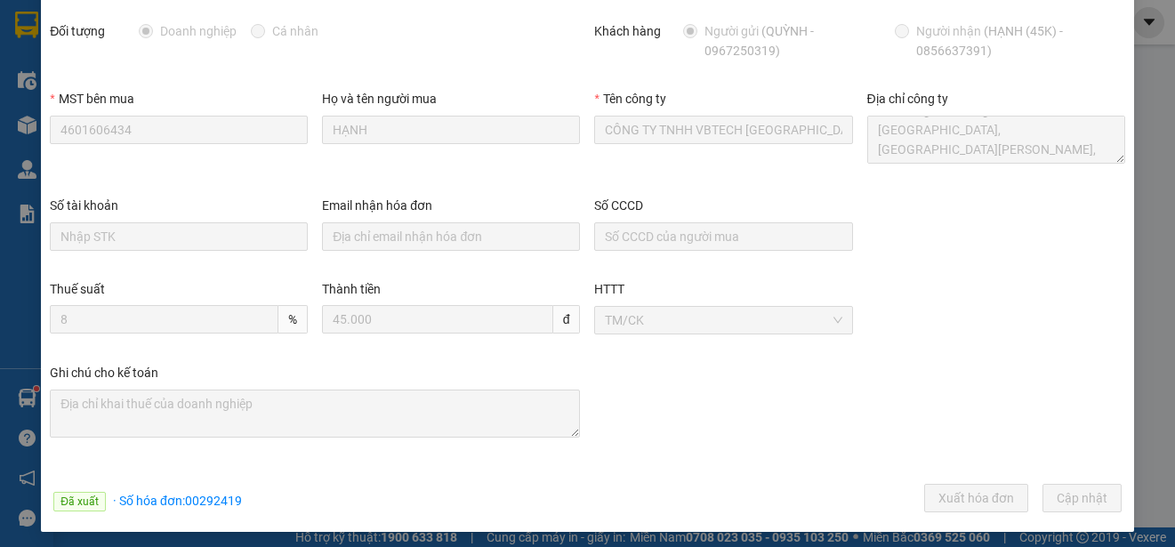
scroll to position [0, 0]
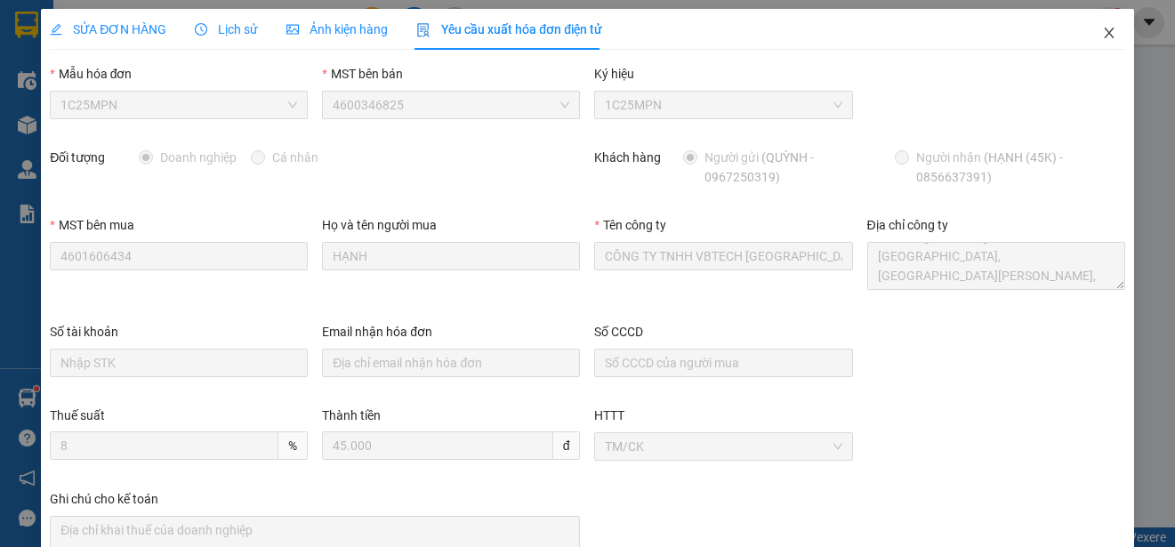
click at [1102, 30] on icon "close" at bounding box center [1109, 33] width 14 height 14
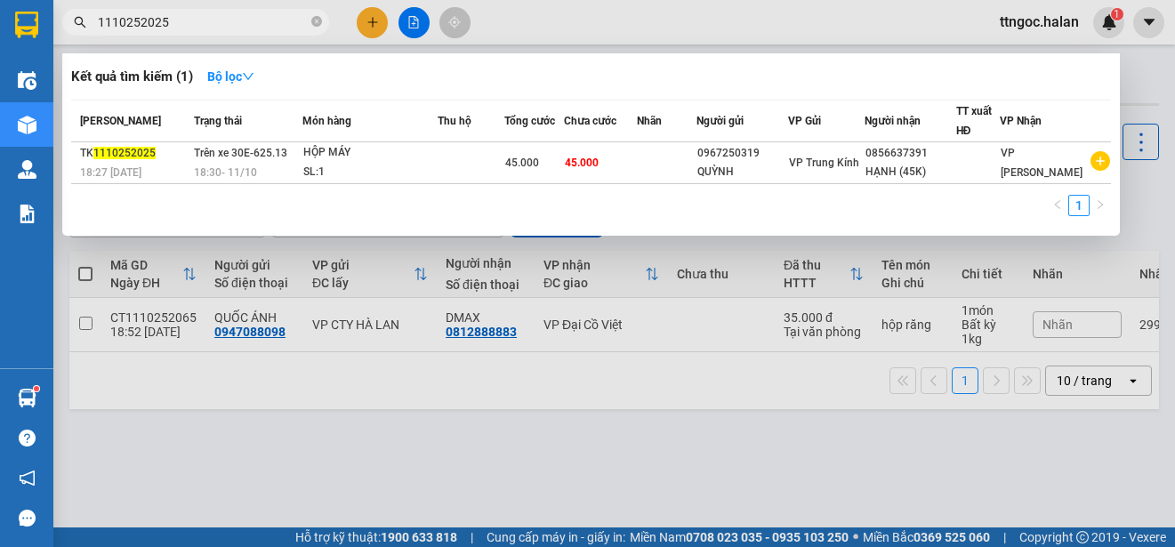
drag, startPoint x: 165, startPoint y: 20, endPoint x: 151, endPoint y: 22, distance: 14.5
click at [151, 22] on input "1110252025" at bounding box center [203, 22] width 210 height 20
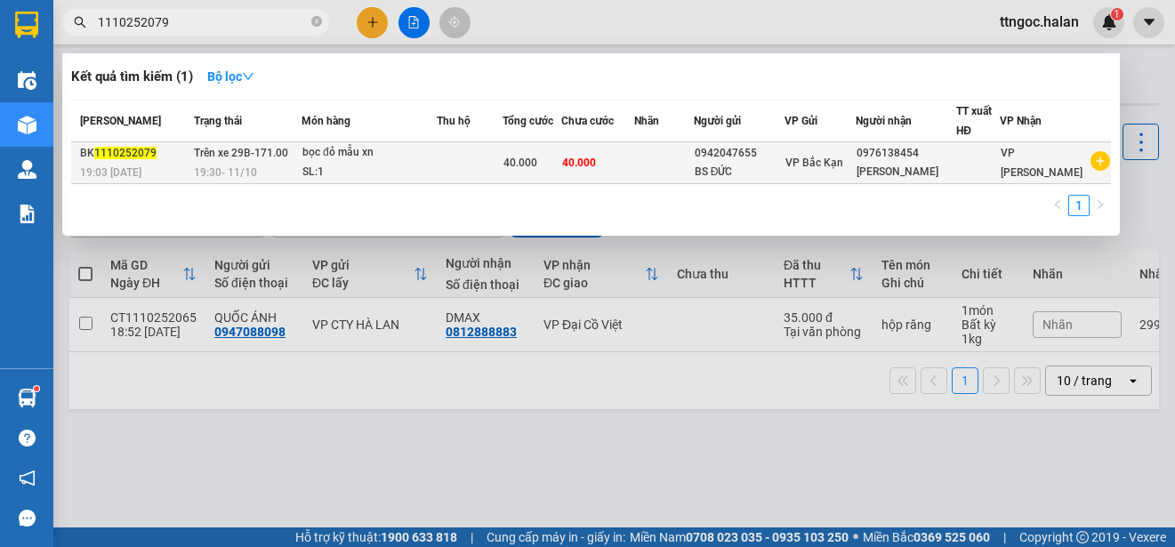
type input "1110252079"
click at [117, 160] on div "BK 1110252079" at bounding box center [134, 153] width 109 height 19
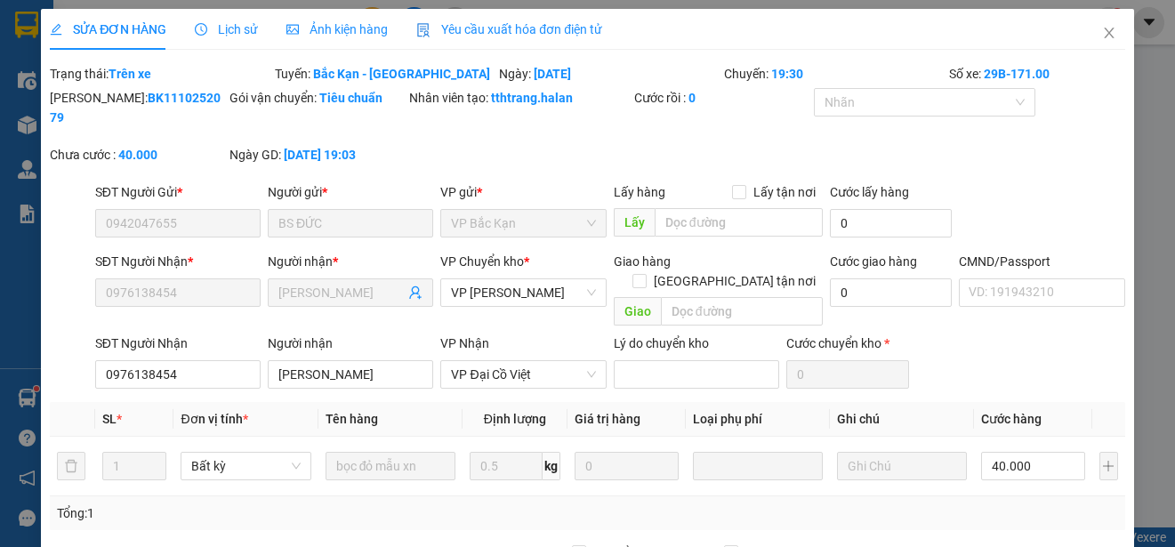
type input "0942047655"
type input "BS ĐỨC"
type input "0976138454"
type input "[PERSON_NAME]"
type input "0"
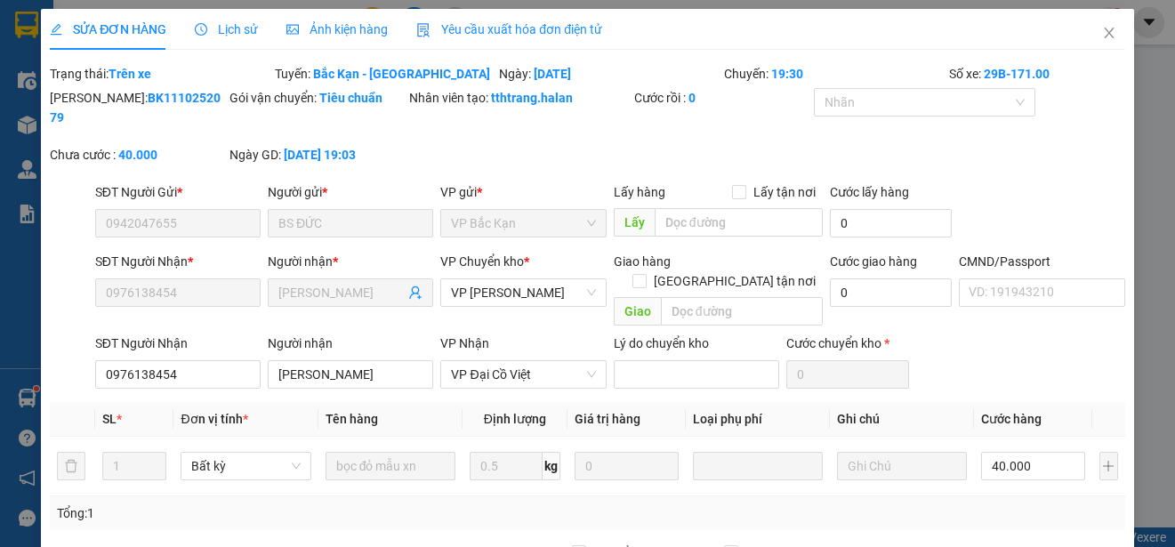
type input "40.000"
click at [470, 39] on div "Yêu cầu xuất hóa đơn điện tử" at bounding box center [509, 29] width 186 height 41
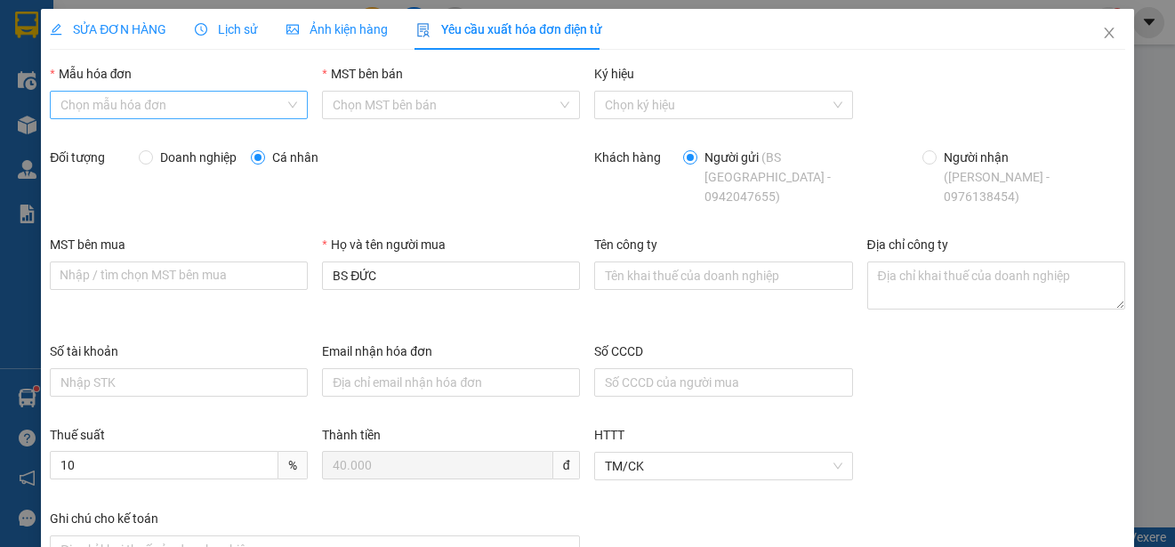
click at [181, 105] on input "Mẫu hóa đơn" at bounding box center [172, 105] width 224 height 27
click at [80, 136] on div "1C25MPN" at bounding box center [176, 141] width 233 height 20
type input "8"
click at [172, 157] on span "Doanh nghiệp" at bounding box center [198, 158] width 91 height 20
click at [151, 157] on input "Doanh nghiệp" at bounding box center [145, 156] width 12 height 12
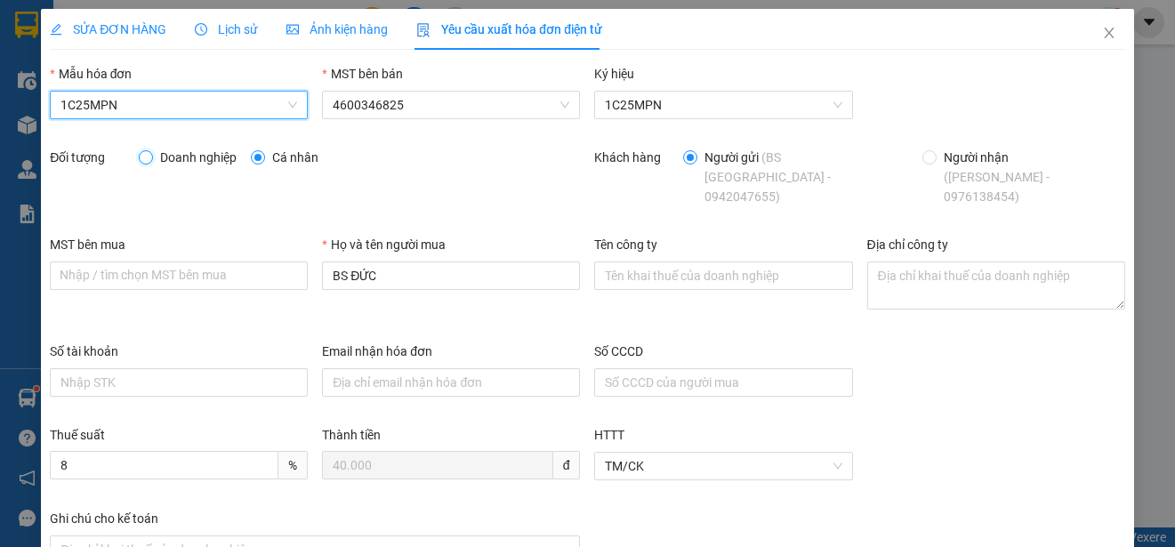
radio input "true"
radio input "false"
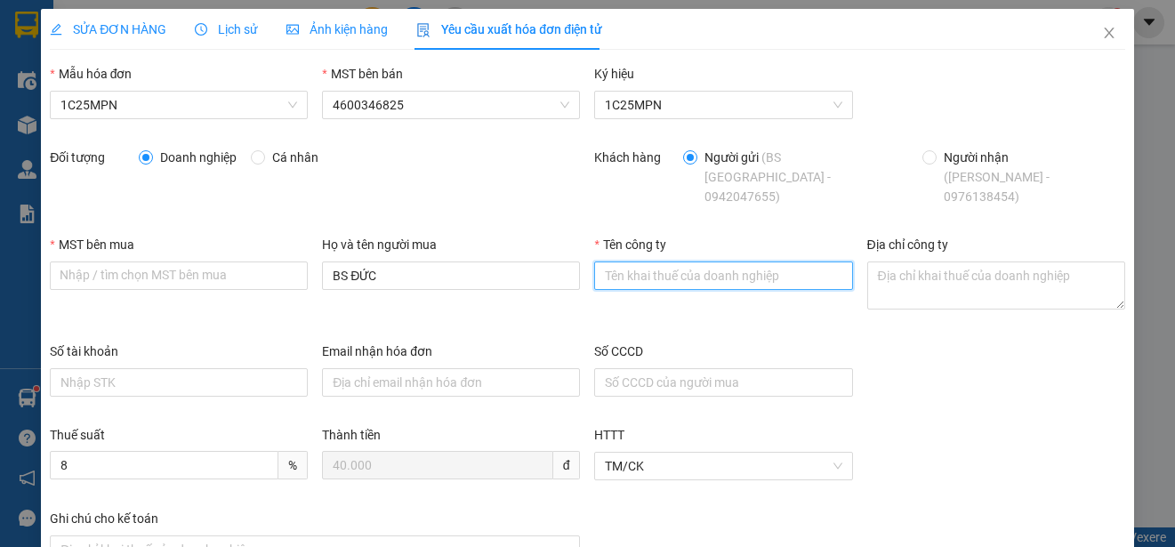
click at [616, 262] on input "Tên công ty" at bounding box center [723, 276] width 258 height 28
paste input "CÔNG TY TNHH GENE SOLUTIONS LAB"
type input "CÔNG TY TNHH GENE SOLUTIONS LAB"
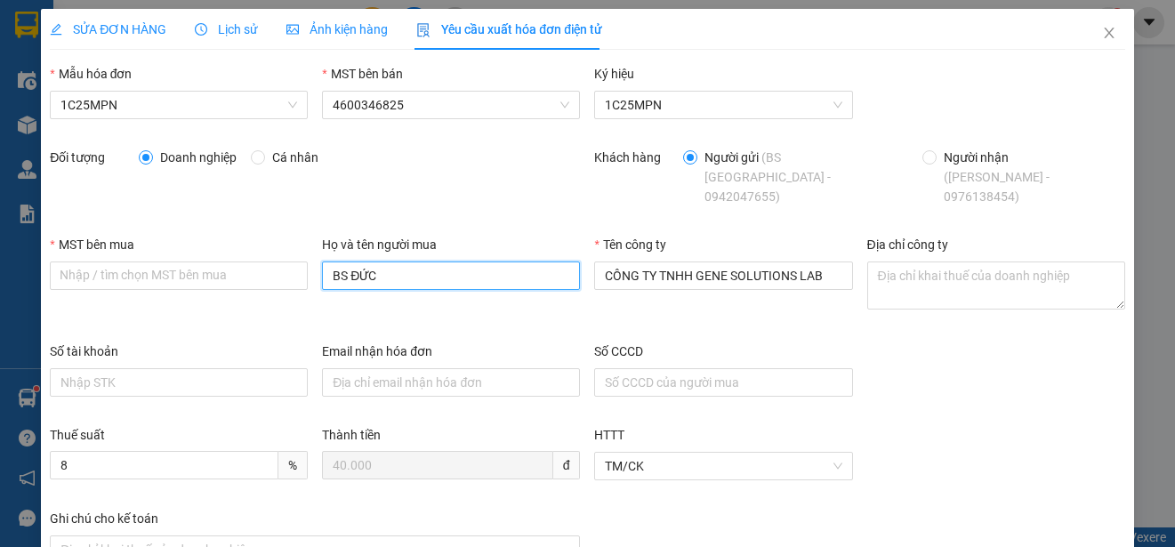
click at [399, 267] on input "BS ĐỨC" at bounding box center [451, 276] width 258 height 28
click at [399, 268] on input "BS ĐỨC" at bounding box center [451, 276] width 258 height 28
paste input "CÔNG TY TNHH GENE SOLUTIONS LAB"
type input "CÔNG TY TNHH GENE SOLUTIONS LAB"
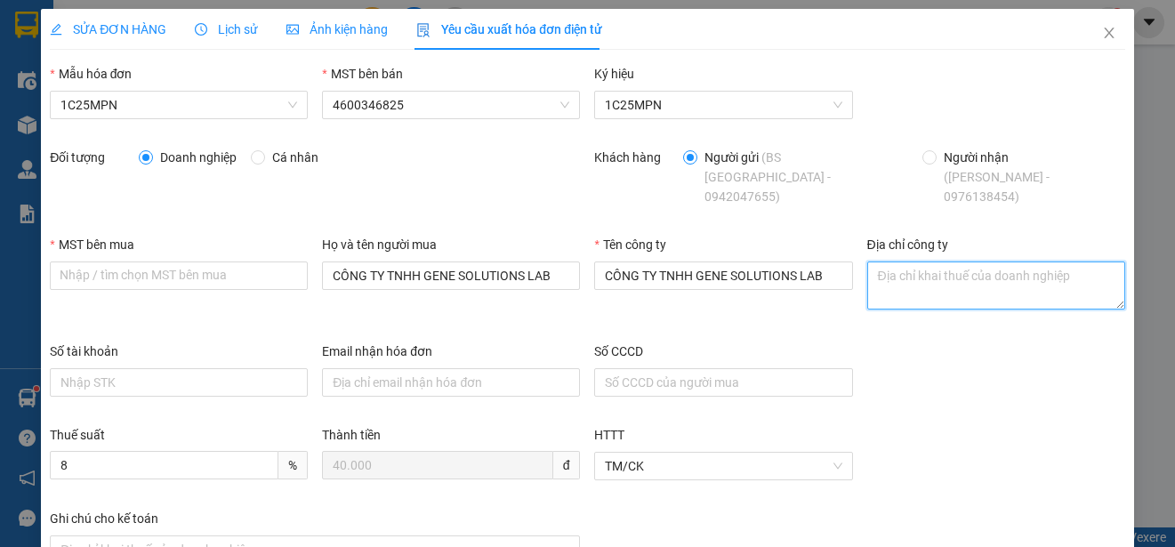
click at [888, 269] on textarea "Địa chỉ công ty" at bounding box center [996, 286] width 258 height 48
paste textarea "Tầng 3, phòng 301, Tòa nhà WMC, [STREET_ADDRESS] Nam"
type textarea "Tầng 3, phòng 301, Tòa nhà WMC, [STREET_ADDRESS] Nam"
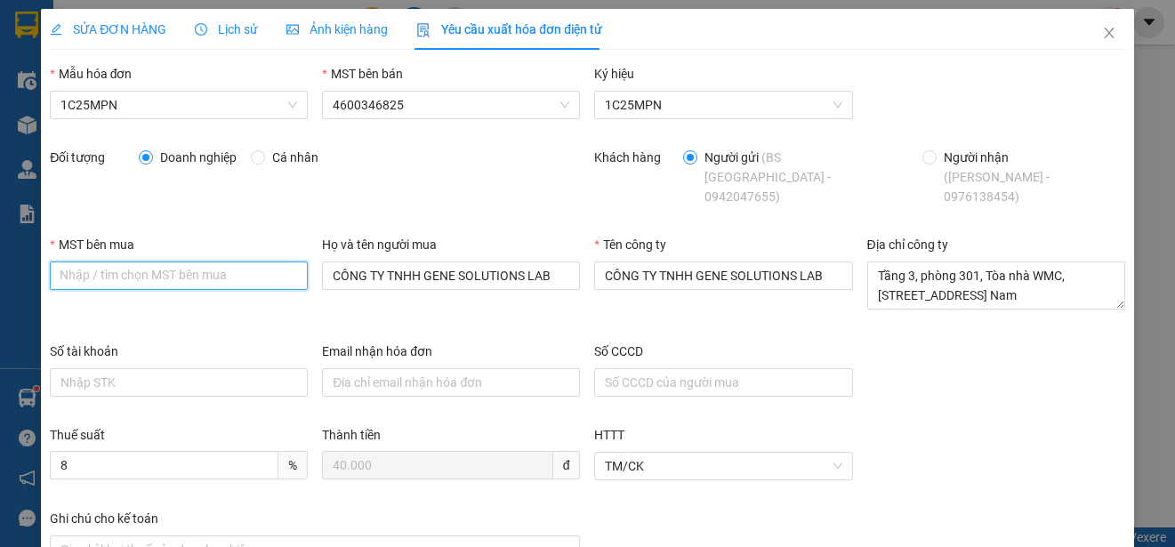
click at [62, 262] on input "MST bên mua" at bounding box center [179, 276] width 258 height 28
paste input "0315977568"
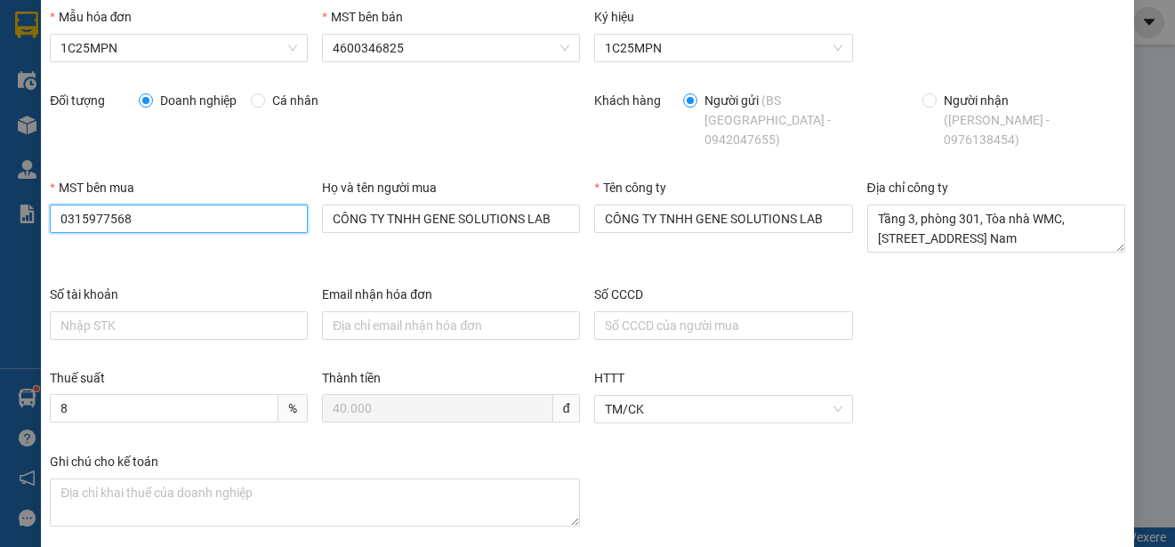
scroll to position [126, 0]
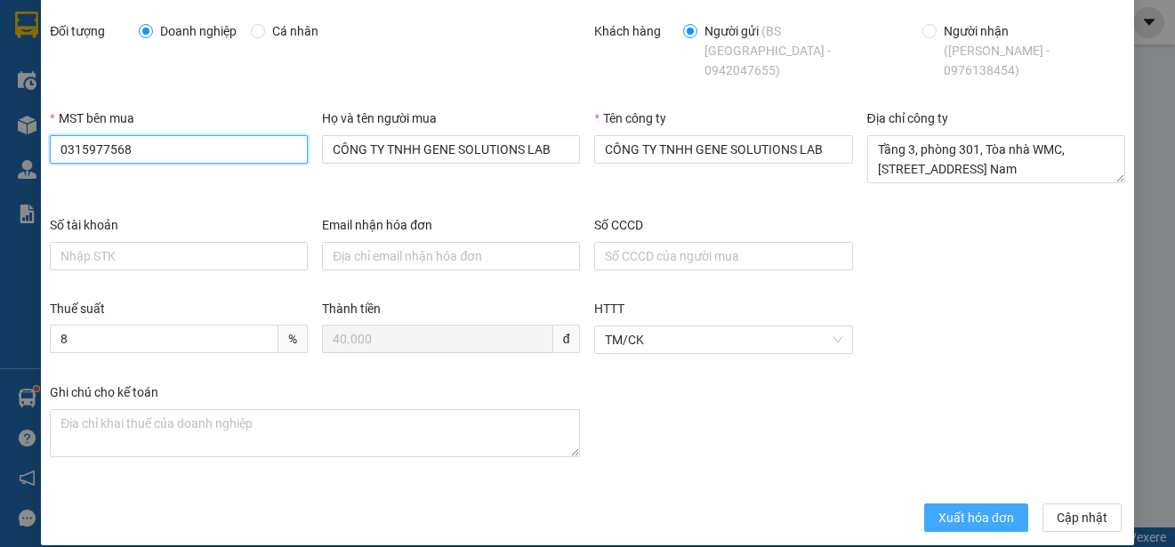
type input "0315977568"
click at [951, 508] on span "Xuất hóa đơn" at bounding box center [976, 518] width 76 height 20
